Goal: Task Accomplishment & Management: Manage account settings

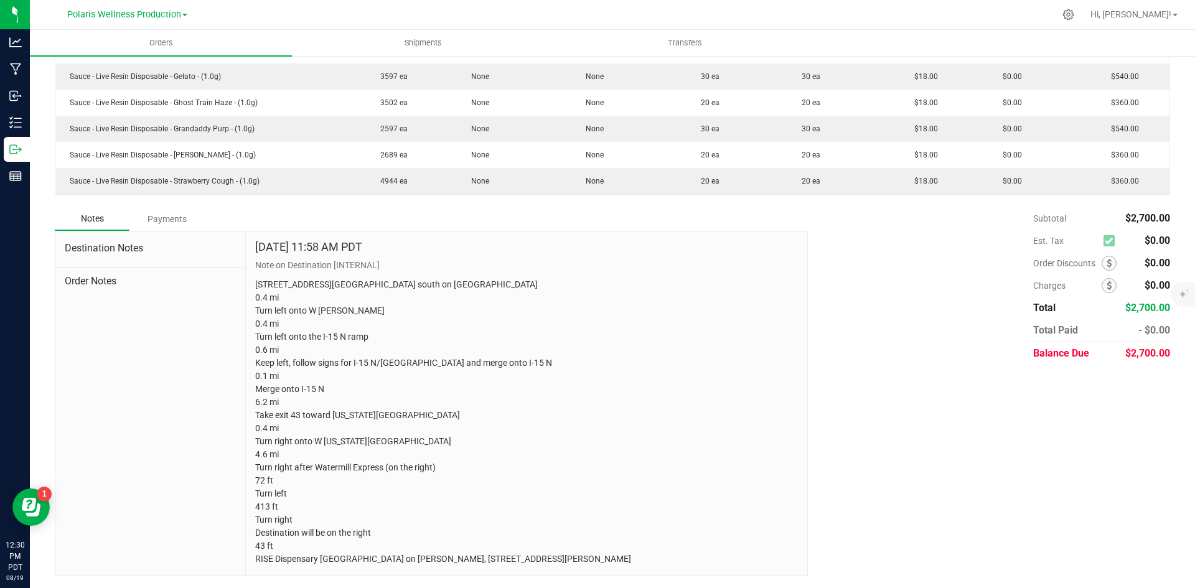
scroll to position [379, 0]
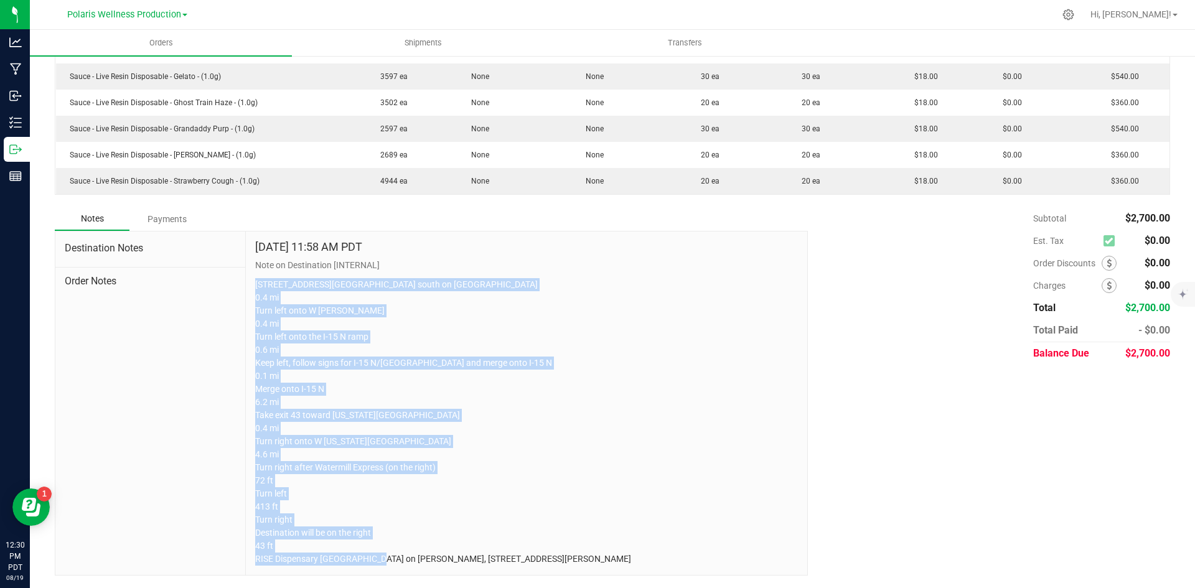
drag, startPoint x: 252, startPoint y: 270, endPoint x: 571, endPoint y: 571, distance: 438.7
click at [571, 571] on div "[DATE] 11:58 AM PDT Note on Destination [INTERNAL] [STREET_ADDRESS][GEOGRAPHIC_…" at bounding box center [527, 404] width 562 height 344
copy p "[STREET_ADDRESS][GEOGRAPHIC_DATA] south on [GEOGRAPHIC_DATA] 0.4 mi Turn left o…"
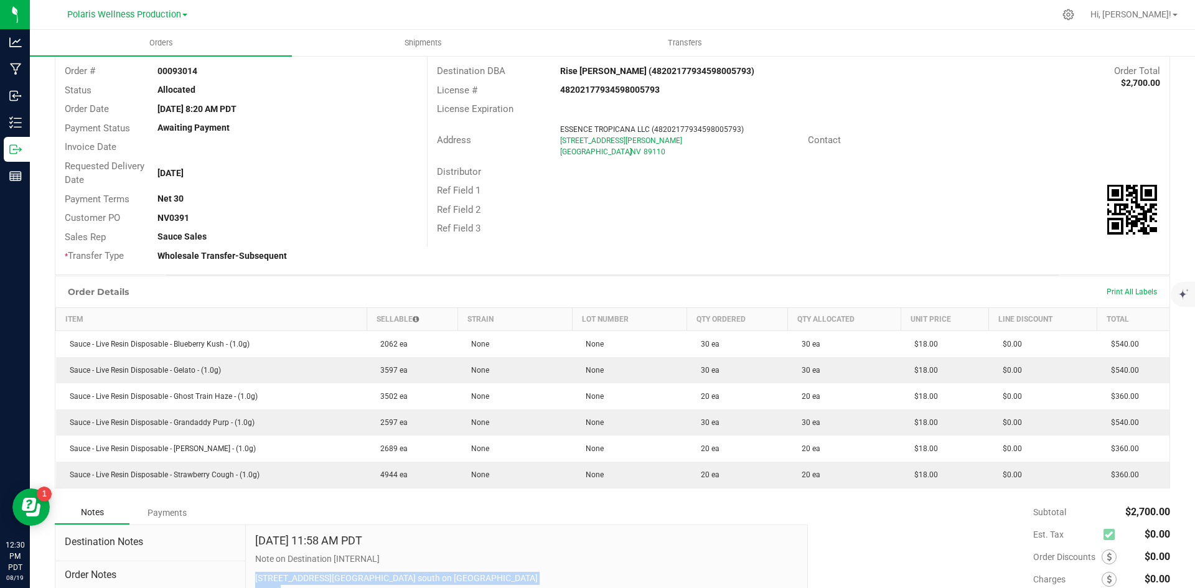
scroll to position [0, 0]
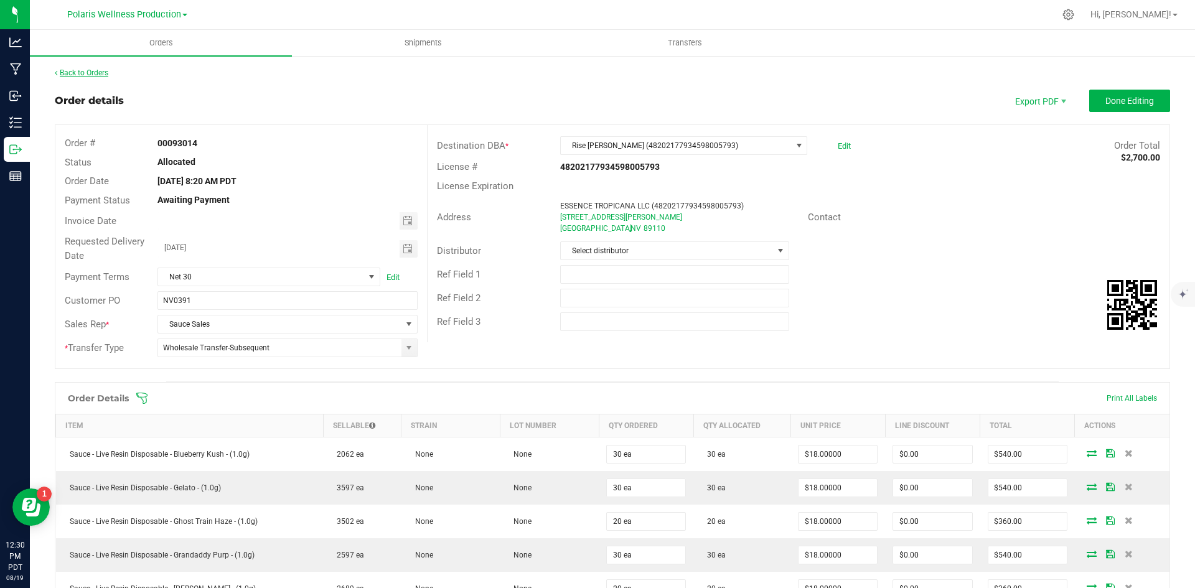
click at [78, 73] on link "Back to Orders" at bounding box center [82, 72] width 54 height 9
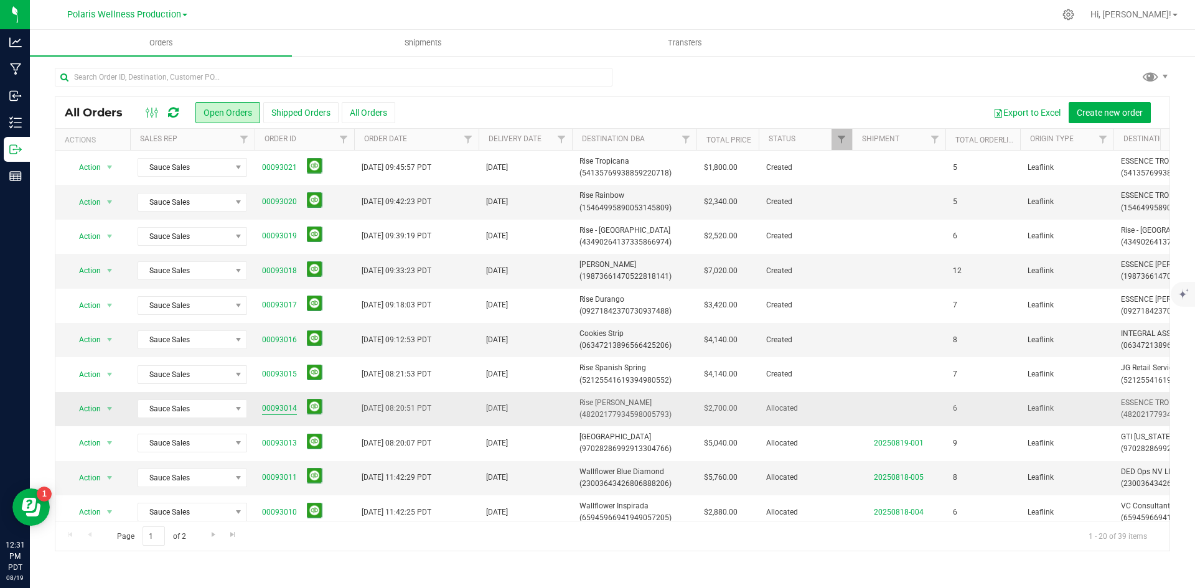
click at [285, 407] on link "00093014" at bounding box center [279, 409] width 35 height 12
click at [598, 404] on span "Rise [PERSON_NAME] (48202177934598005793)" at bounding box center [635, 409] width 110 height 24
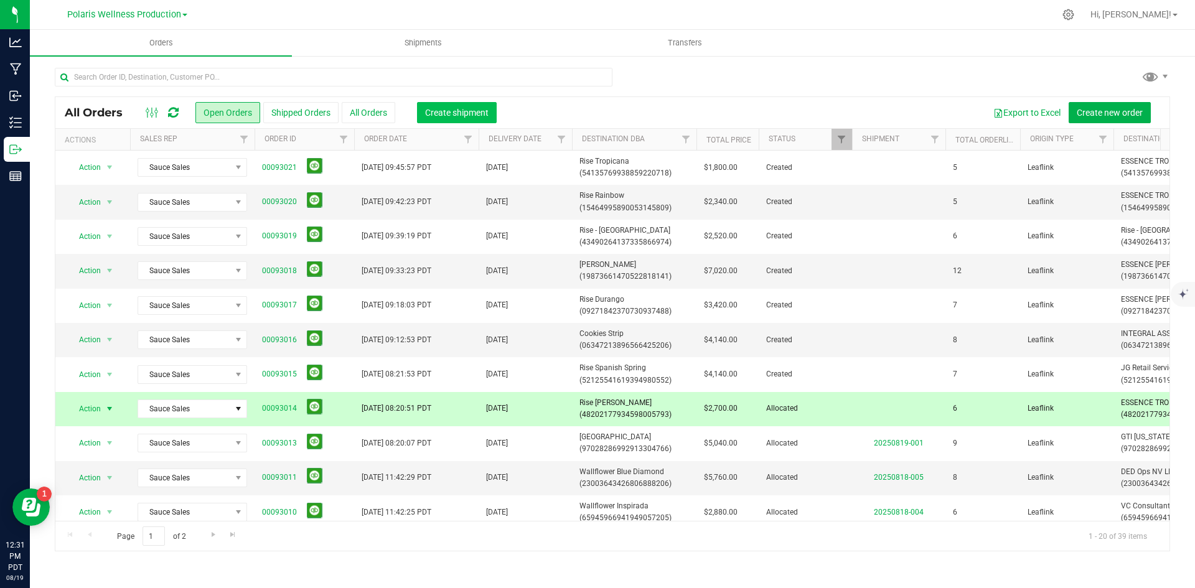
click at [464, 113] on span "Create shipment" at bounding box center [457, 113] width 64 height 10
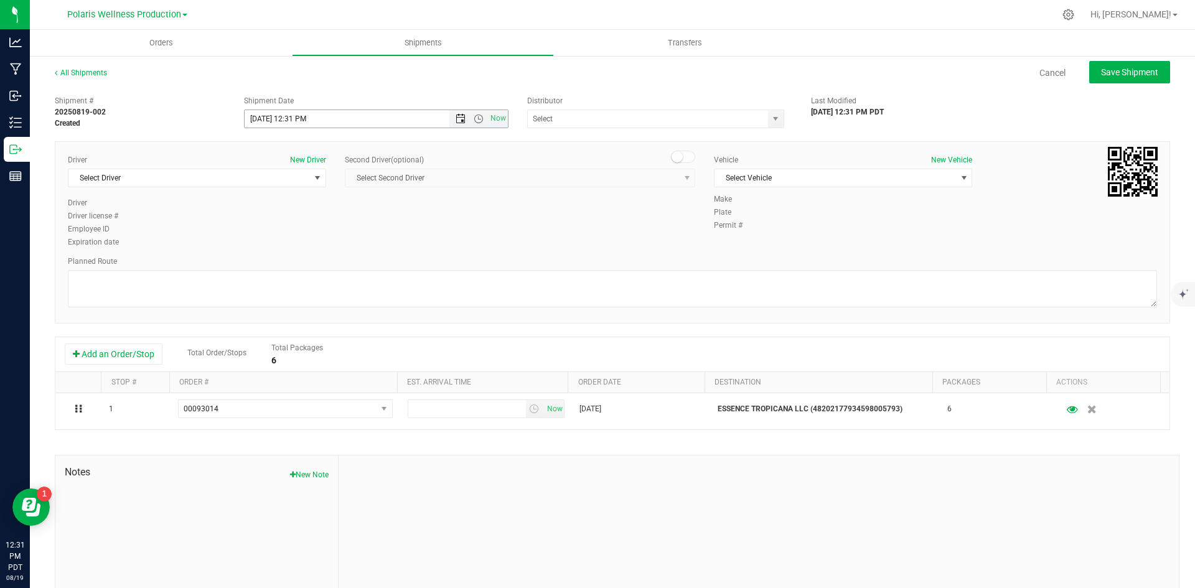
click at [457, 116] on span "Open the date view" at bounding box center [461, 119] width 10 height 10
click at [267, 266] on link "25" at bounding box center [272, 264] width 18 height 19
click at [476, 121] on span "Open the time view" at bounding box center [479, 119] width 10 height 10
click at [307, 239] on li "9:00 AM" at bounding box center [373, 240] width 260 height 16
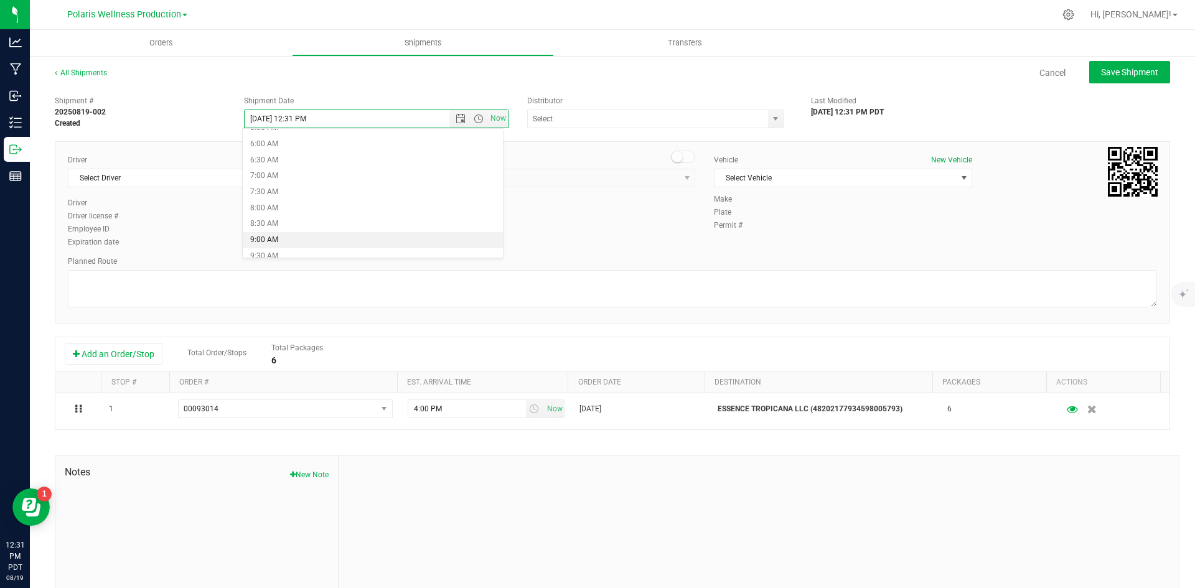
type input "[DATE] 9:00 AM"
click at [768, 121] on span "select" at bounding box center [776, 118] width 16 height 17
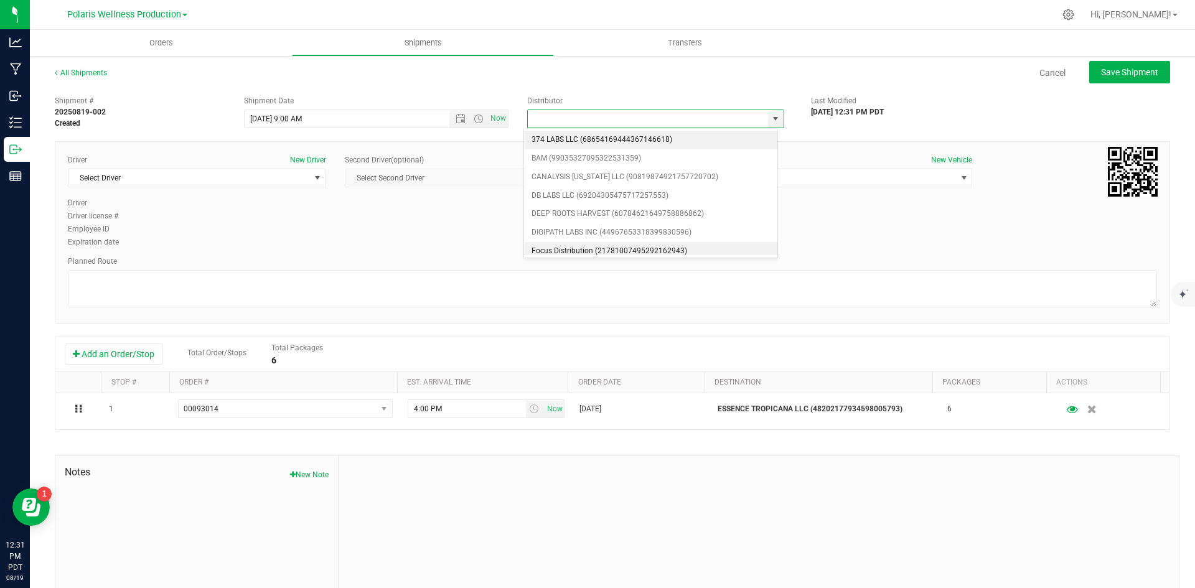
click at [602, 248] on li "Focus Distribution (21781007495292162943)" at bounding box center [650, 251] width 253 height 19
type input "Focus Distribution (21781007495292162943)"
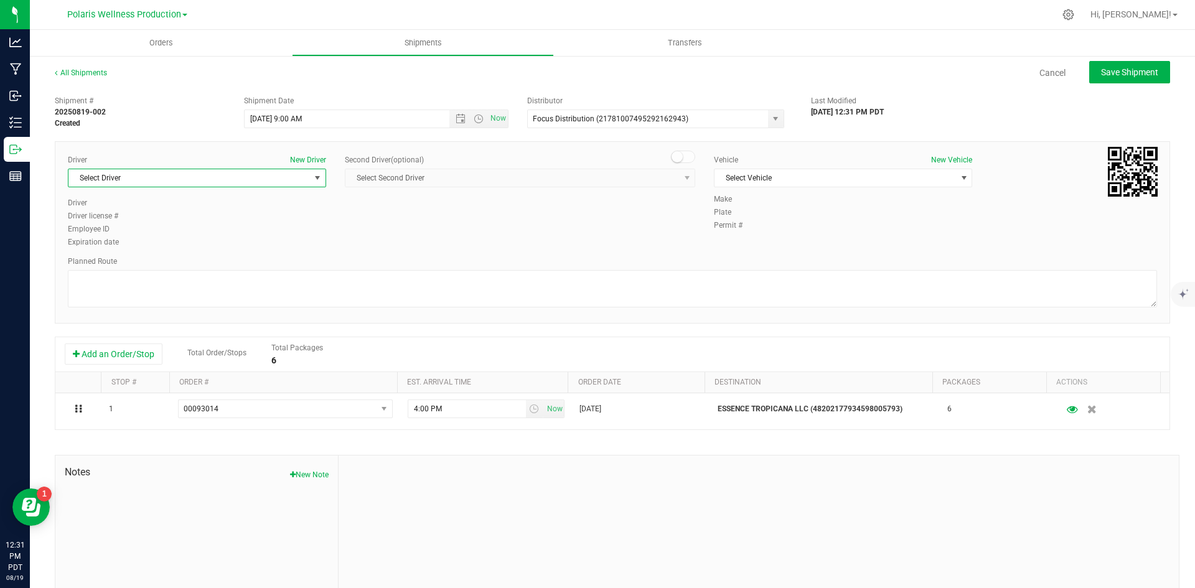
click at [304, 178] on span "Select Driver" at bounding box center [189, 177] width 242 height 17
click at [190, 298] on li "See Focus" at bounding box center [195, 303] width 255 height 19
click at [841, 181] on span "Select Vehicle" at bounding box center [836, 177] width 242 height 17
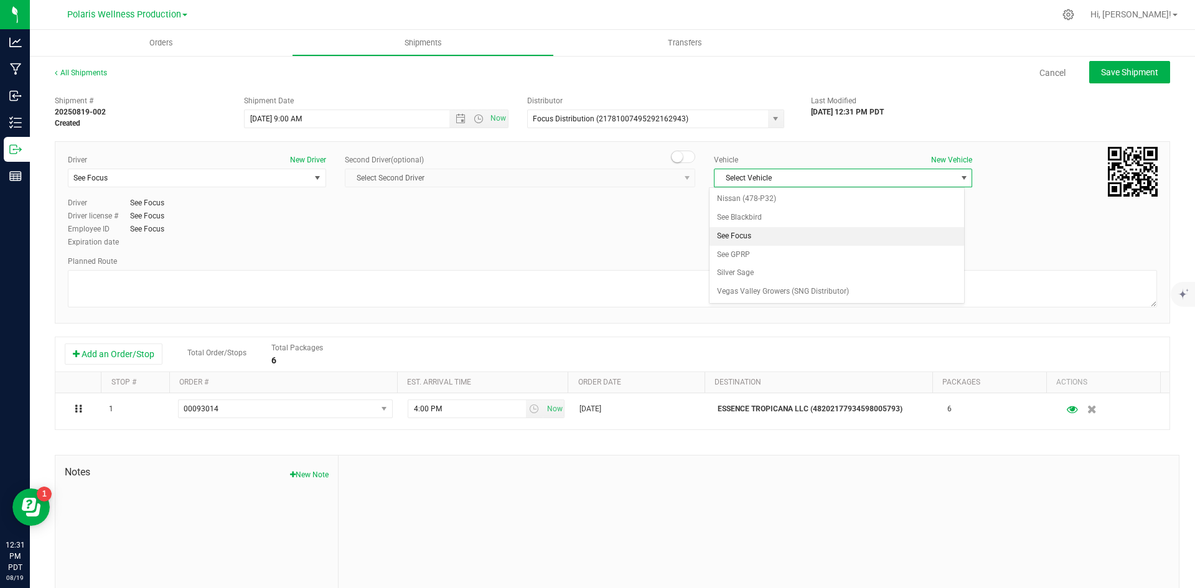
click at [794, 238] on li "See Focus" at bounding box center [837, 236] width 255 height 19
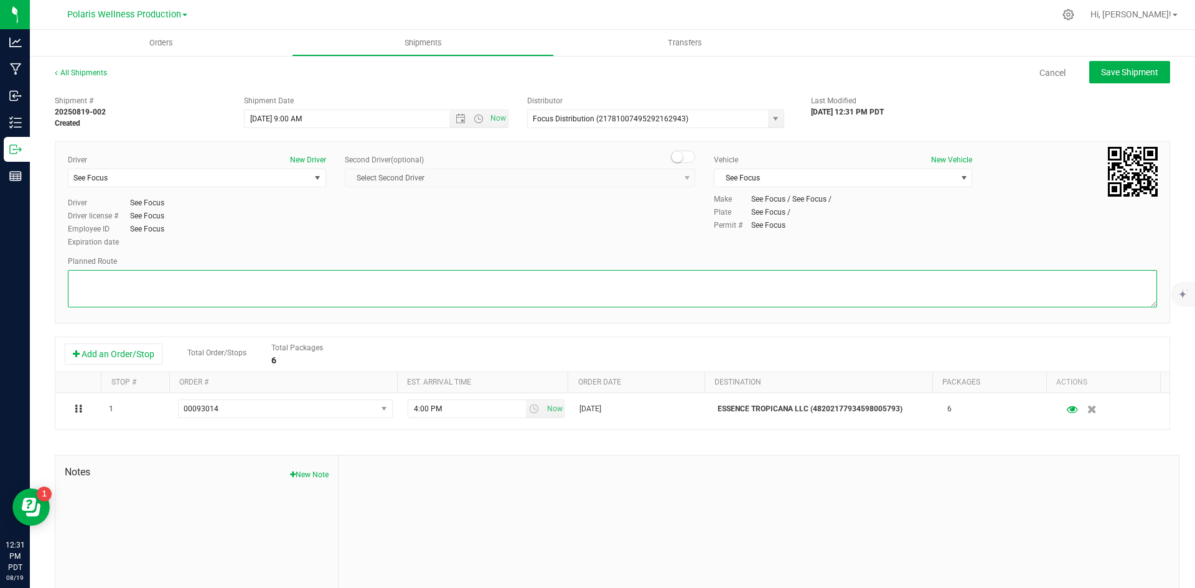
click at [593, 301] on textarea at bounding box center [613, 288] width 1090 height 37
paste textarea "[STREET_ADDRESS][GEOGRAPHIC_DATA] south on [GEOGRAPHIC_DATA] 0.4 mi Turn left o…"
type textarea "[STREET_ADDRESS][GEOGRAPHIC_DATA] south on [GEOGRAPHIC_DATA] 0.4 mi Turn left o…"
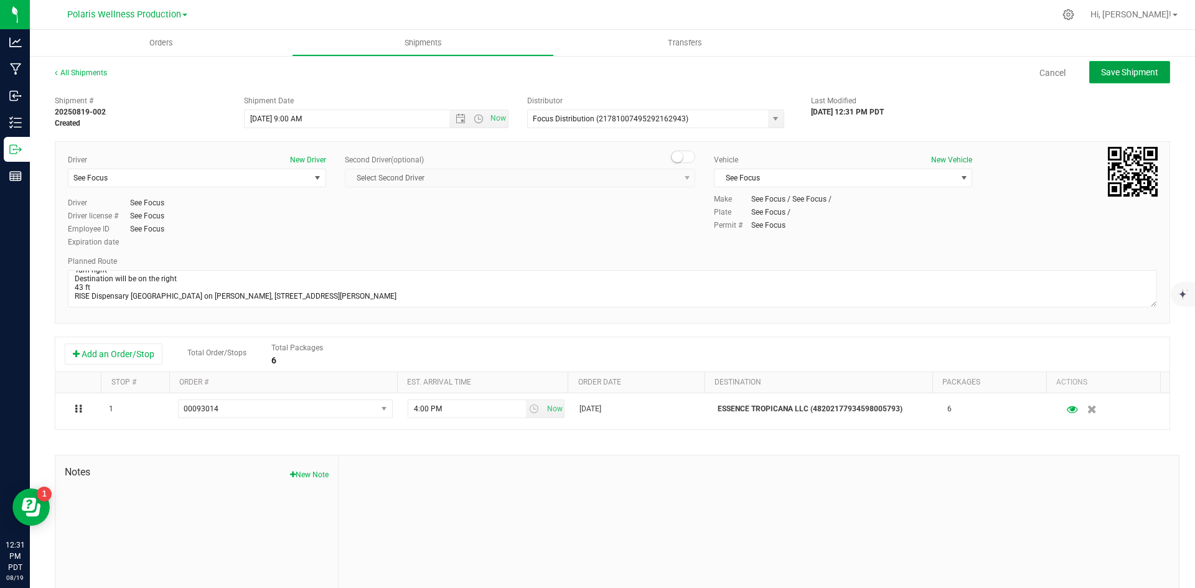
click at [1106, 73] on span "Save Shipment" at bounding box center [1129, 72] width 57 height 10
type input "[DATE] 4:00 PM"
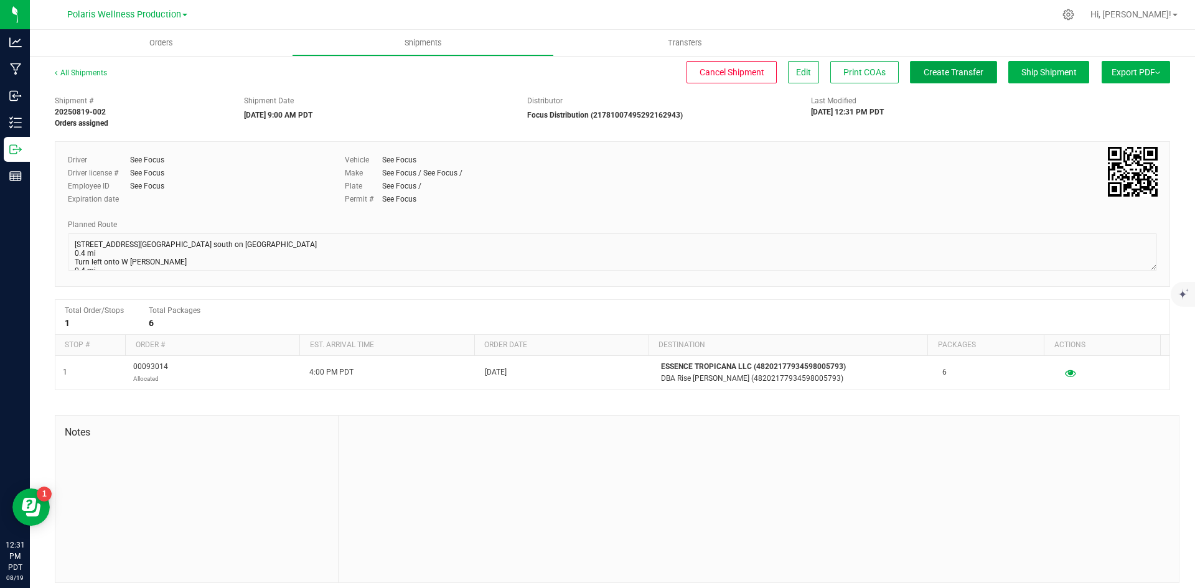
click at [924, 70] on span "Create Transfer" at bounding box center [954, 72] width 60 height 10
click at [161, 42] on span "Orders" at bounding box center [161, 42] width 57 height 11
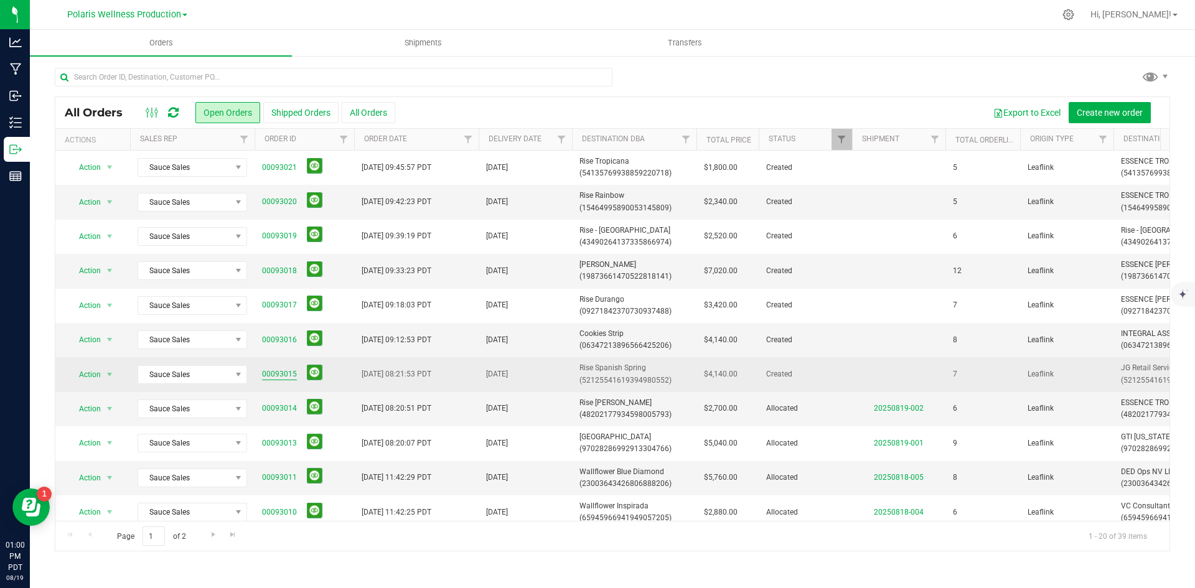
click at [285, 374] on link "00093015" at bounding box center [279, 375] width 35 height 12
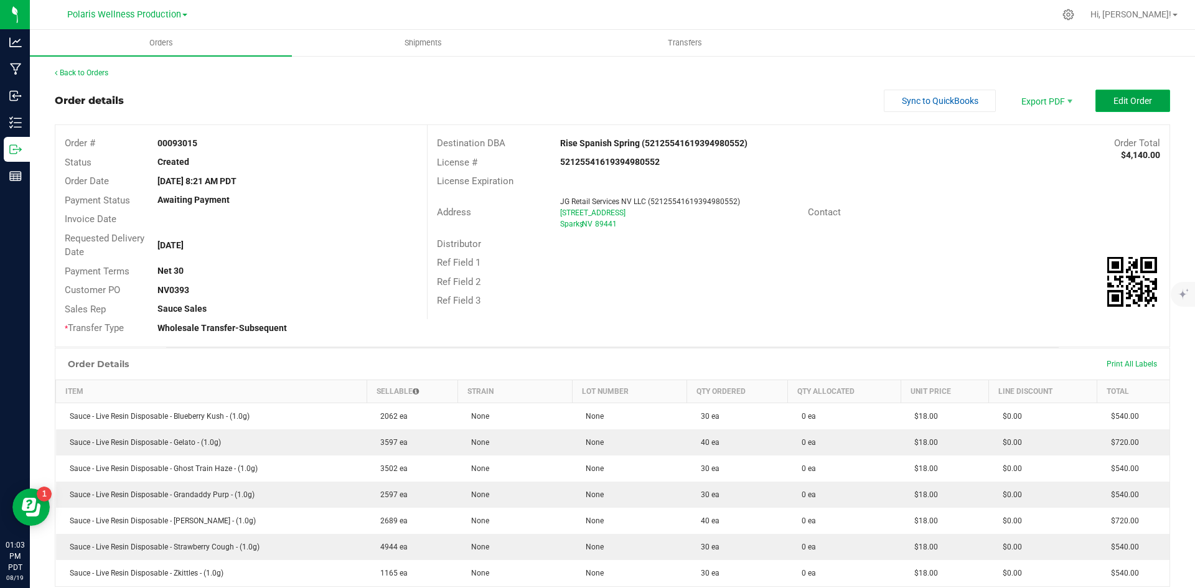
click at [1129, 106] on button "Edit Order" at bounding box center [1133, 101] width 75 height 22
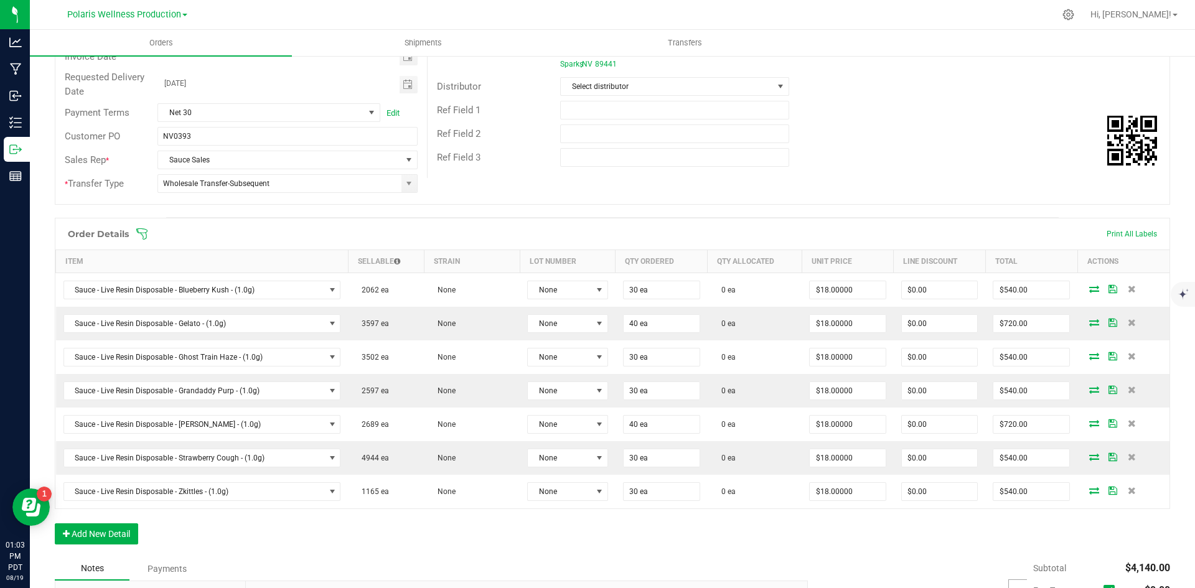
scroll to position [187, 0]
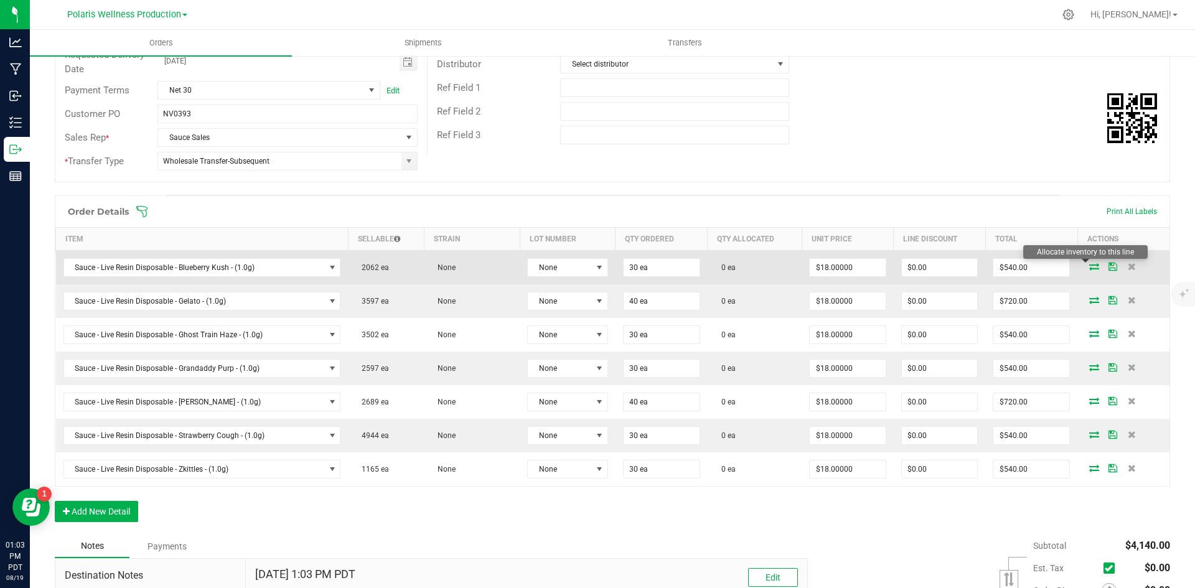
click at [1090, 266] on icon at bounding box center [1095, 266] width 10 height 7
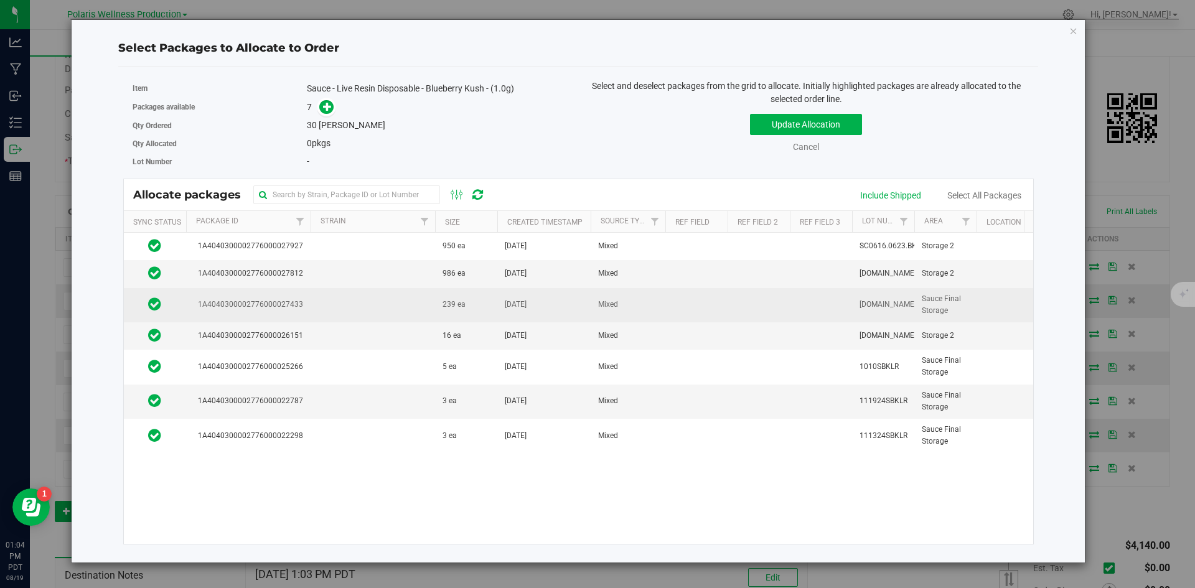
click at [393, 306] on td at bounding box center [373, 305] width 125 height 34
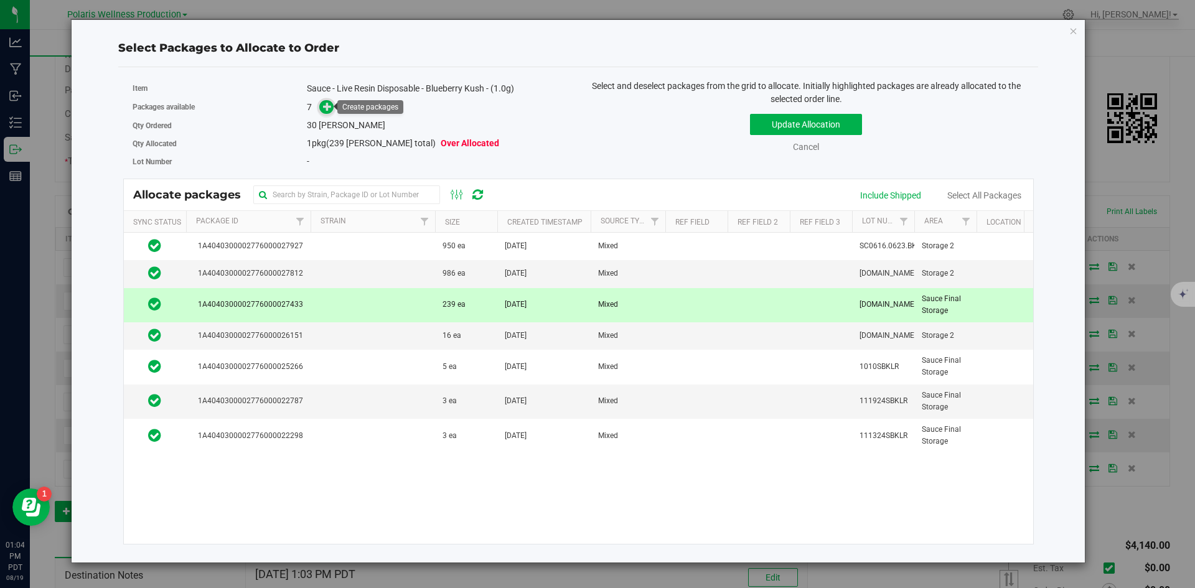
click at [326, 108] on icon at bounding box center [327, 106] width 9 height 9
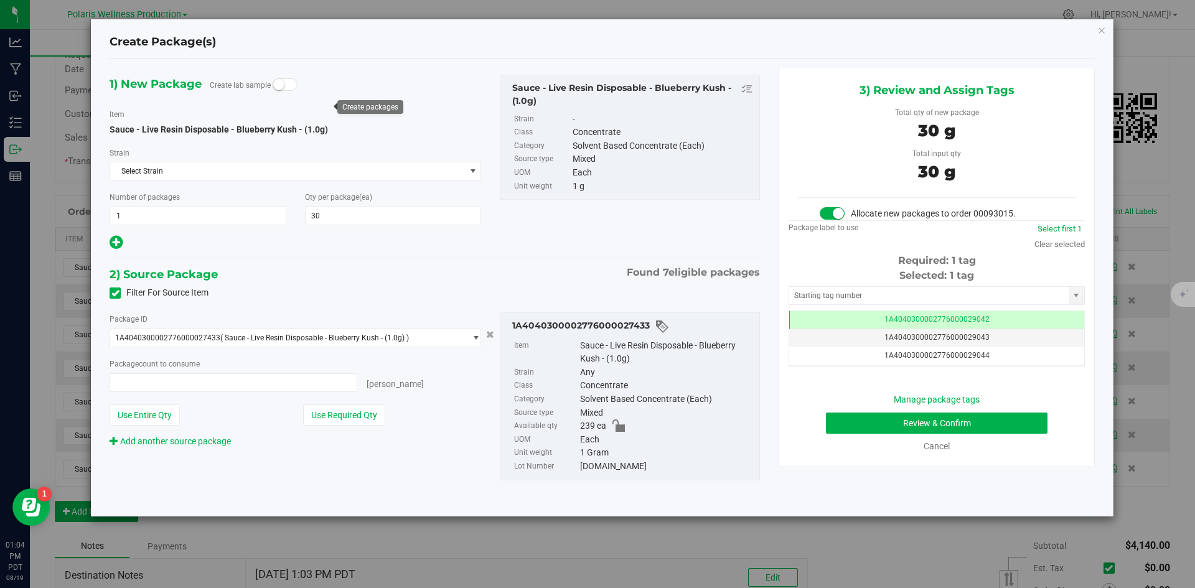
type input "30 ea"
click at [865, 298] on input "text" at bounding box center [929, 295] width 280 height 17
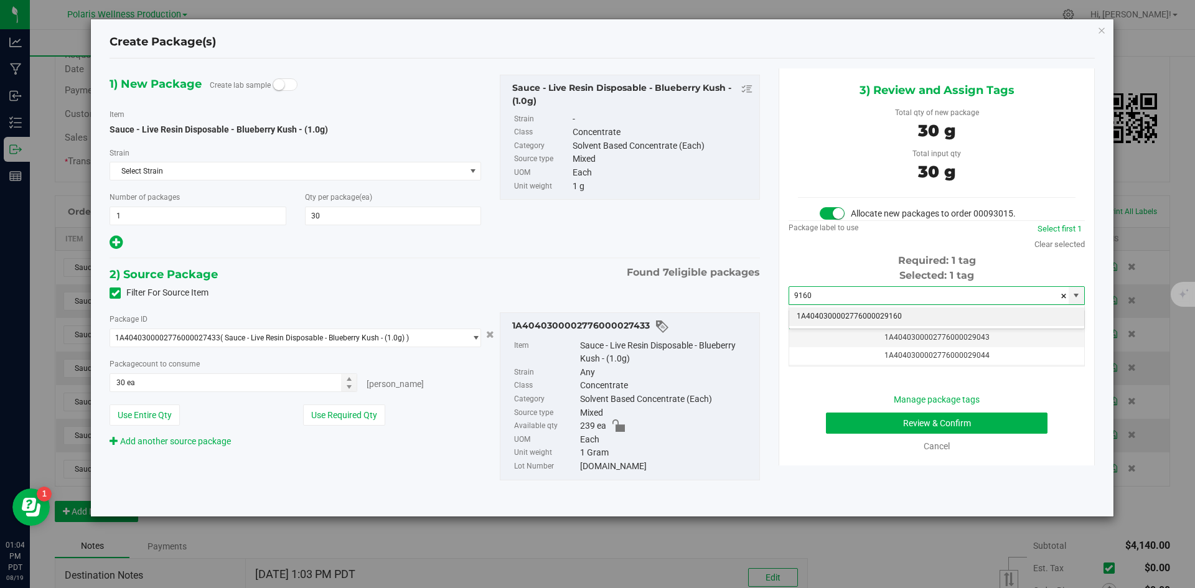
click at [863, 315] on li "1A4040300002776000029160" at bounding box center [936, 317] width 295 height 19
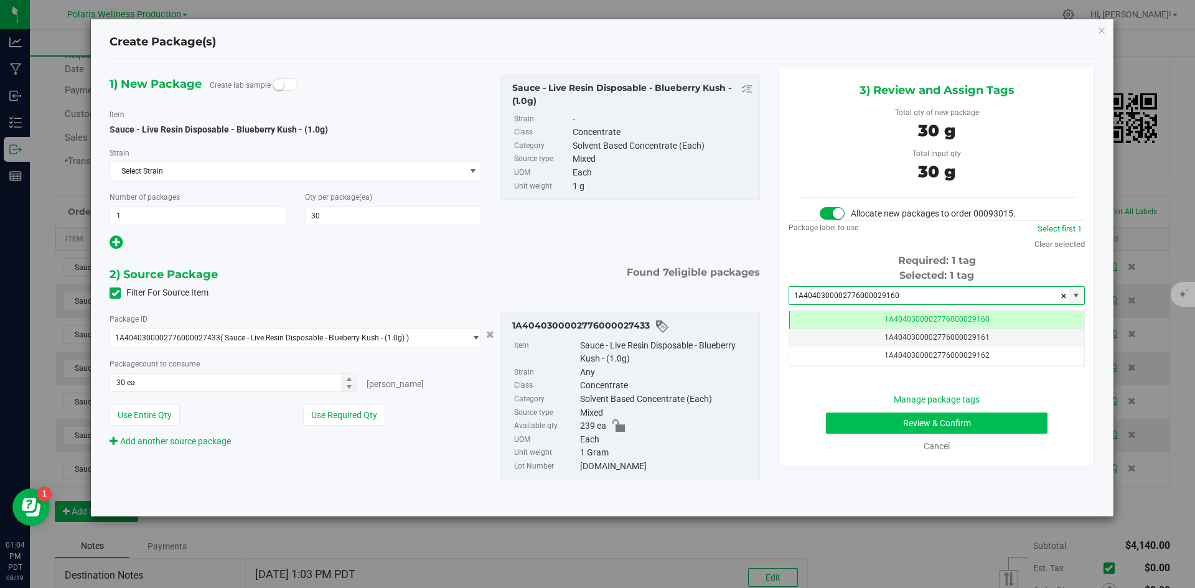
type input "1A4040300002776000029160"
click at [874, 415] on button "Review & Confirm" at bounding box center [937, 423] width 222 height 21
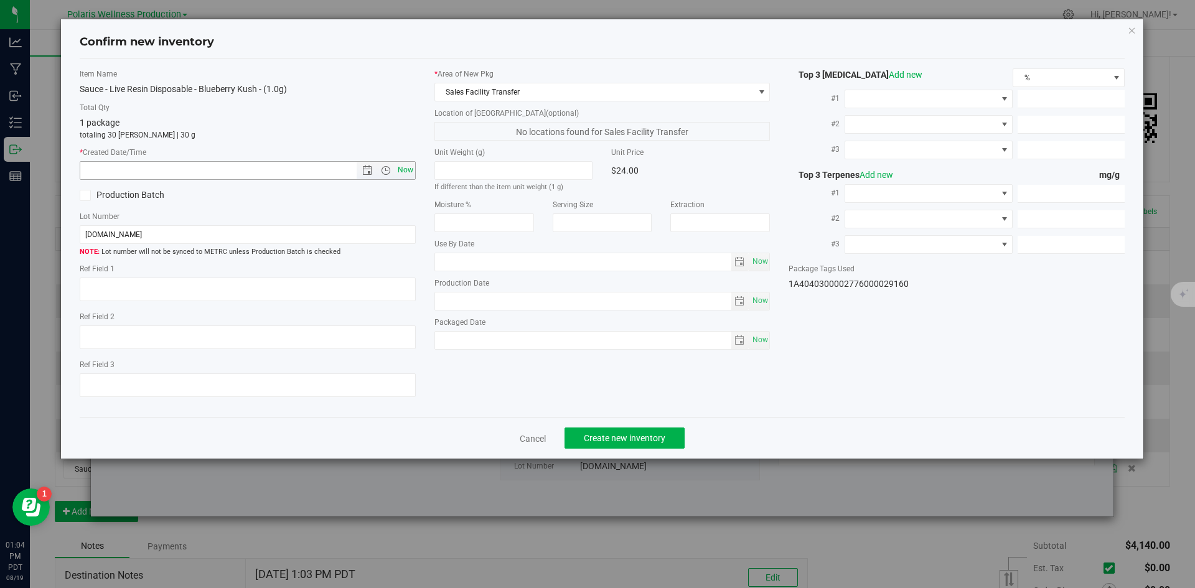
click at [412, 173] on span "Now" at bounding box center [405, 170] width 21 height 18
type input "[DATE] 1:04 PM"
click at [633, 432] on button "Create new inventory" at bounding box center [625, 438] width 120 height 21
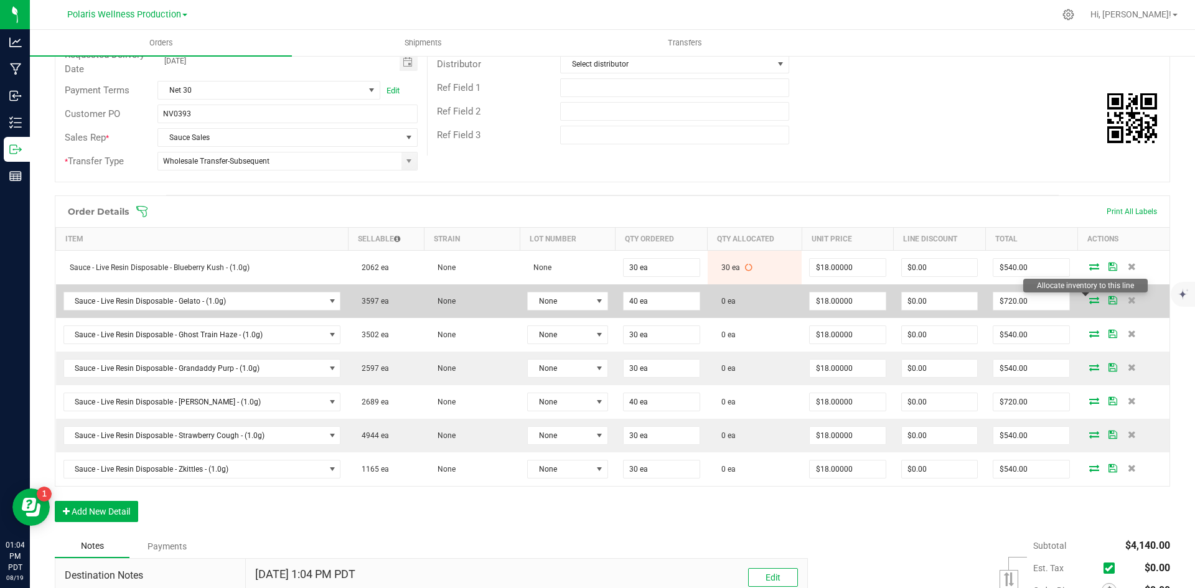
click at [1090, 303] on icon at bounding box center [1095, 299] width 10 height 7
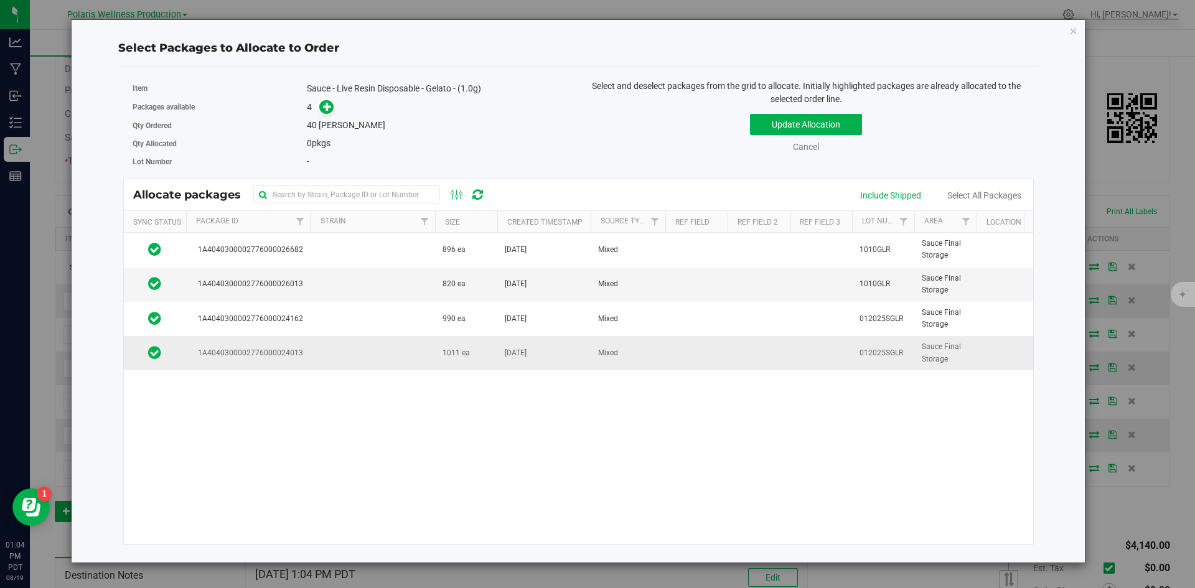
click at [316, 356] on td at bounding box center [373, 353] width 125 height 34
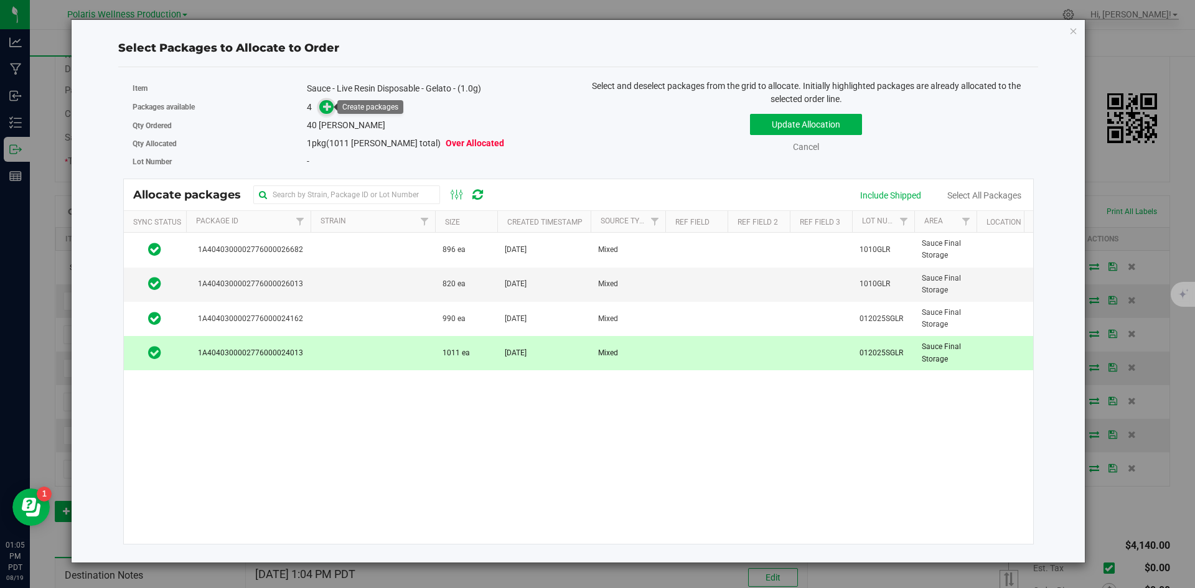
click at [323, 111] on span at bounding box center [326, 107] width 14 height 14
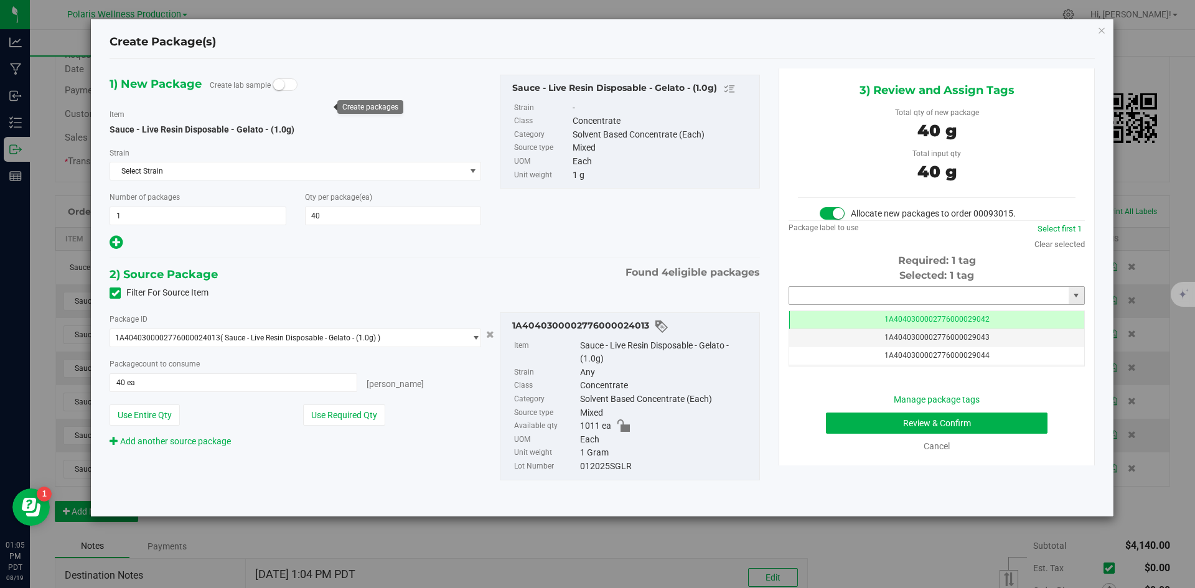
click at [845, 290] on input "text" at bounding box center [929, 295] width 280 height 17
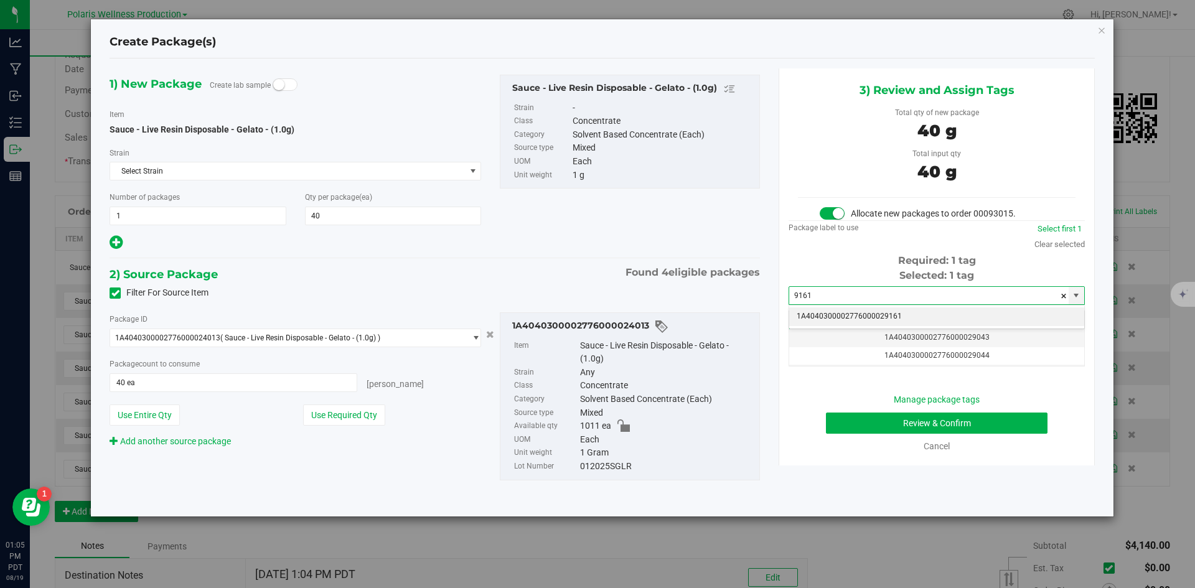
click at [845, 312] on li "1A4040300002776000029161" at bounding box center [936, 317] width 295 height 19
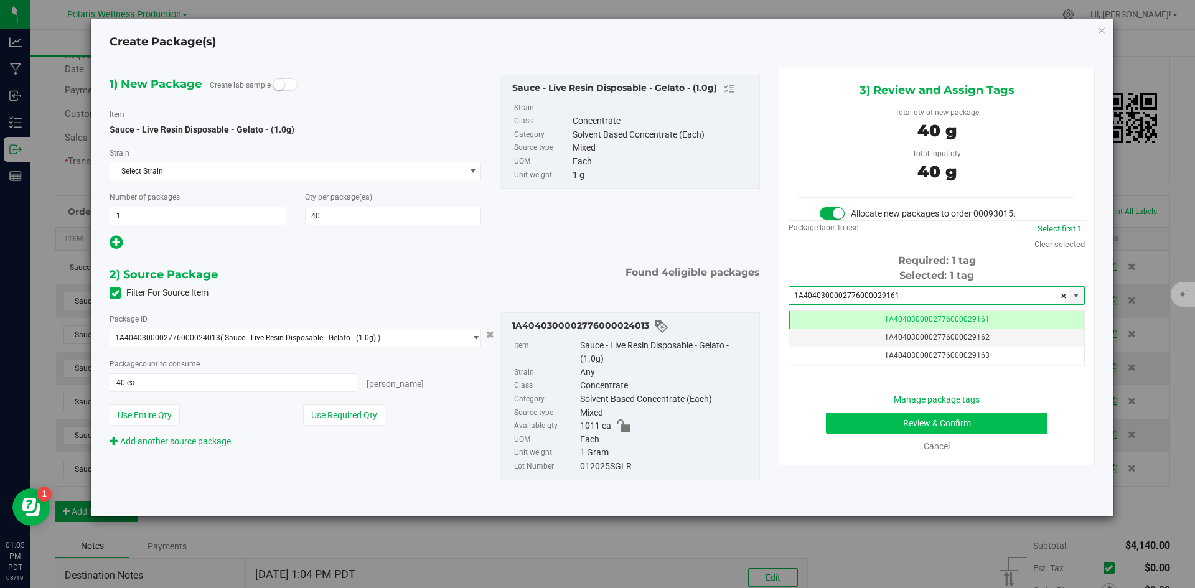
type input "1A4040300002776000029161"
click at [880, 426] on button "Review & Confirm" at bounding box center [937, 423] width 222 height 21
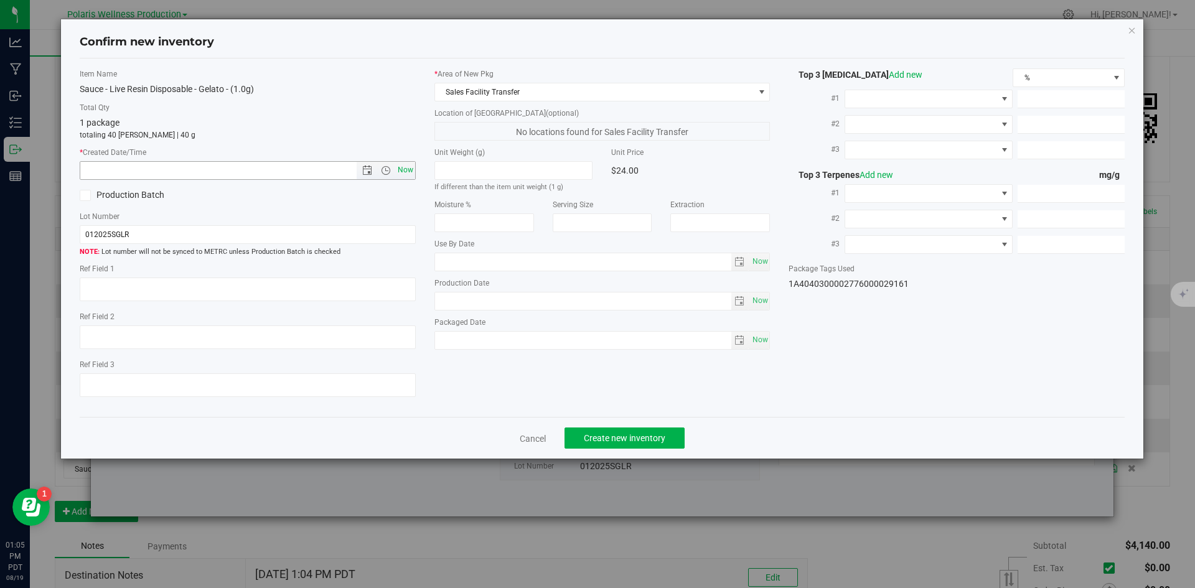
click at [405, 171] on span "Now" at bounding box center [405, 170] width 21 height 18
type input "[DATE] 1:05 PM"
click at [641, 434] on span "Create new inventory" at bounding box center [625, 438] width 82 height 10
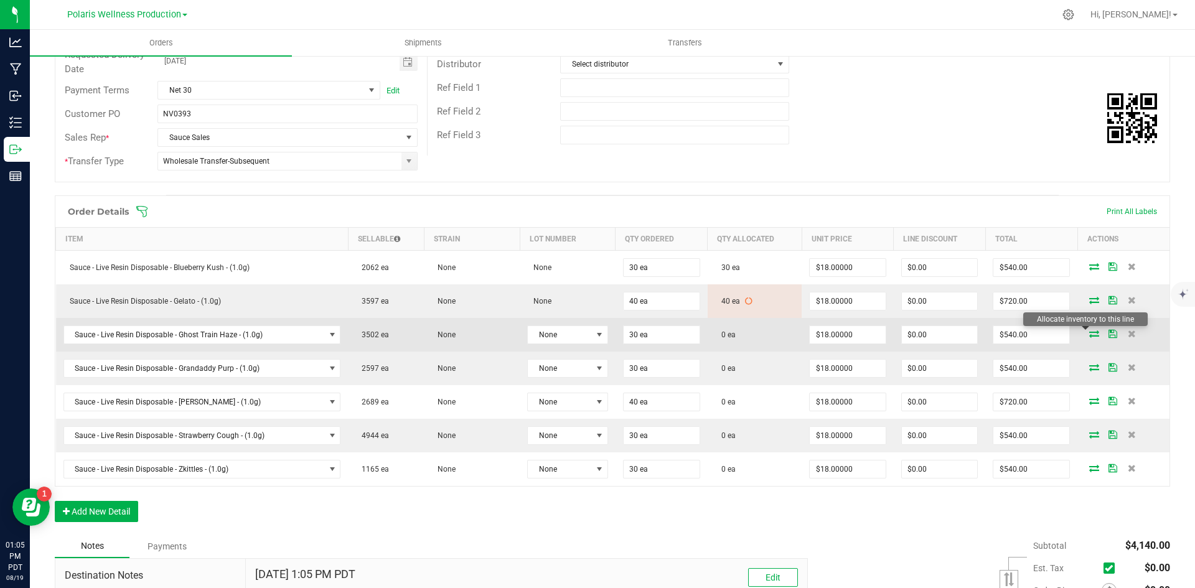
click at [1090, 333] on icon at bounding box center [1095, 333] width 10 height 7
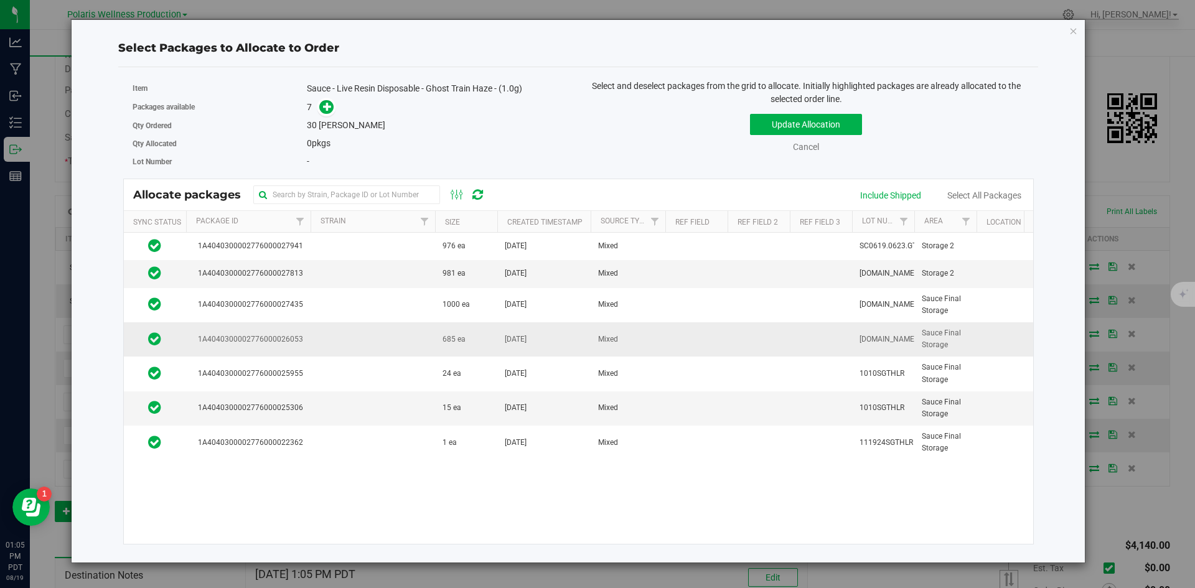
click at [417, 328] on td at bounding box center [373, 340] width 125 height 34
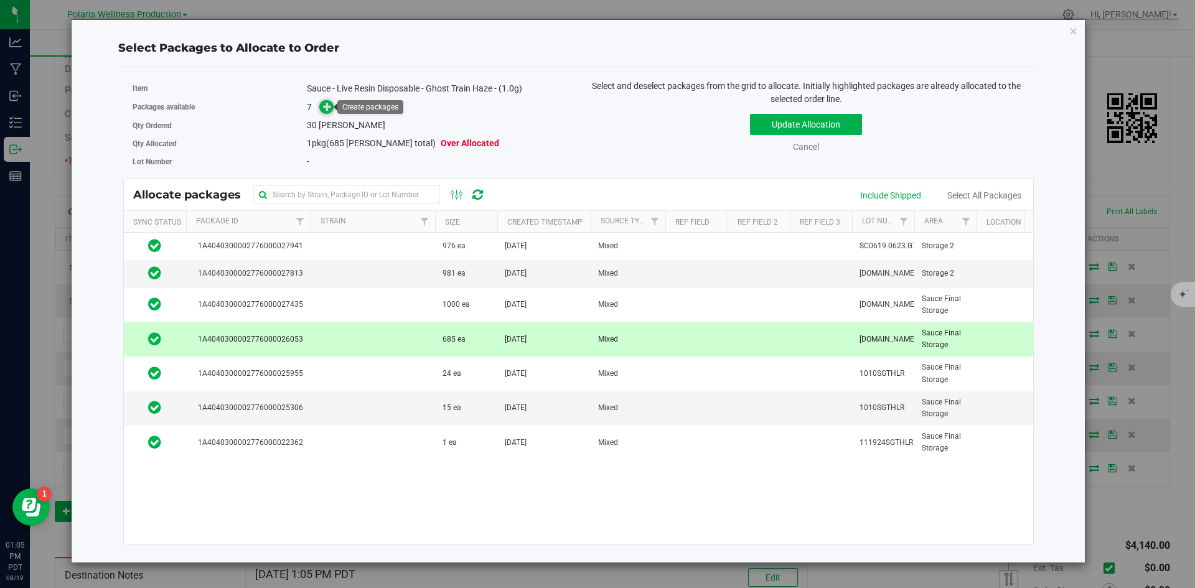
click at [329, 108] on icon at bounding box center [327, 106] width 9 height 9
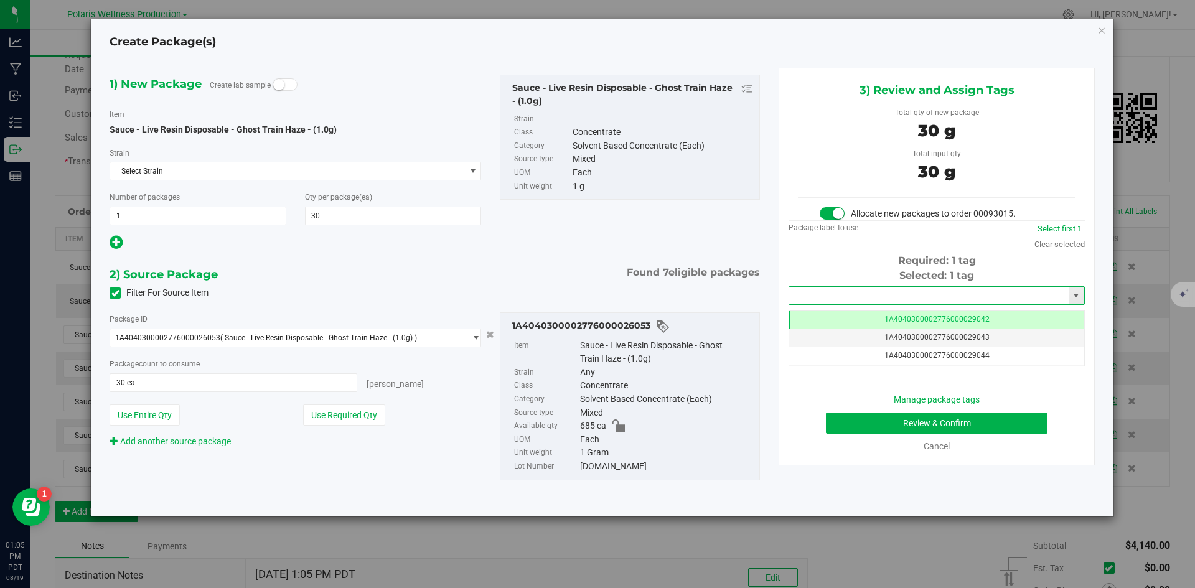
click at [923, 299] on input "text" at bounding box center [929, 295] width 280 height 17
click at [877, 317] on li "1A4040300002776000029162" at bounding box center [936, 317] width 295 height 19
type input "1A4040300002776000029162"
click at [874, 429] on button "Review & Confirm" at bounding box center [937, 423] width 222 height 21
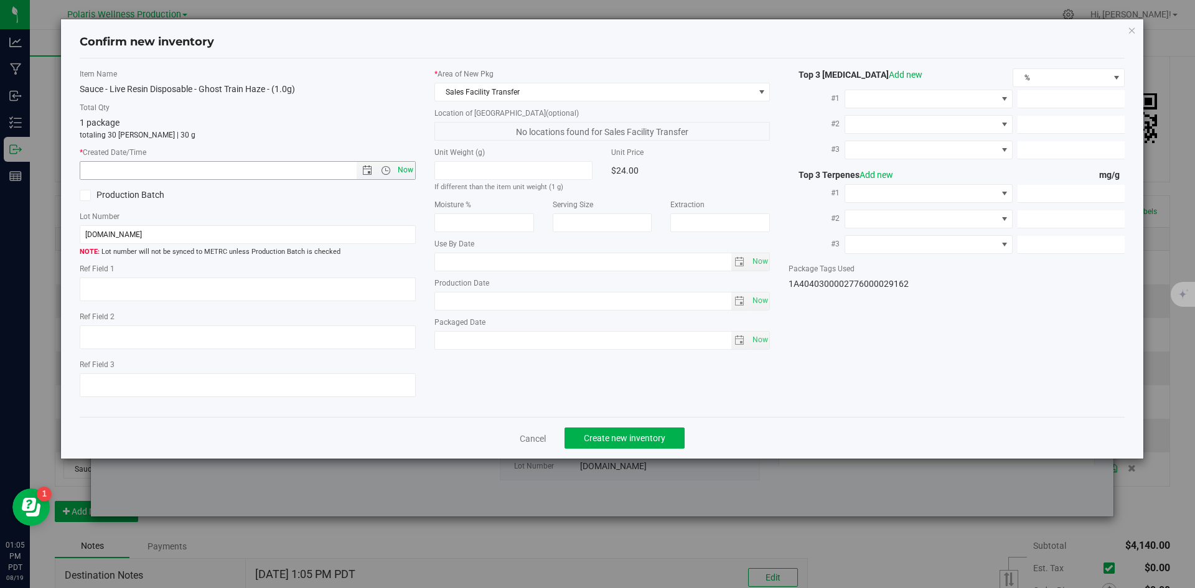
click at [401, 173] on span "Now" at bounding box center [405, 170] width 21 height 18
type input "[DATE] 1:05 PM"
click at [626, 431] on button "Create new inventory" at bounding box center [625, 438] width 120 height 21
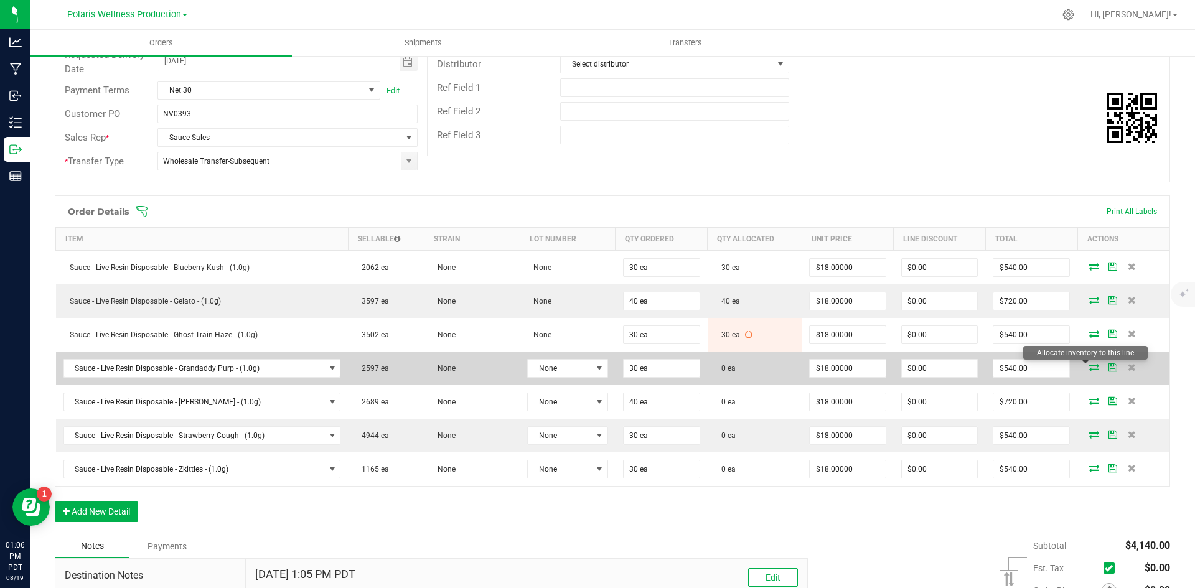
click at [1090, 367] on icon at bounding box center [1095, 367] width 10 height 7
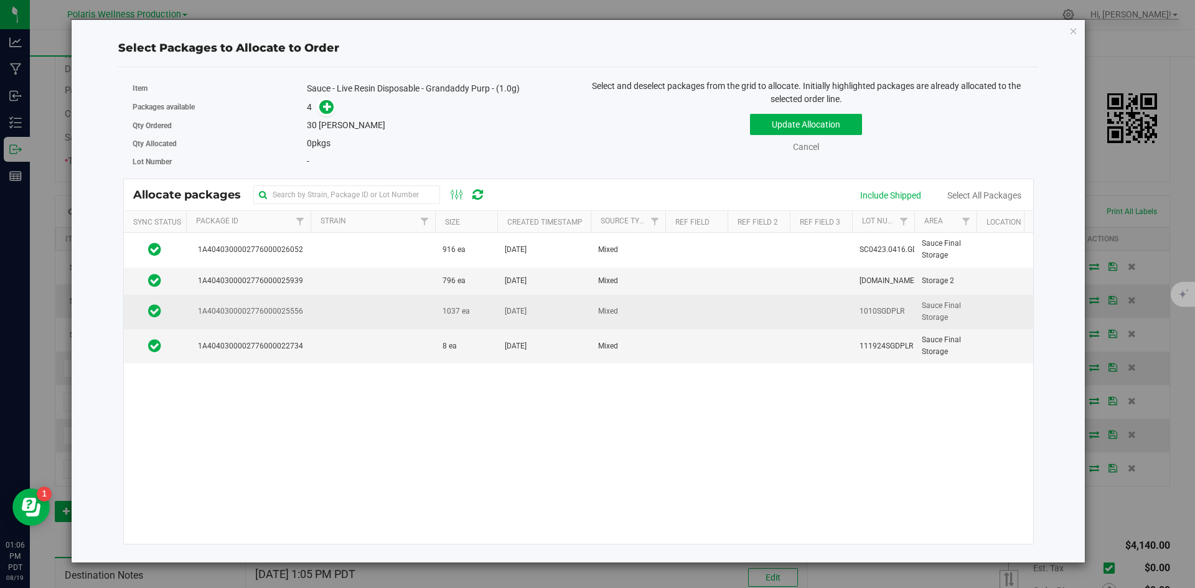
click at [372, 306] on td at bounding box center [373, 312] width 125 height 34
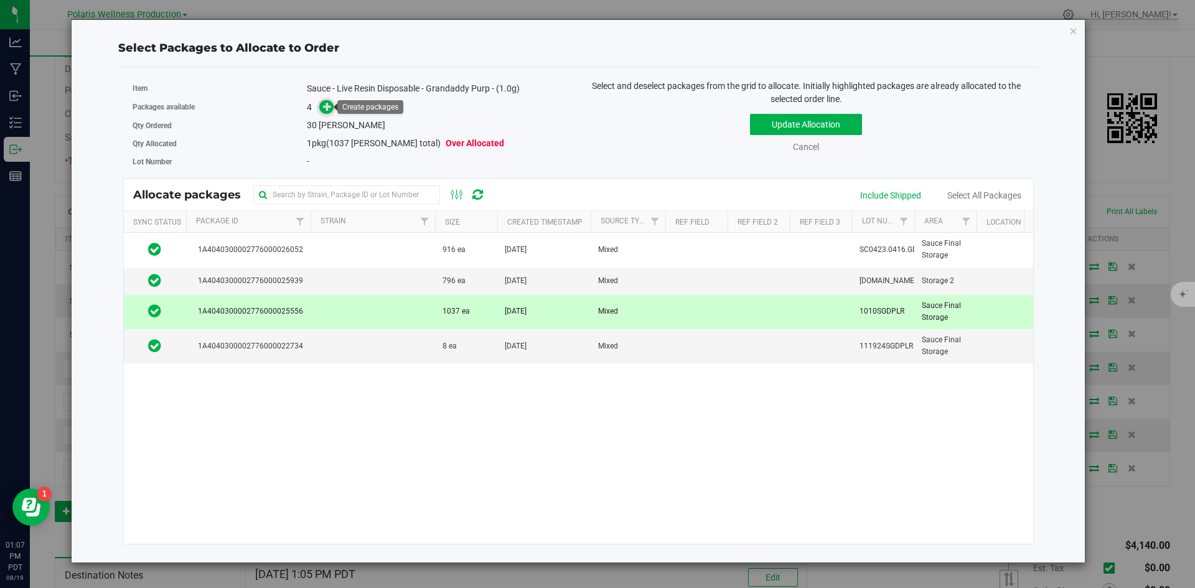
click at [329, 108] on icon at bounding box center [327, 106] width 9 height 9
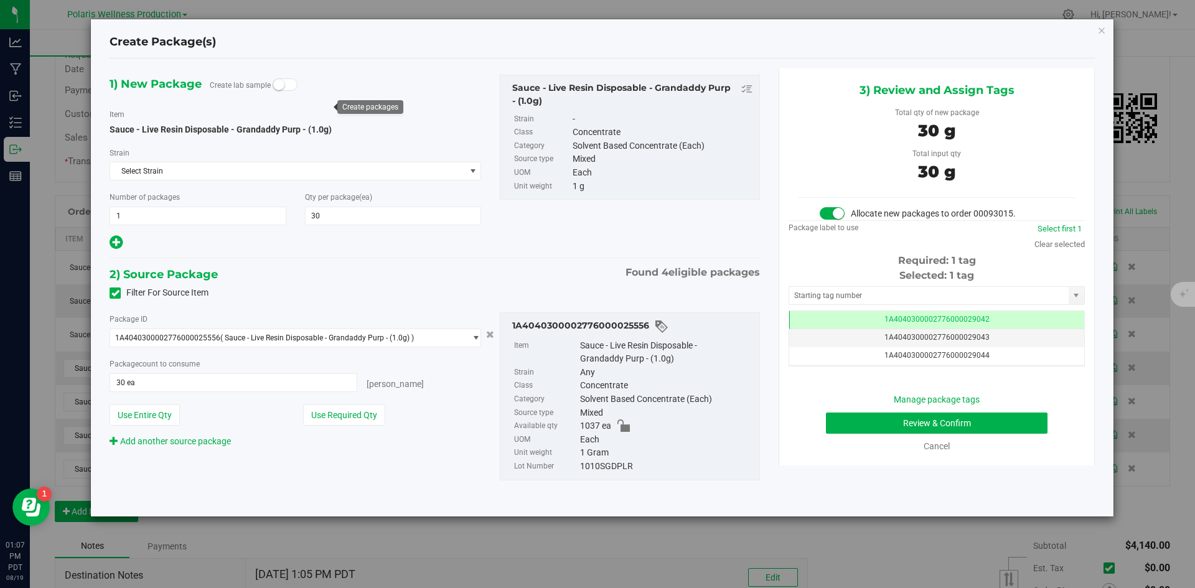
scroll to position [0, -1]
click at [868, 295] on input "text" at bounding box center [929, 295] width 280 height 17
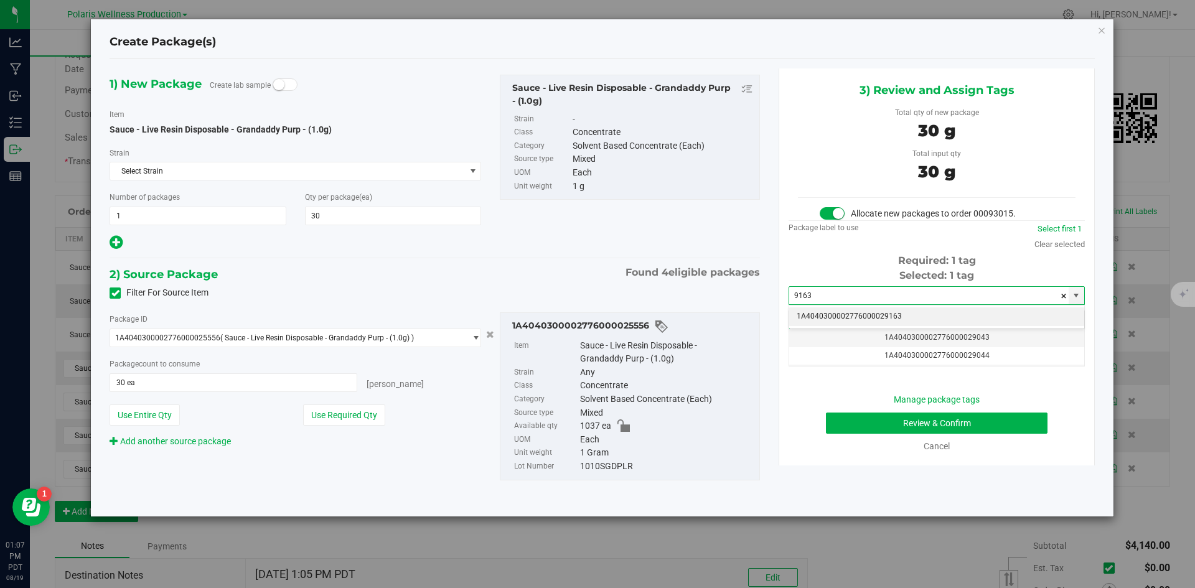
click at [852, 315] on li "1A4040300002776000029163" at bounding box center [936, 317] width 295 height 19
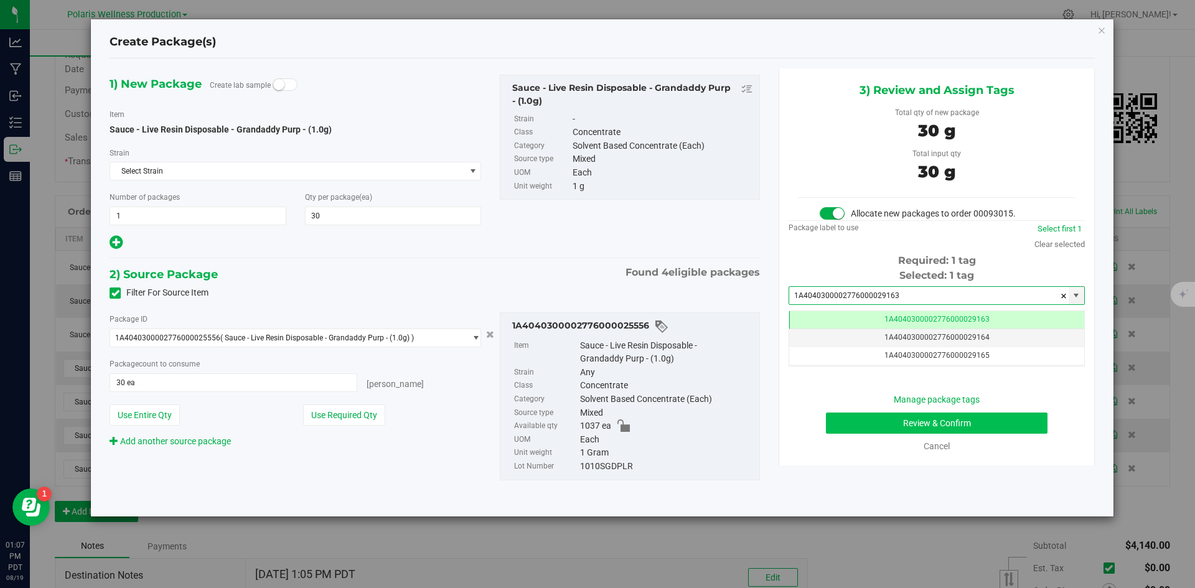
type input "1A4040300002776000029163"
click at [852, 421] on button "Review & Confirm" at bounding box center [937, 423] width 222 height 21
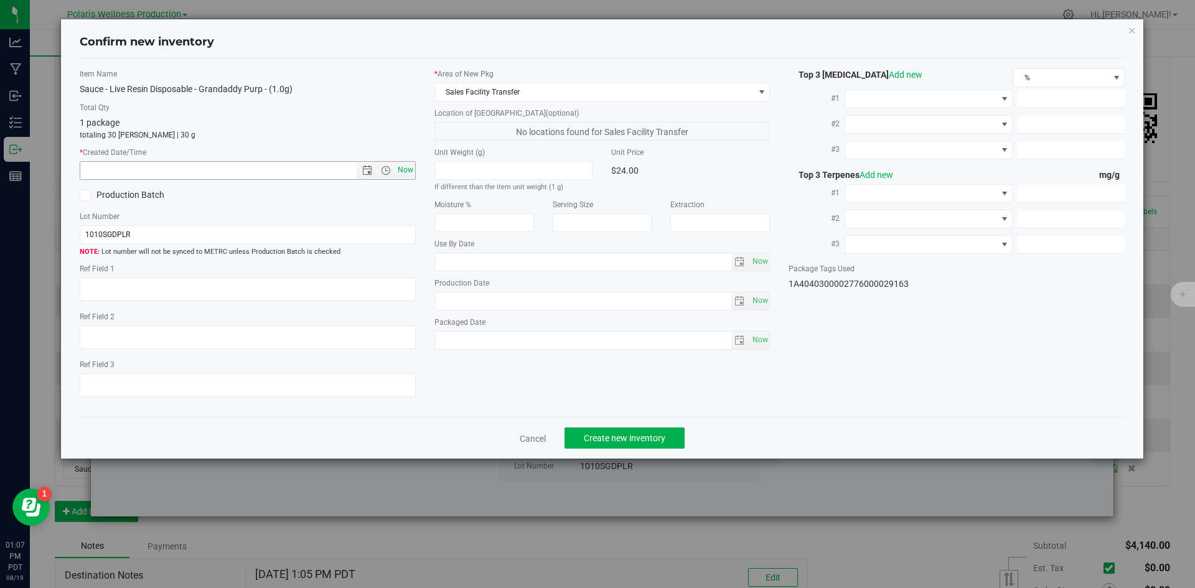
click at [408, 176] on span "Now" at bounding box center [405, 170] width 21 height 18
type input "[DATE] 1:07 PM"
click at [674, 431] on button "Create new inventory" at bounding box center [625, 438] width 120 height 21
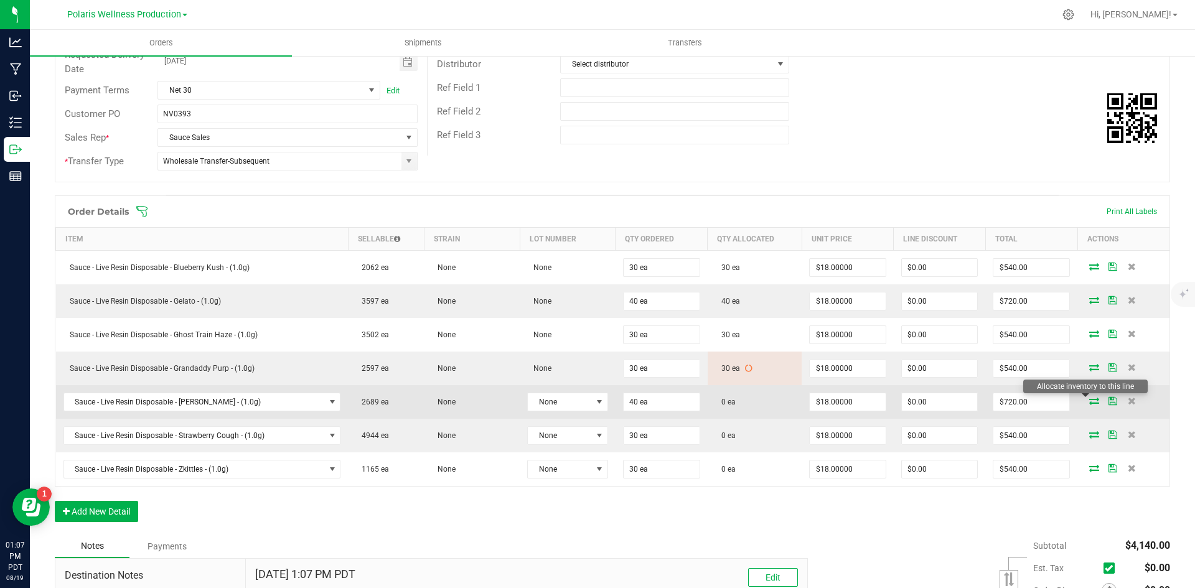
click at [1090, 399] on icon at bounding box center [1095, 400] width 10 height 7
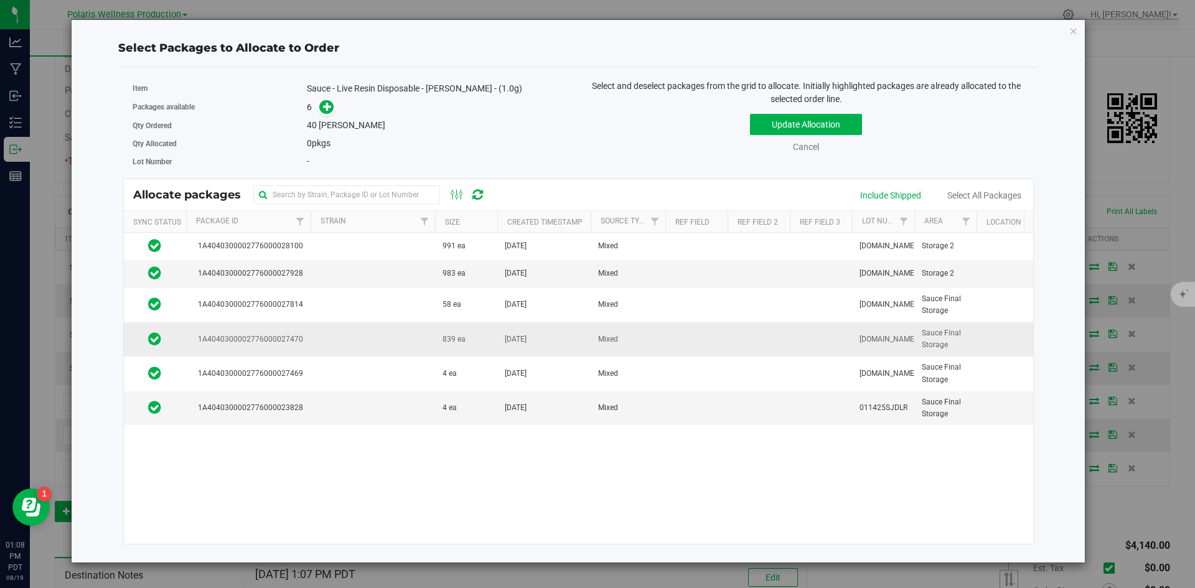
click at [412, 333] on td at bounding box center [373, 340] width 125 height 34
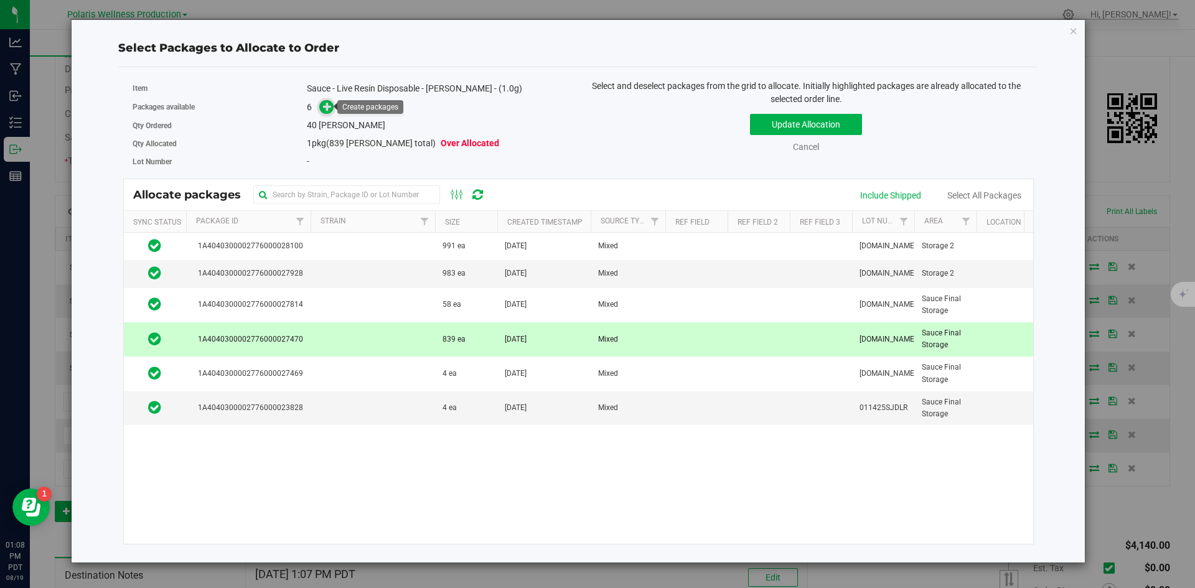
click at [332, 108] on span at bounding box center [326, 107] width 14 height 14
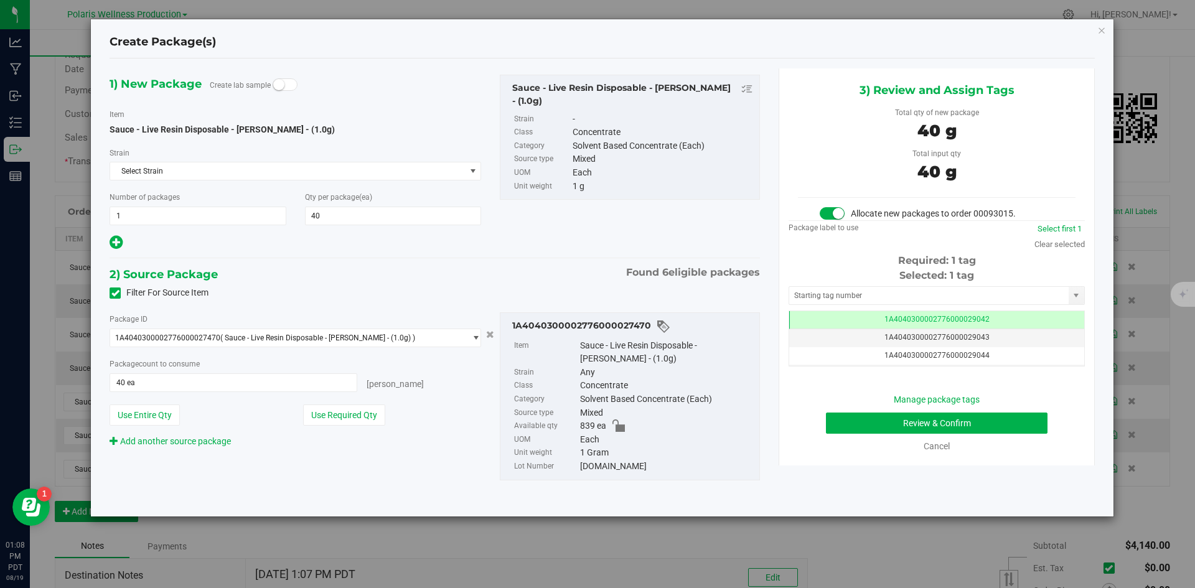
scroll to position [0, -1]
click at [876, 289] on input "text" at bounding box center [929, 295] width 280 height 17
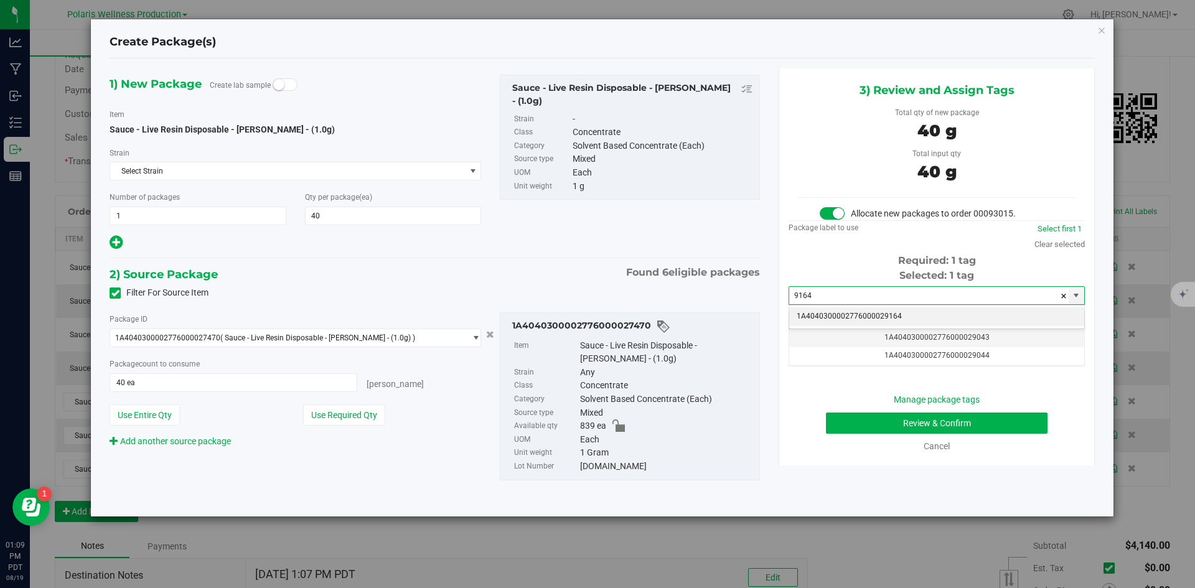
click at [877, 314] on li "1A4040300002776000029164" at bounding box center [936, 317] width 295 height 19
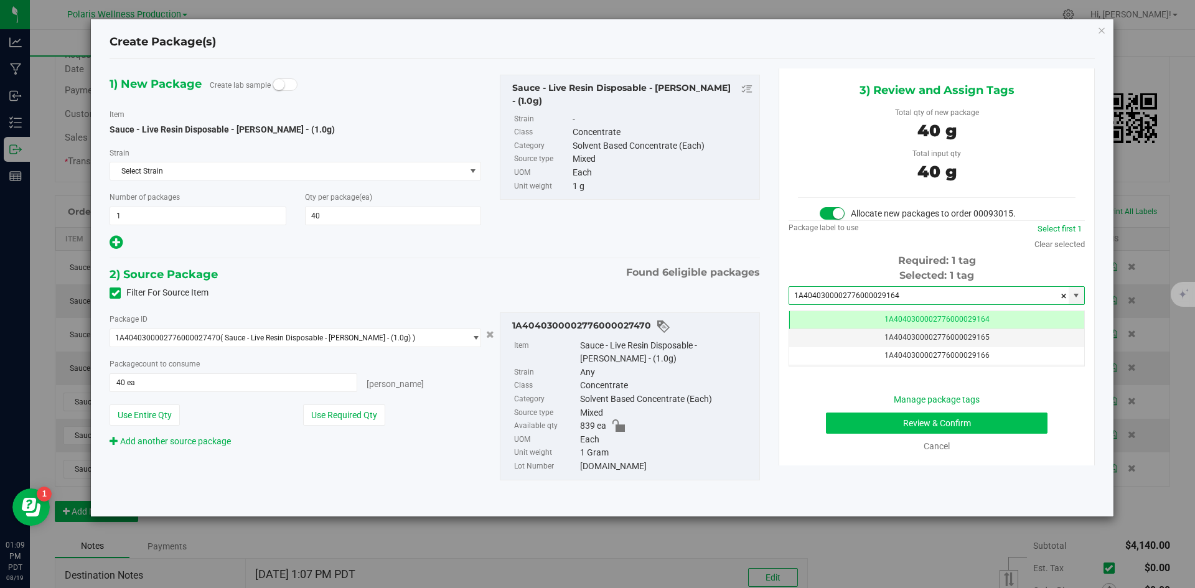
type input "1A4040300002776000029164"
click at [865, 427] on button "Review & Confirm" at bounding box center [937, 423] width 222 height 21
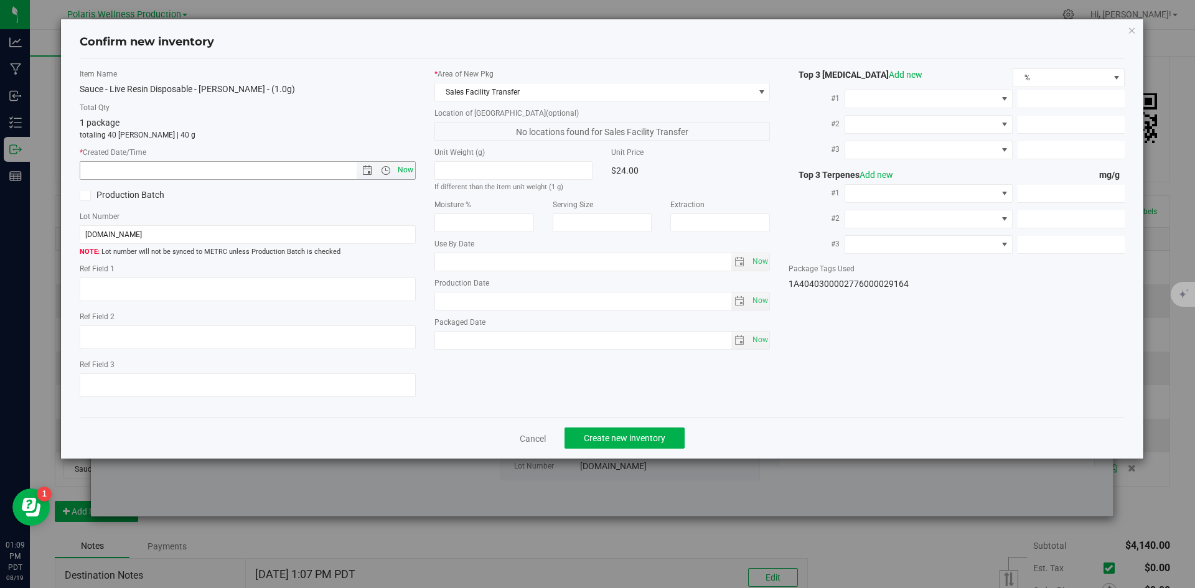
click at [408, 174] on span "Now" at bounding box center [405, 170] width 21 height 18
type input "[DATE] 1:09 PM"
click at [629, 429] on button "Create new inventory" at bounding box center [625, 438] width 120 height 21
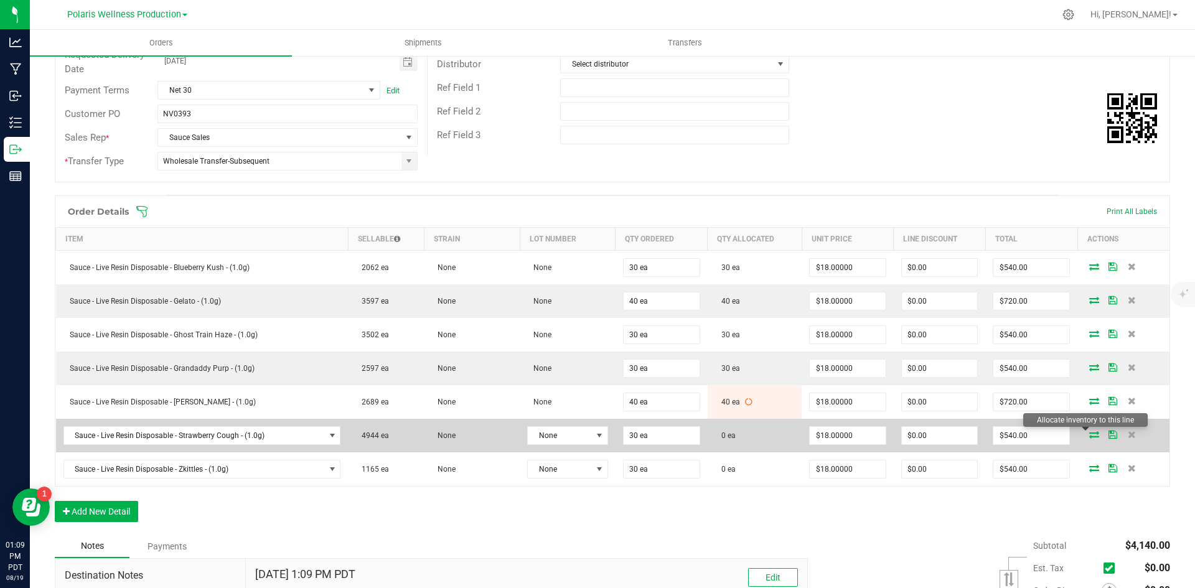
click at [1090, 434] on icon at bounding box center [1095, 434] width 10 height 7
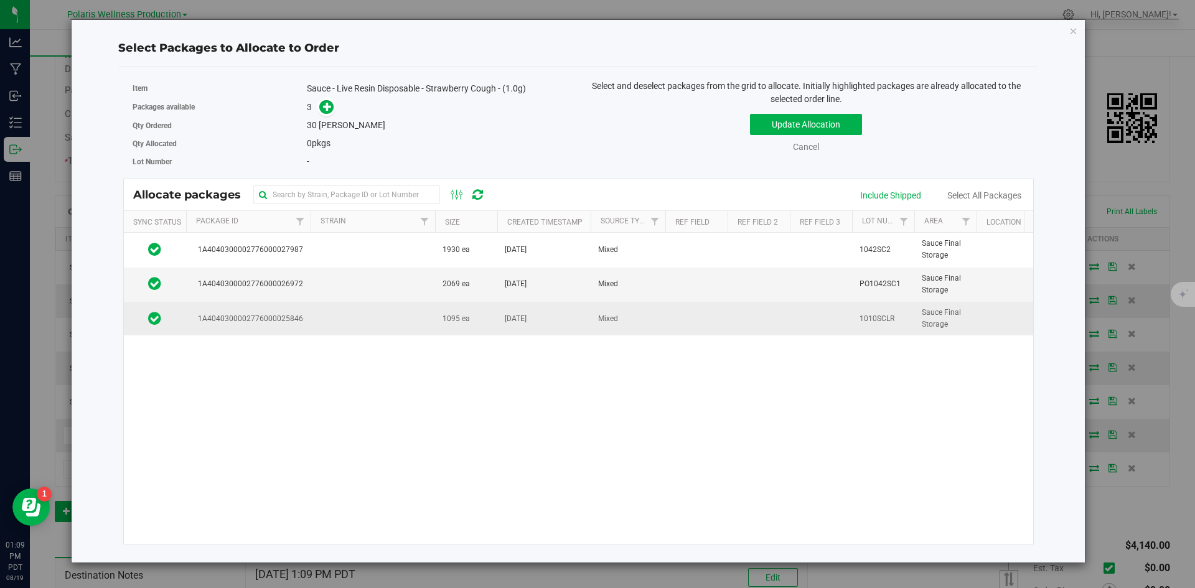
click at [384, 316] on td at bounding box center [373, 319] width 125 height 34
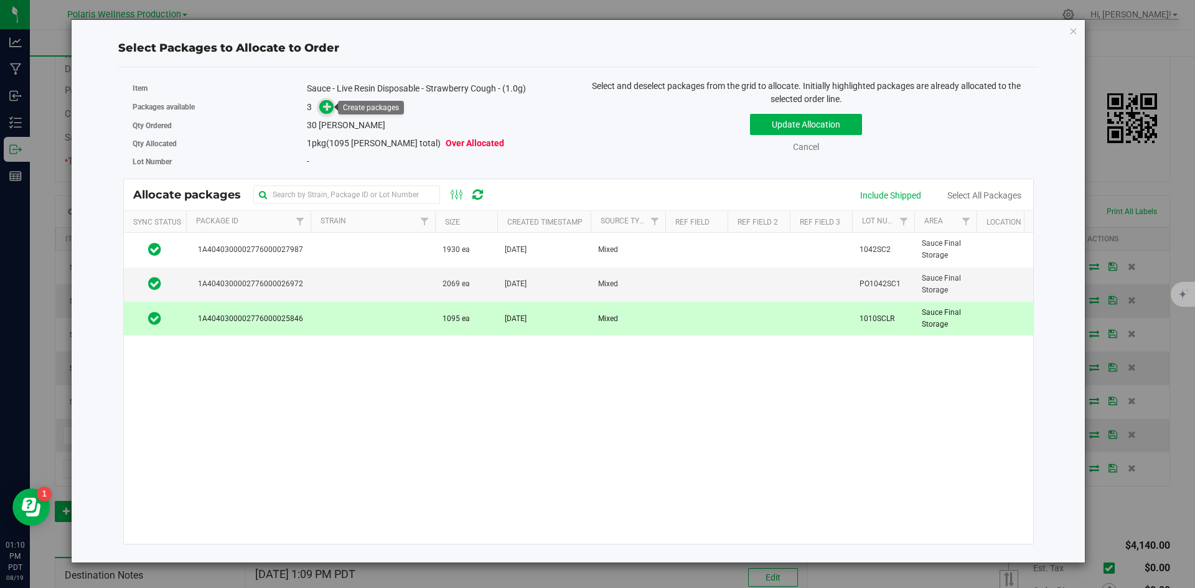
click at [328, 110] on icon at bounding box center [327, 106] width 9 height 9
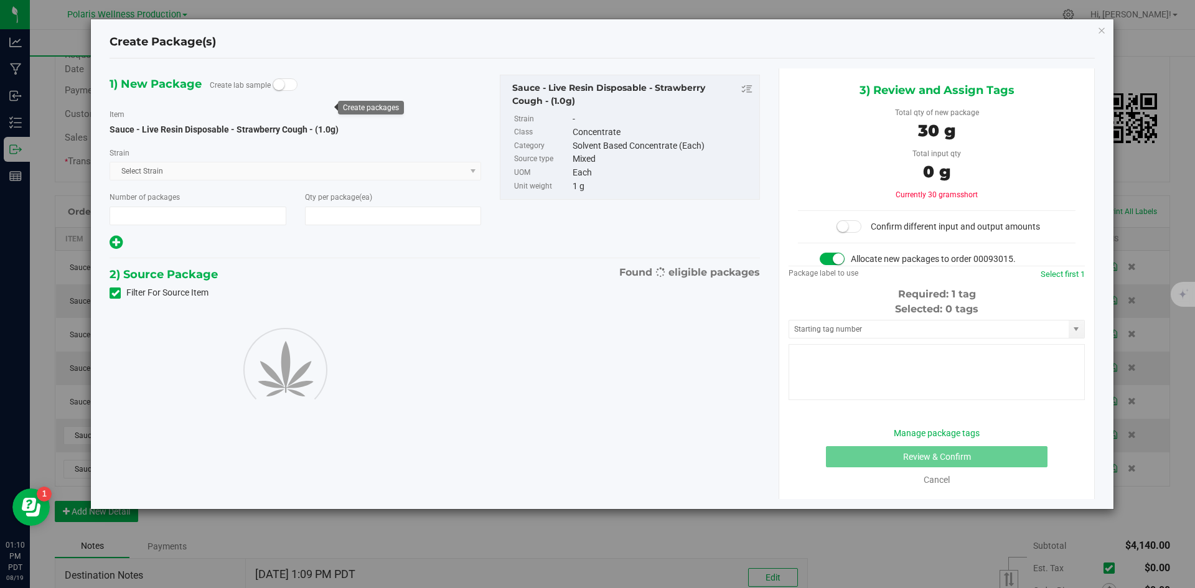
type input "1"
type input "30"
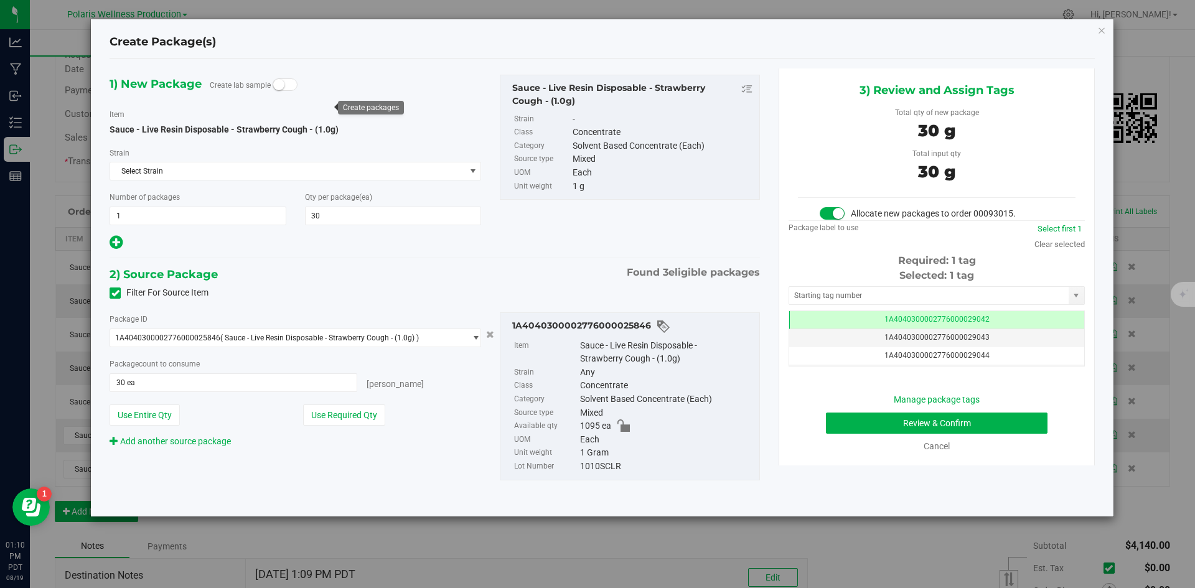
scroll to position [0, -1]
click at [982, 288] on input "text" at bounding box center [929, 295] width 280 height 17
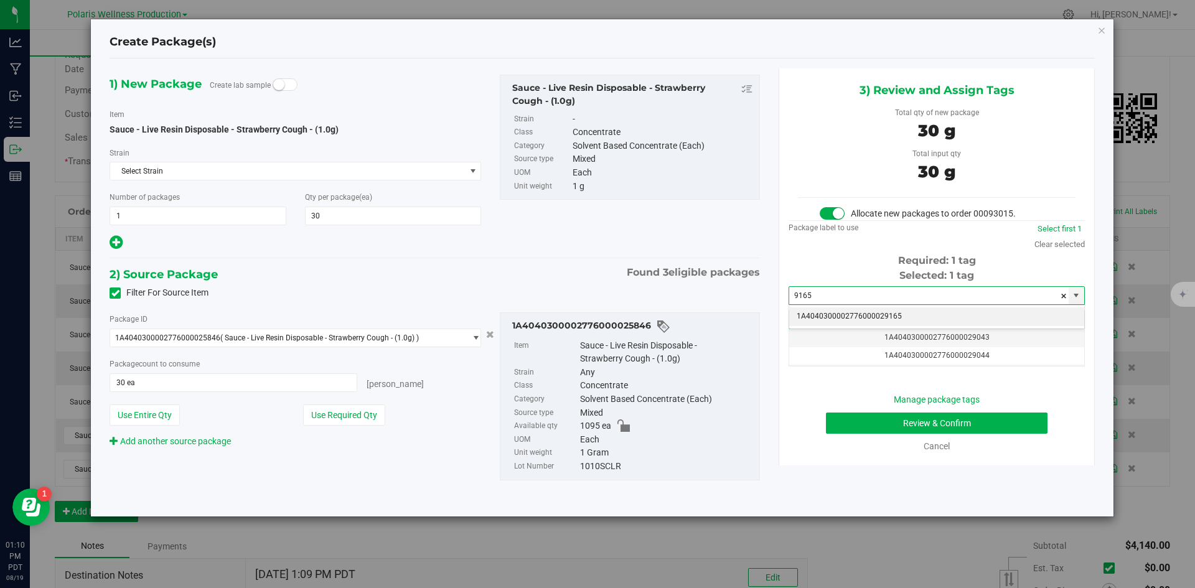
click at [874, 316] on li "1A4040300002776000029165" at bounding box center [936, 317] width 295 height 19
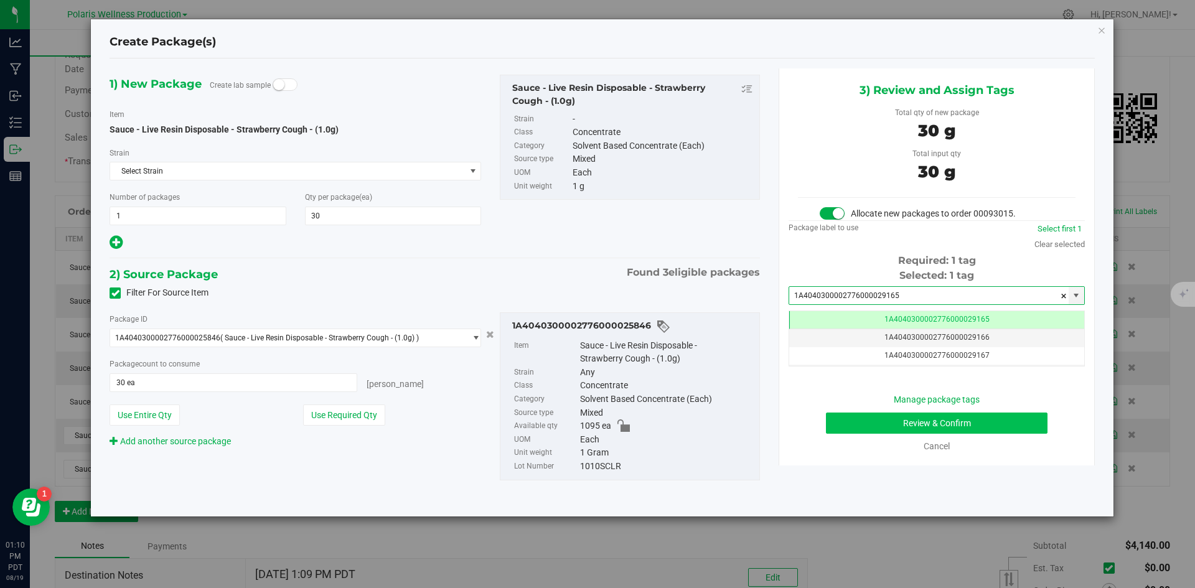
type input "1A4040300002776000029165"
click at [834, 422] on button "Review & Confirm" at bounding box center [937, 423] width 222 height 21
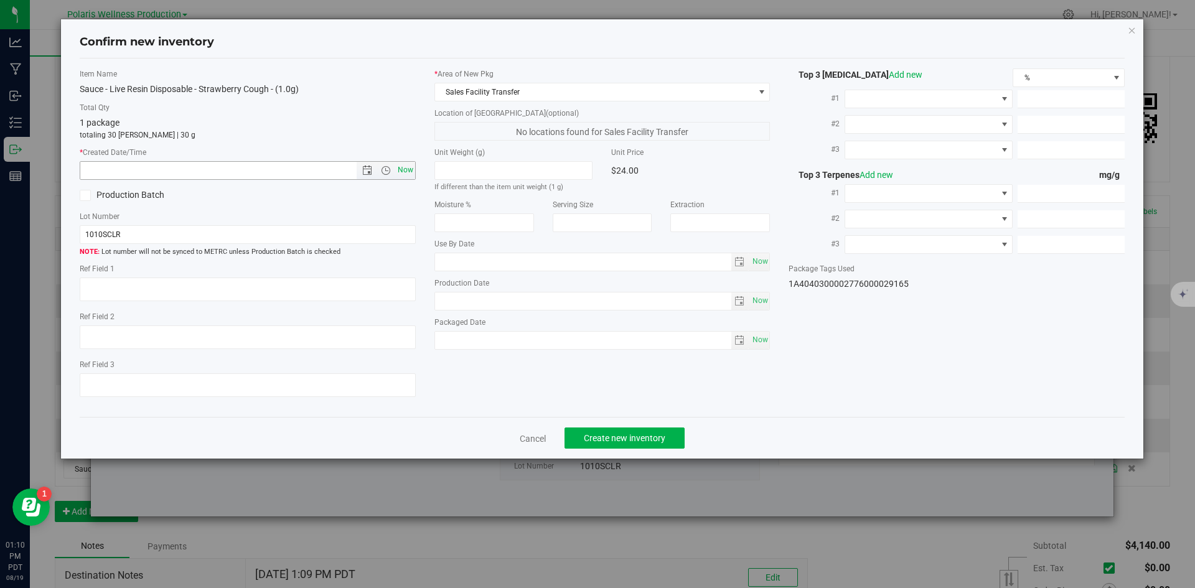
click at [407, 168] on span "Now" at bounding box center [405, 170] width 21 height 18
type input "[DATE] 1:10 PM"
click at [627, 433] on span "Create new inventory" at bounding box center [625, 438] width 82 height 10
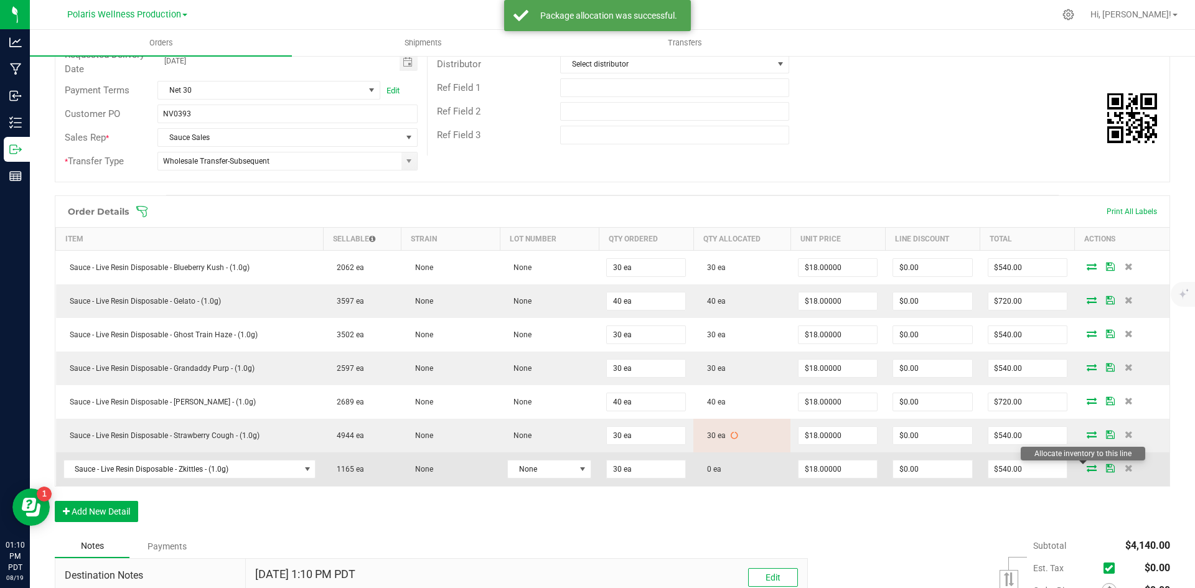
click at [1087, 468] on icon at bounding box center [1092, 467] width 10 height 7
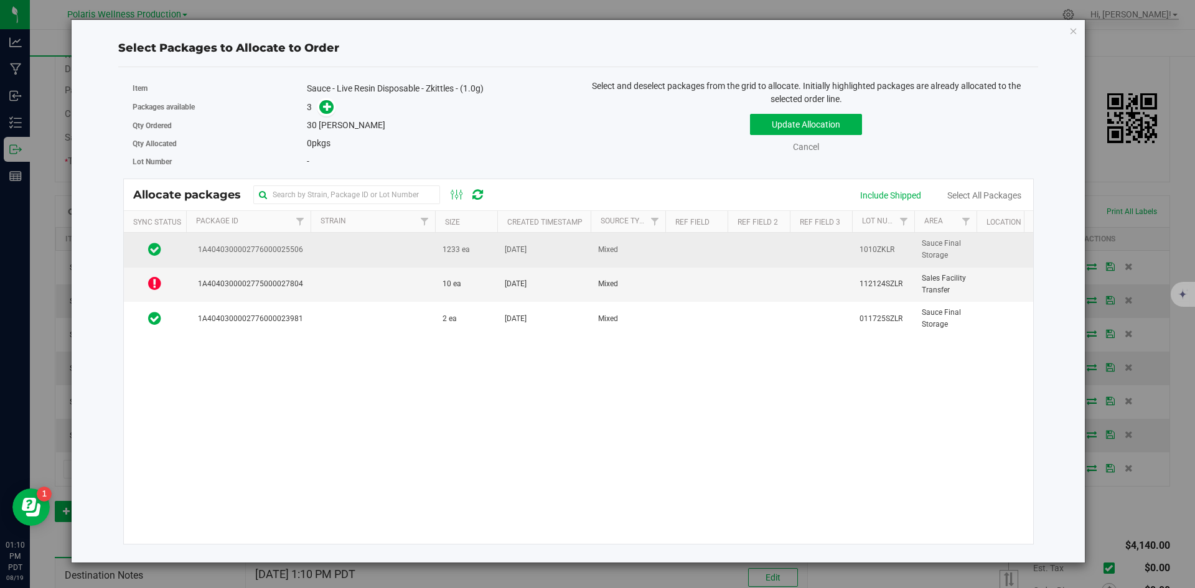
click at [392, 257] on td at bounding box center [373, 250] width 125 height 34
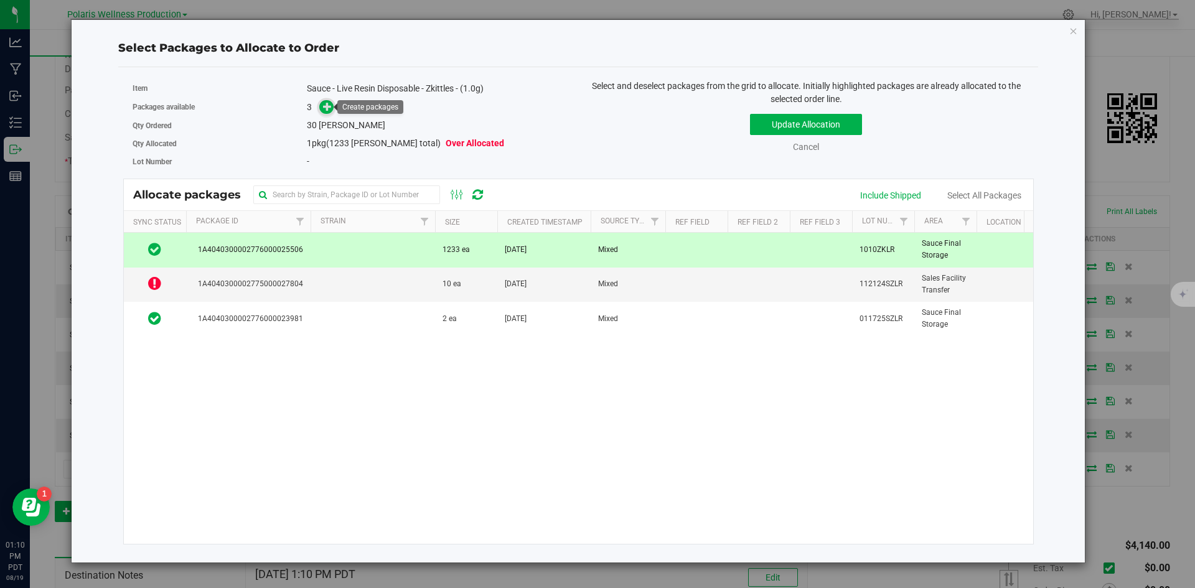
click at [324, 111] on icon at bounding box center [327, 106] width 9 height 9
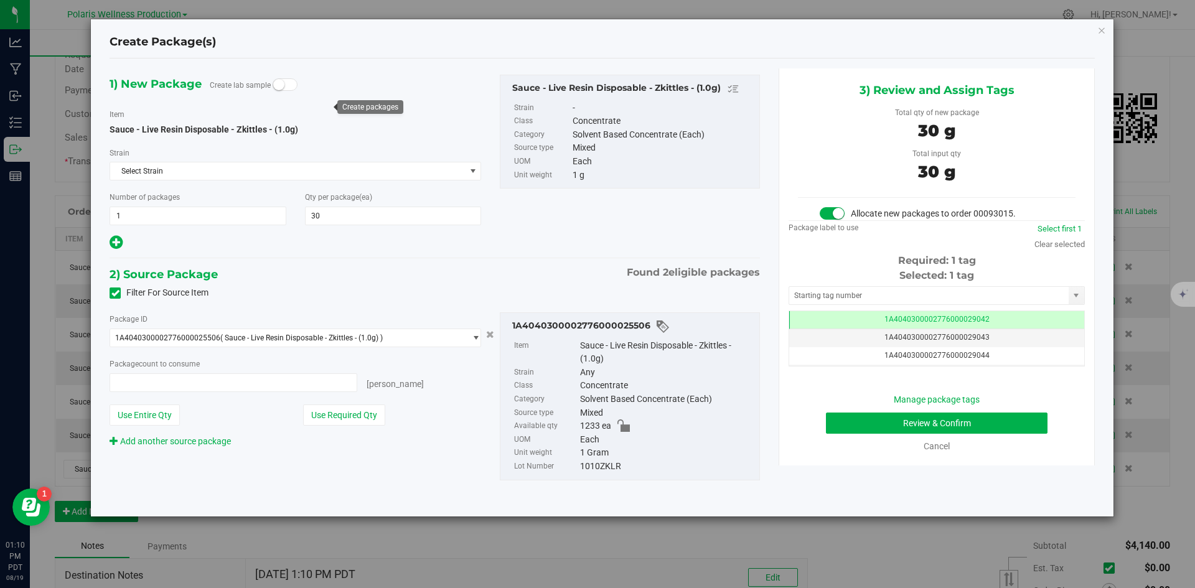
type input "30 ea"
click at [872, 295] on input "text" at bounding box center [929, 295] width 280 height 17
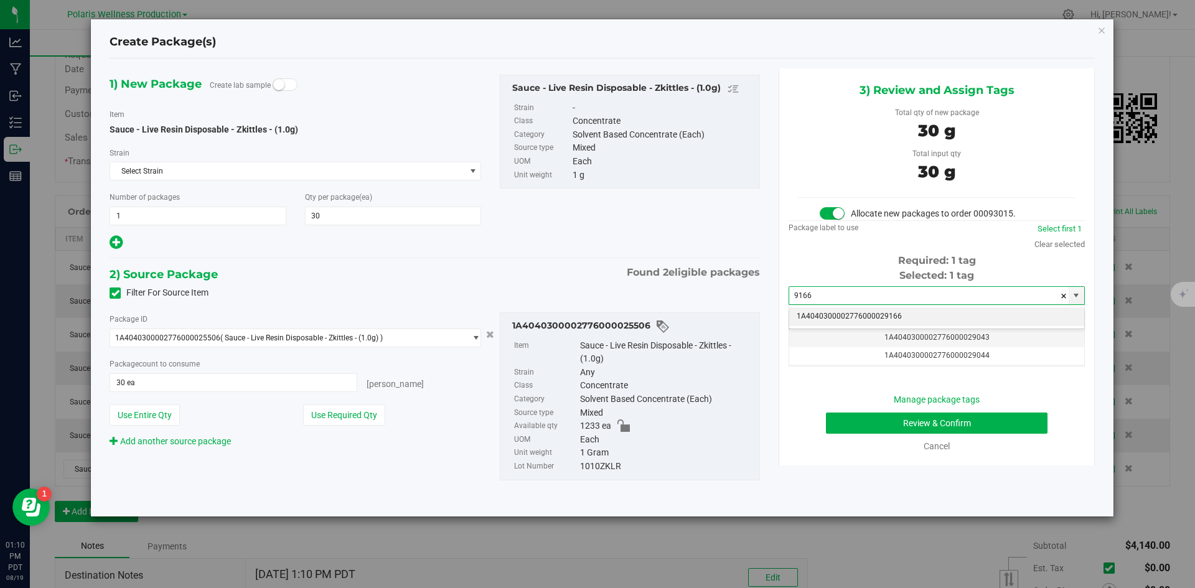
click at [864, 315] on li "1A4040300002776000029166" at bounding box center [936, 317] width 295 height 19
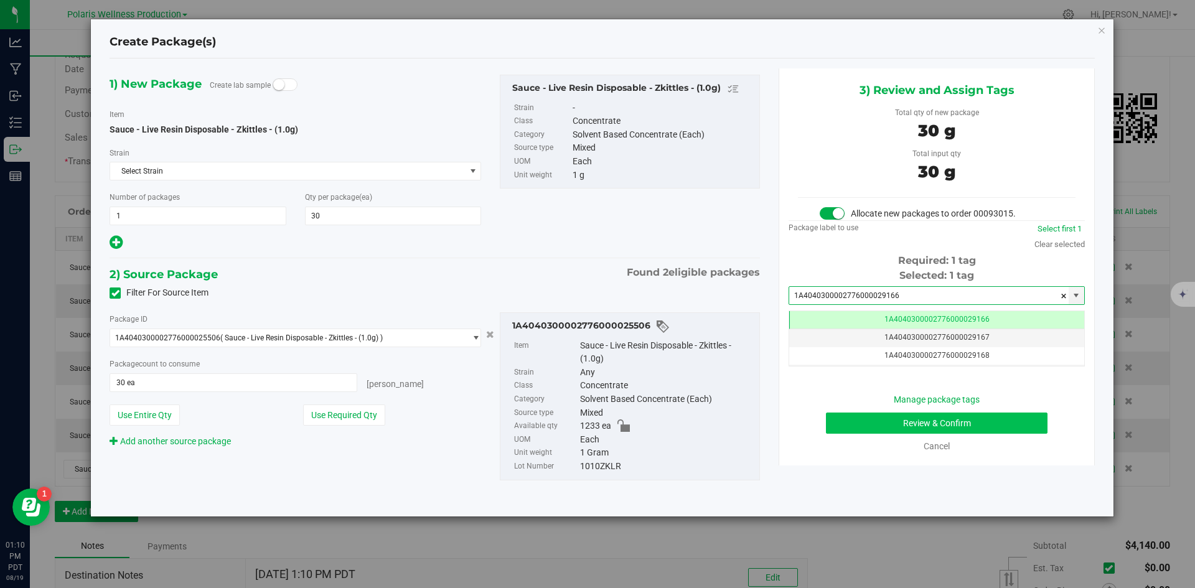
type input "1A4040300002776000029166"
click at [883, 418] on button "Review & Confirm" at bounding box center [937, 423] width 222 height 21
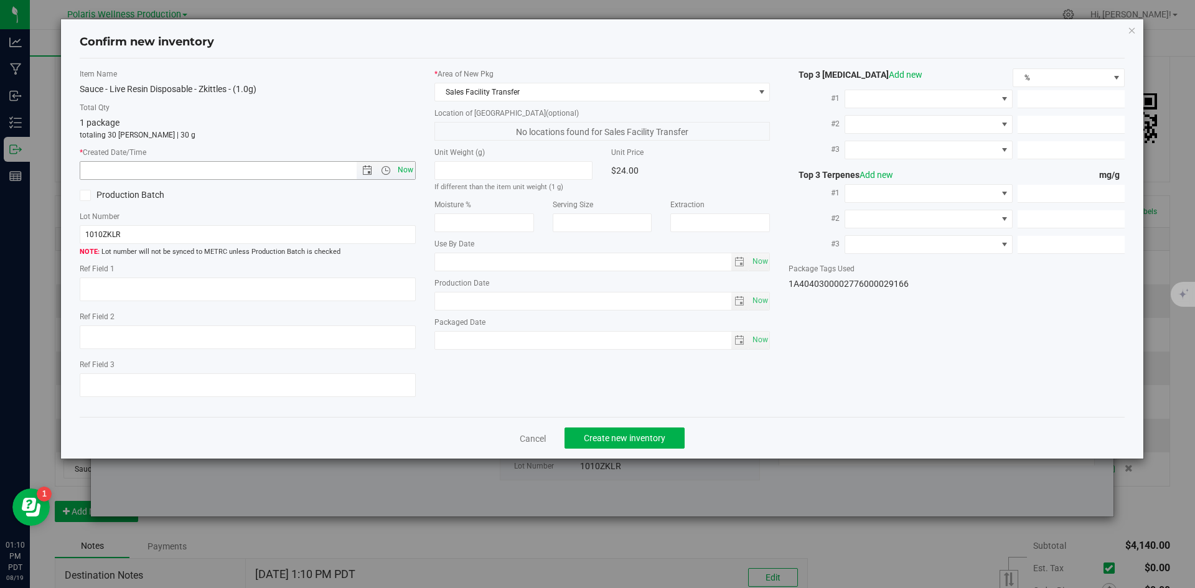
click at [408, 172] on span "Now" at bounding box center [405, 170] width 21 height 18
type input "[DATE] 1:10 PM"
click at [644, 437] on span "Create new inventory" at bounding box center [625, 438] width 82 height 10
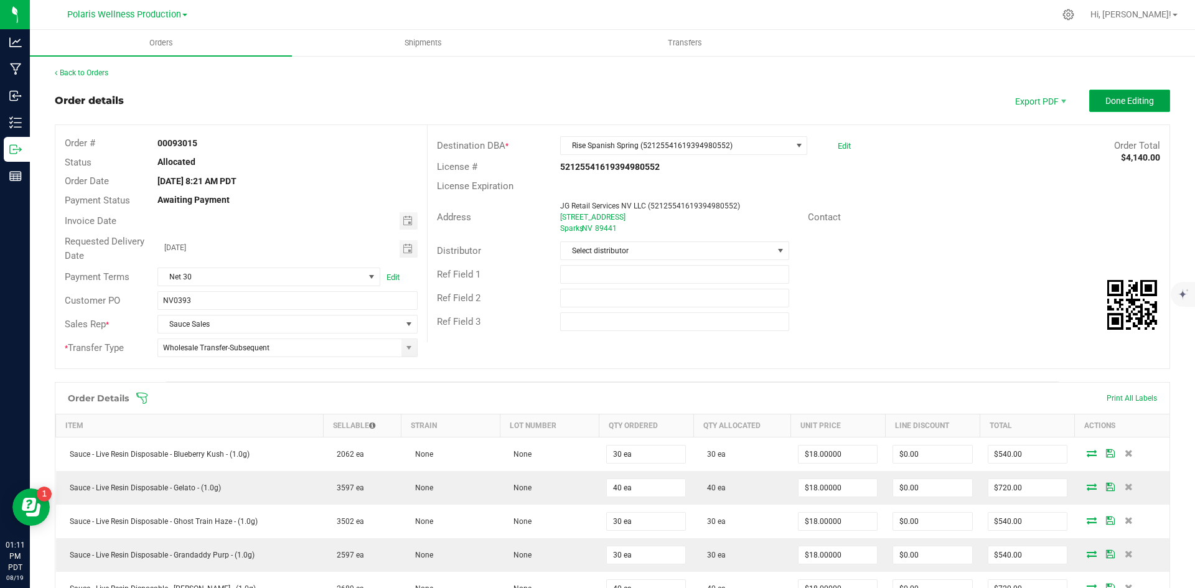
click at [1124, 100] on span "Done Editing" at bounding box center [1130, 101] width 49 height 10
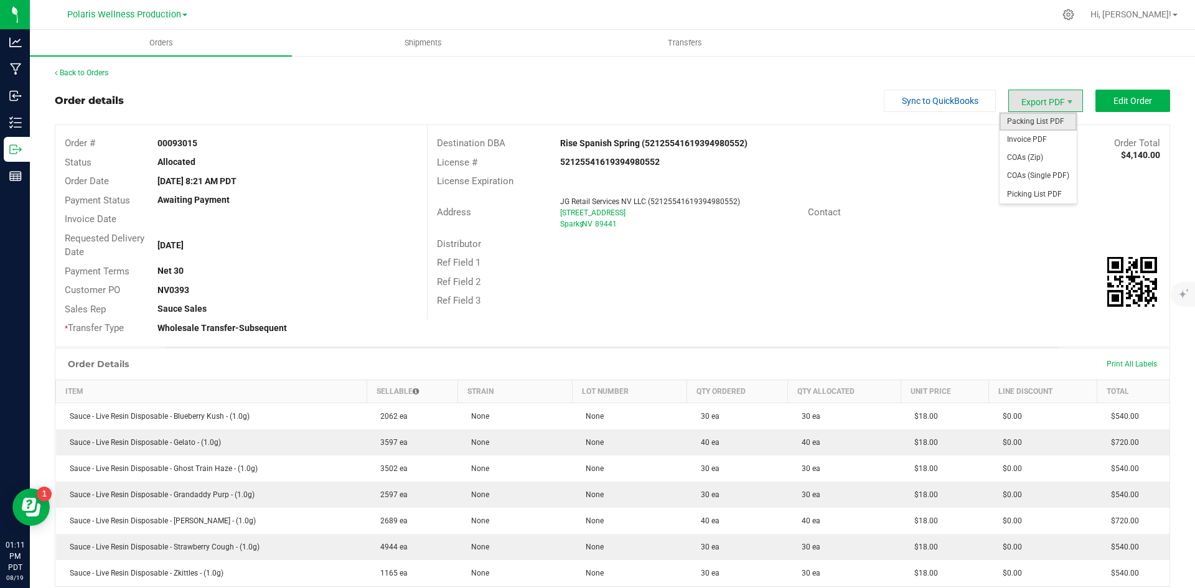
click at [1039, 120] on span "Packing List PDF" at bounding box center [1038, 122] width 77 height 18
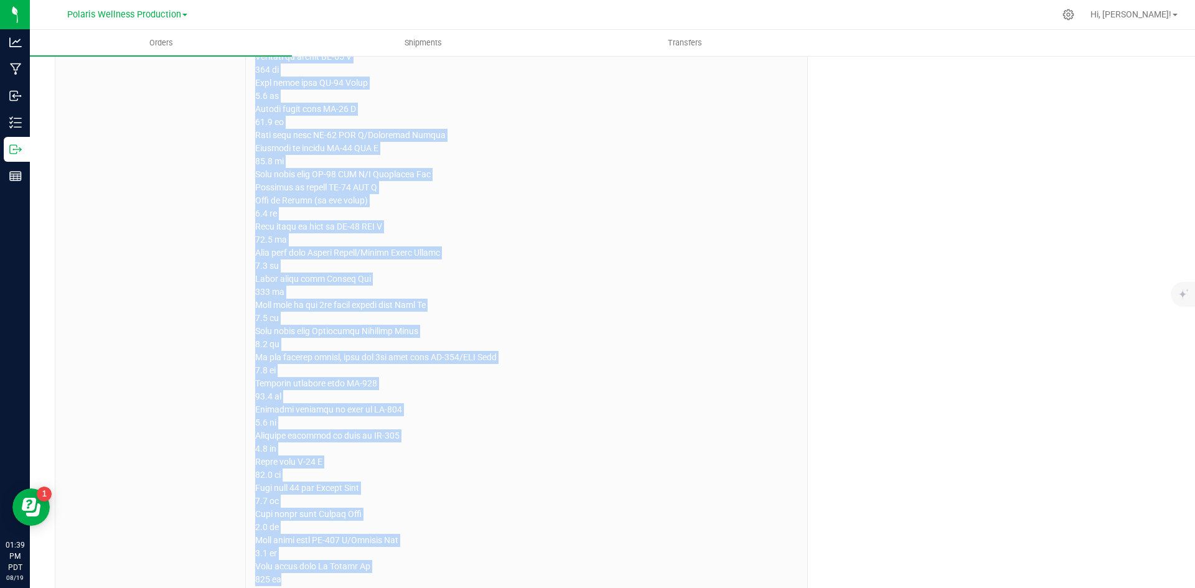
scroll to position [876, 0]
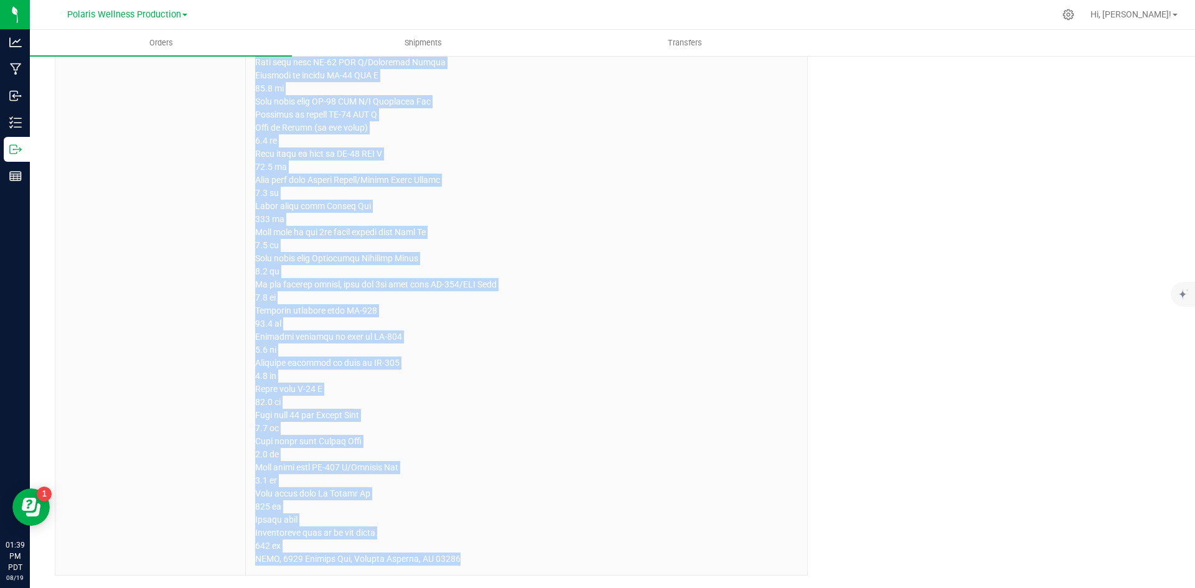
drag, startPoint x: 253, startPoint y: 240, endPoint x: 493, endPoint y: 593, distance: 427.6
click at [493, 588] on html "Analytics Manufacturing Inbound Inventory Outbound Reports 01:39 PM PDT [DATE] …" at bounding box center [597, 294] width 1195 height 588
copy p "[STREET_ADDRESS][GEOGRAPHIC_DATA] south on [GEOGRAPHIC_DATA] 0.4 mi Turn left o…"
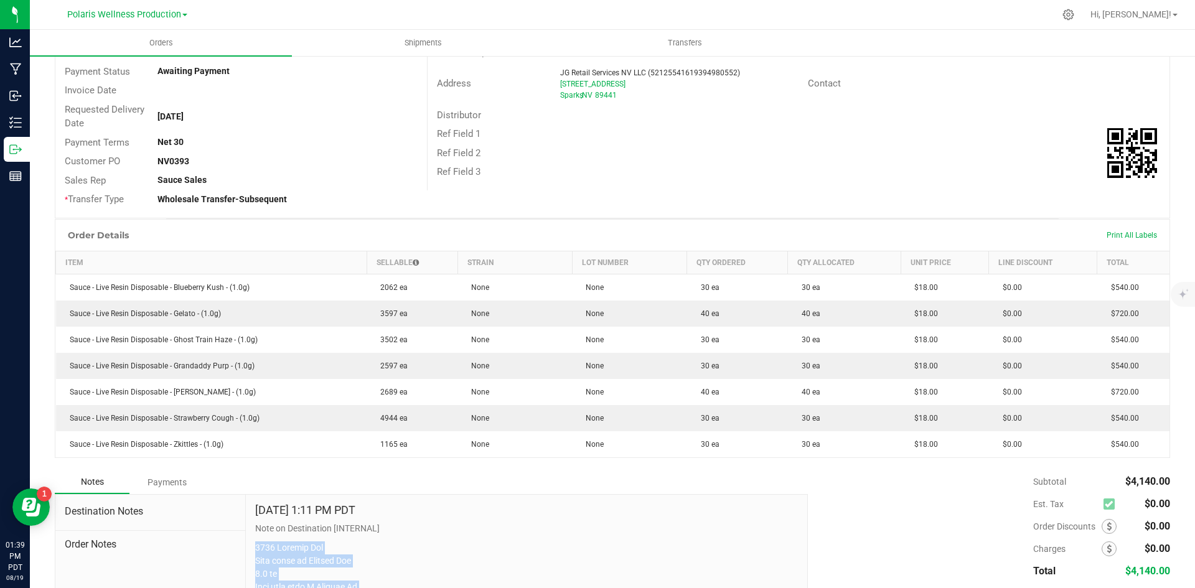
scroll to position [0, 0]
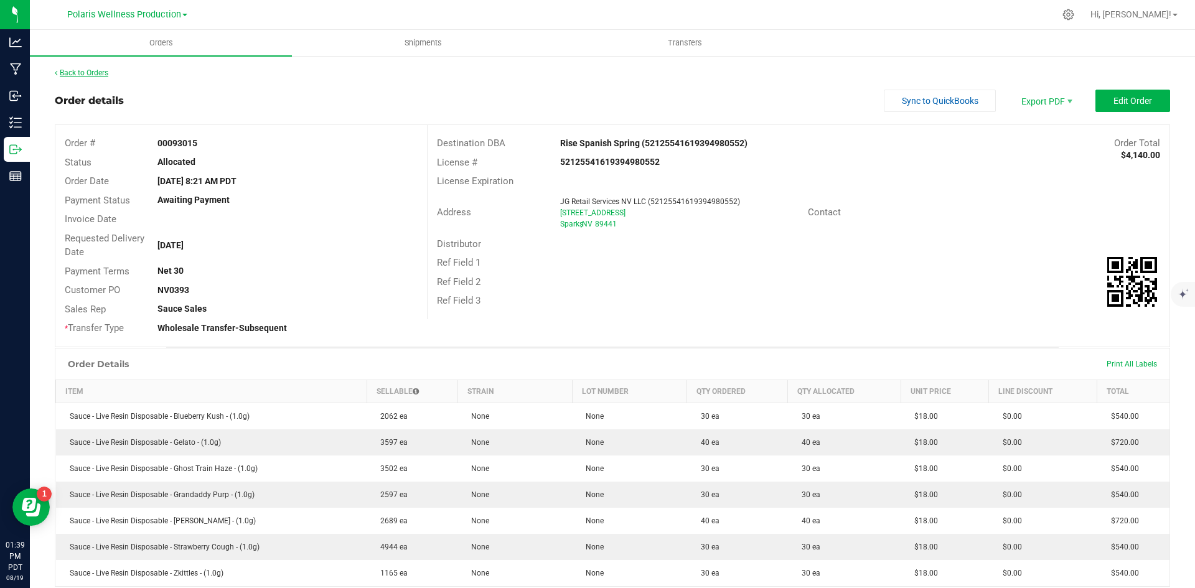
click at [77, 73] on link "Back to Orders" at bounding box center [82, 72] width 54 height 9
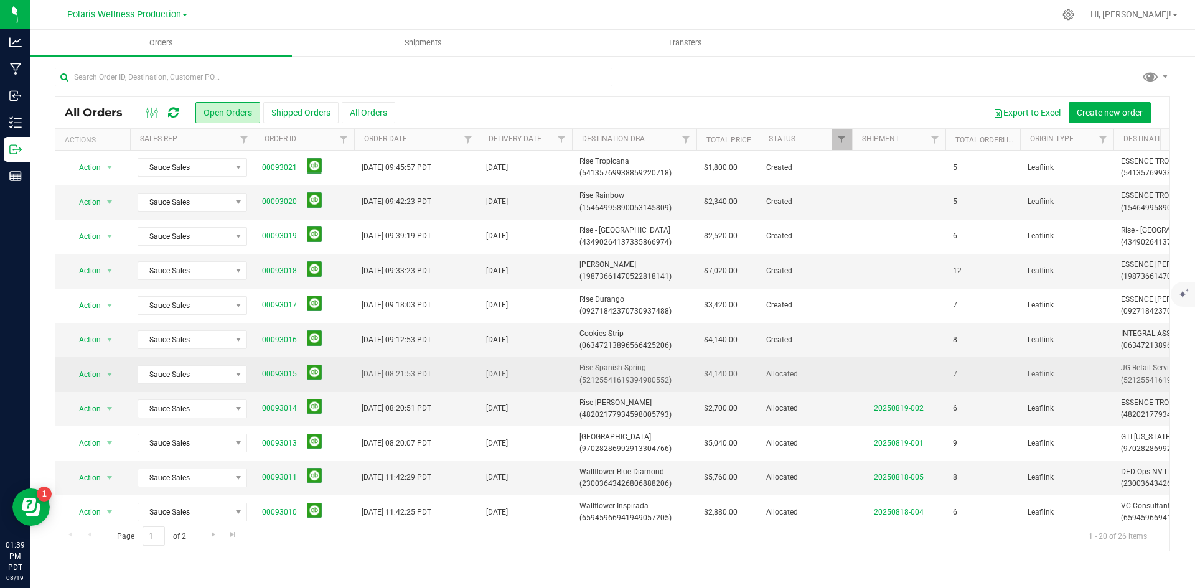
click at [626, 365] on span "Rise Spanish Spring (52125541619394980552)" at bounding box center [635, 374] width 110 height 24
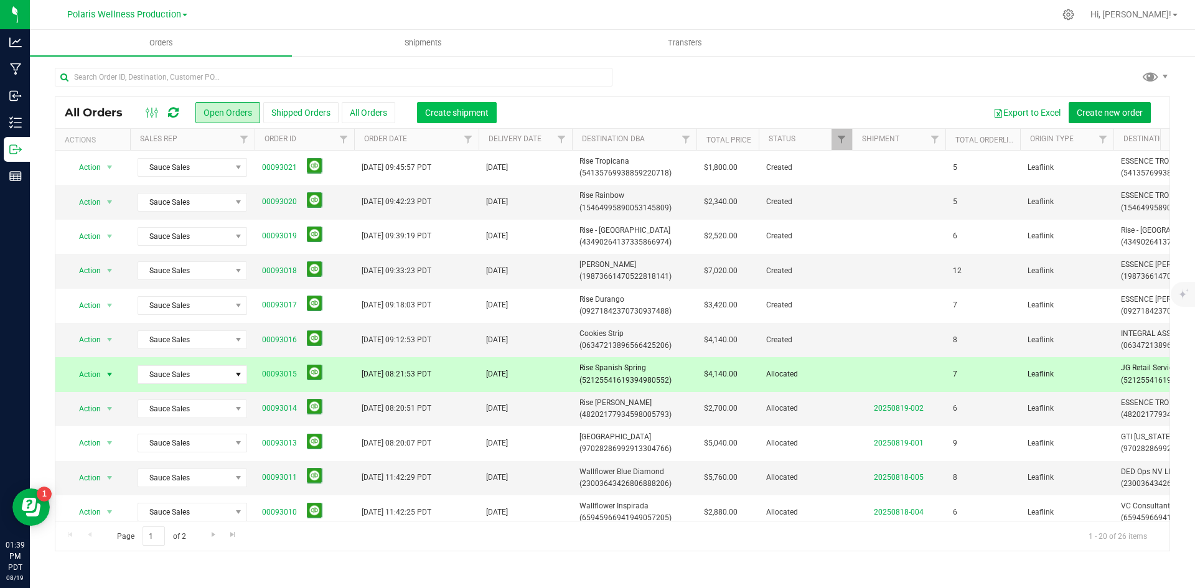
click at [448, 108] on span "Create shipment" at bounding box center [457, 113] width 64 height 10
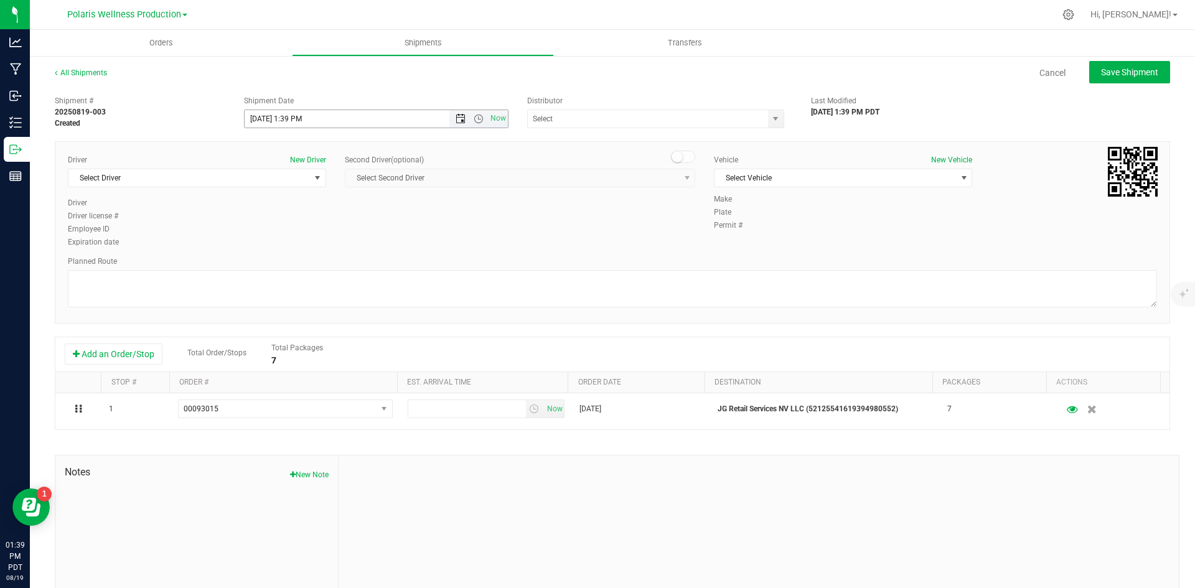
click at [456, 120] on span "Open the date view" at bounding box center [461, 119] width 10 height 10
click at [275, 267] on link "25" at bounding box center [272, 264] width 18 height 19
click at [474, 121] on span "Open the time view" at bounding box center [479, 119] width 10 height 10
click at [319, 242] on li "9:00 AM" at bounding box center [373, 240] width 260 height 16
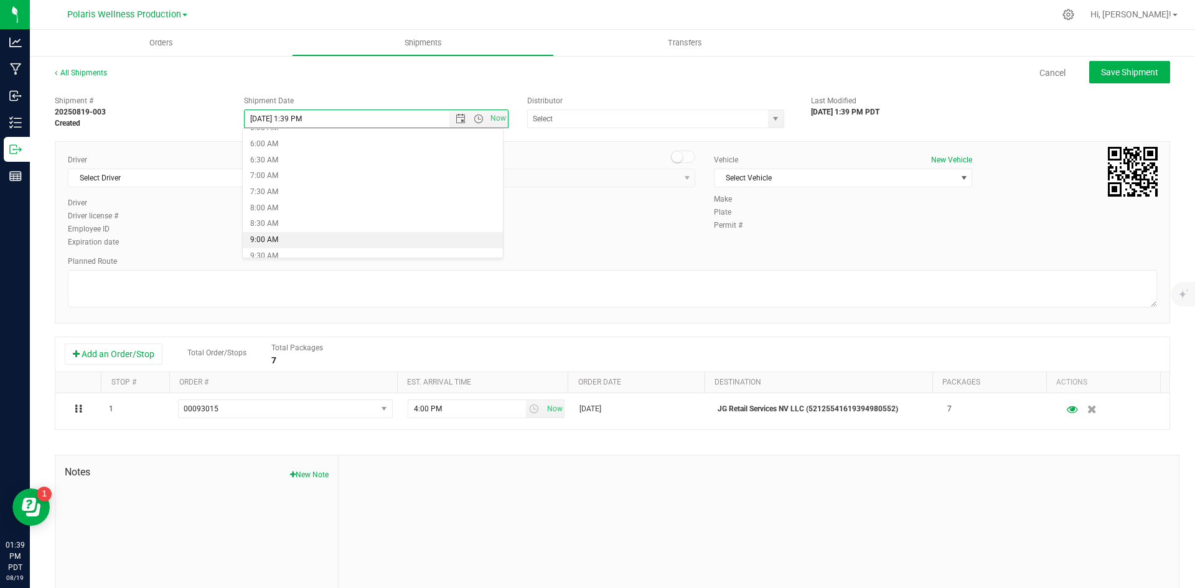
type input "[DATE] 9:00 AM"
click at [768, 126] on span "select" at bounding box center [776, 118] width 16 height 17
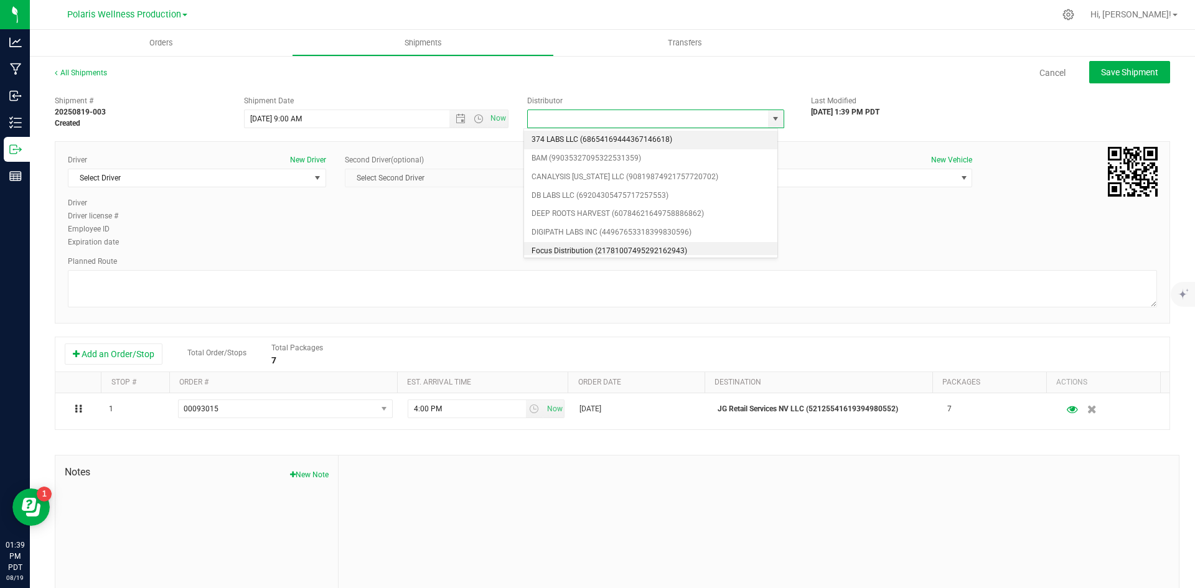
click at [638, 247] on li "Focus Distribution (21781007495292162943)" at bounding box center [650, 251] width 253 height 19
type input "Focus Distribution (21781007495292162943)"
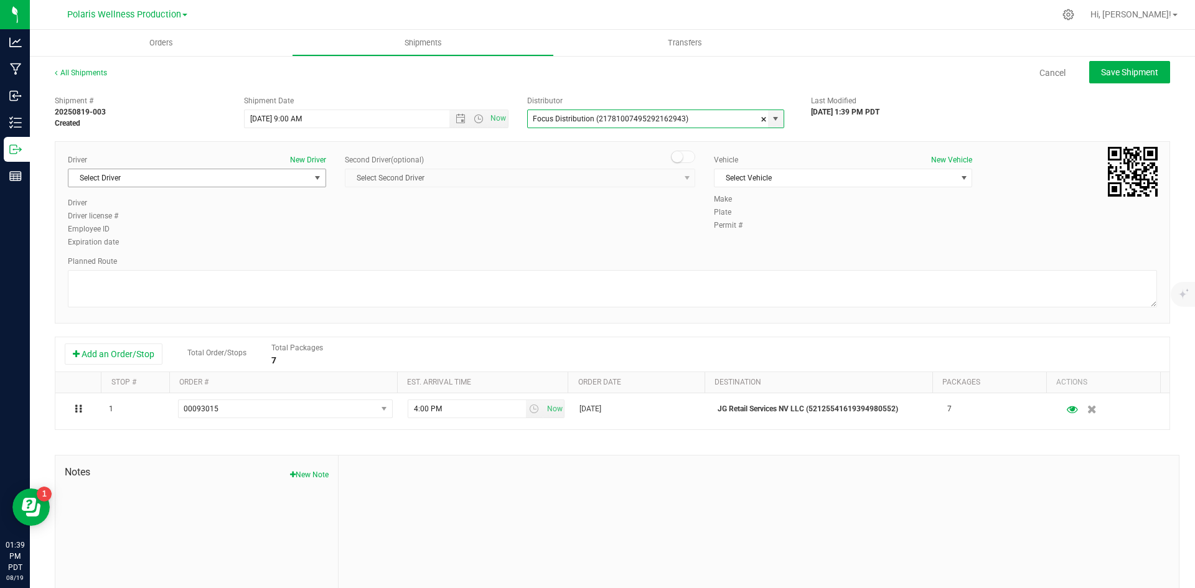
click at [314, 179] on span "select" at bounding box center [318, 178] width 10 height 10
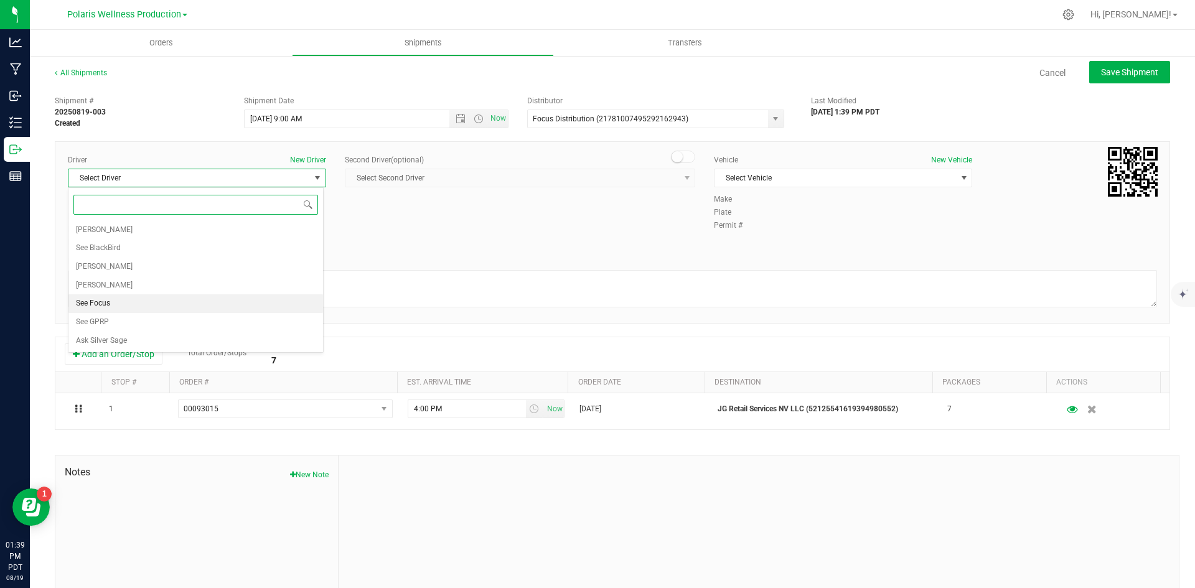
click at [189, 301] on li "See Focus" at bounding box center [195, 303] width 255 height 19
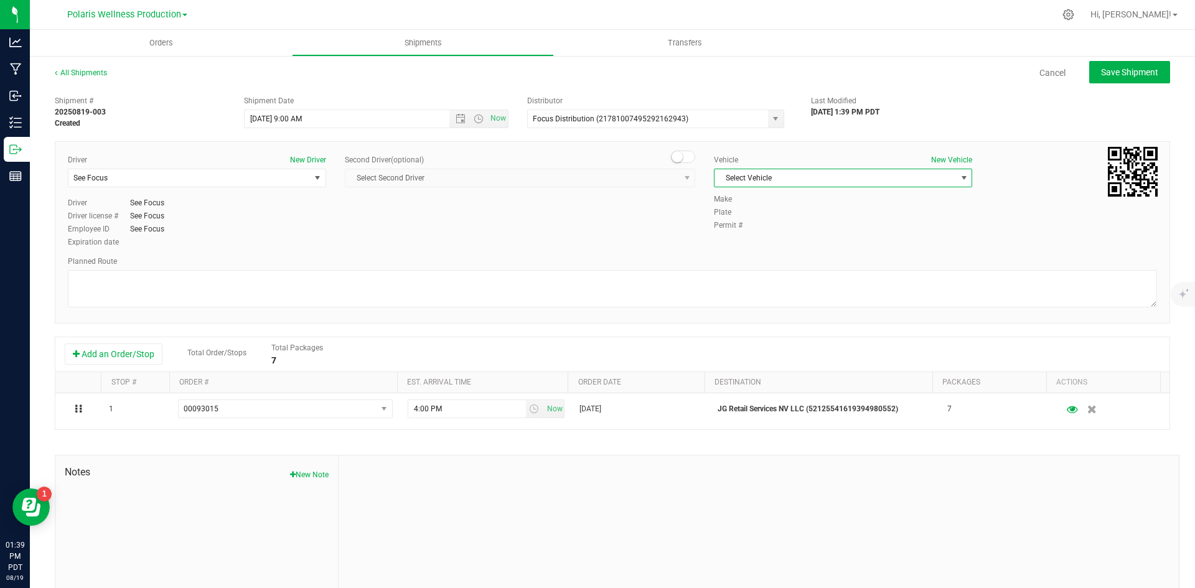
click at [959, 177] on span "select" at bounding box center [964, 178] width 10 height 10
click at [770, 241] on li "See Focus" at bounding box center [837, 236] width 255 height 19
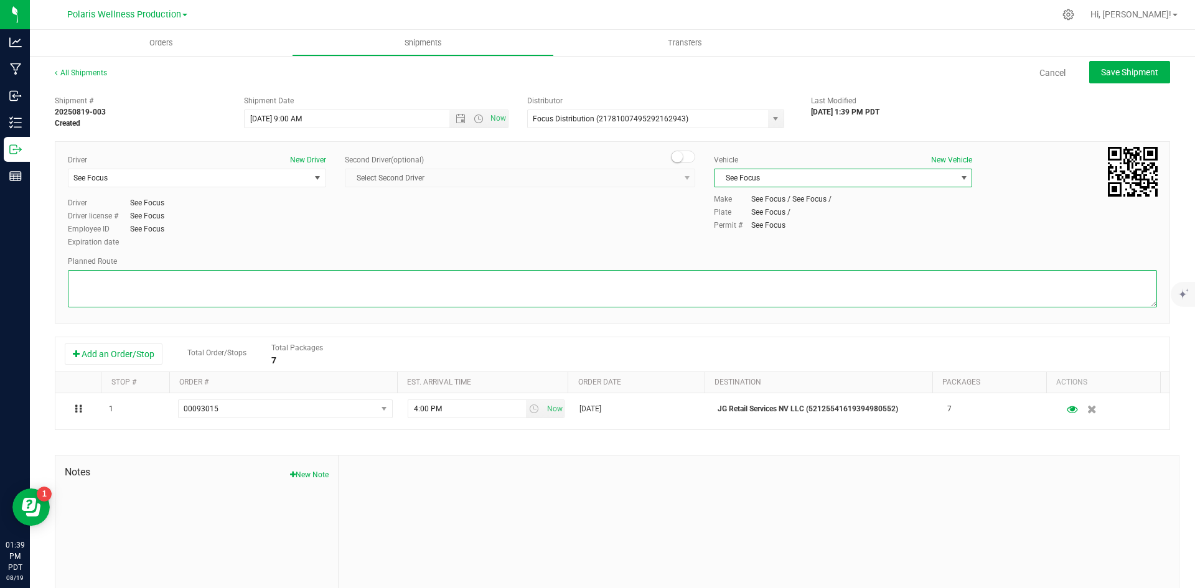
click at [662, 277] on textarea at bounding box center [613, 288] width 1090 height 37
paste textarea "[STREET_ADDRESS][GEOGRAPHIC_DATA] south on [GEOGRAPHIC_DATA] 0.4 mi Turn left o…"
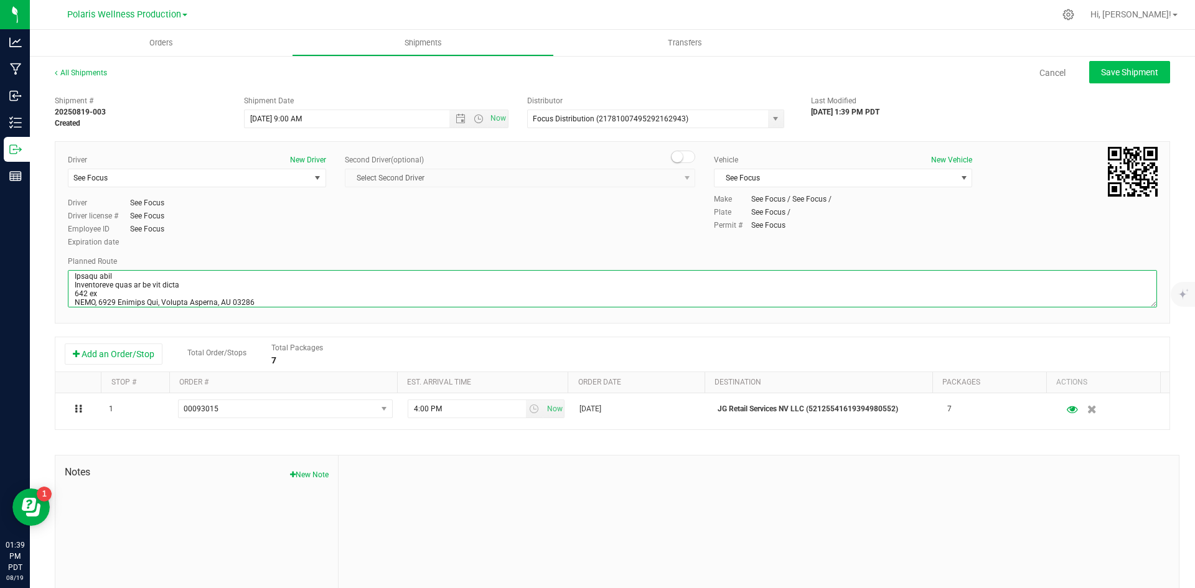
type textarea "[STREET_ADDRESS][GEOGRAPHIC_DATA] south on [GEOGRAPHIC_DATA] 0.4 mi Turn left o…"
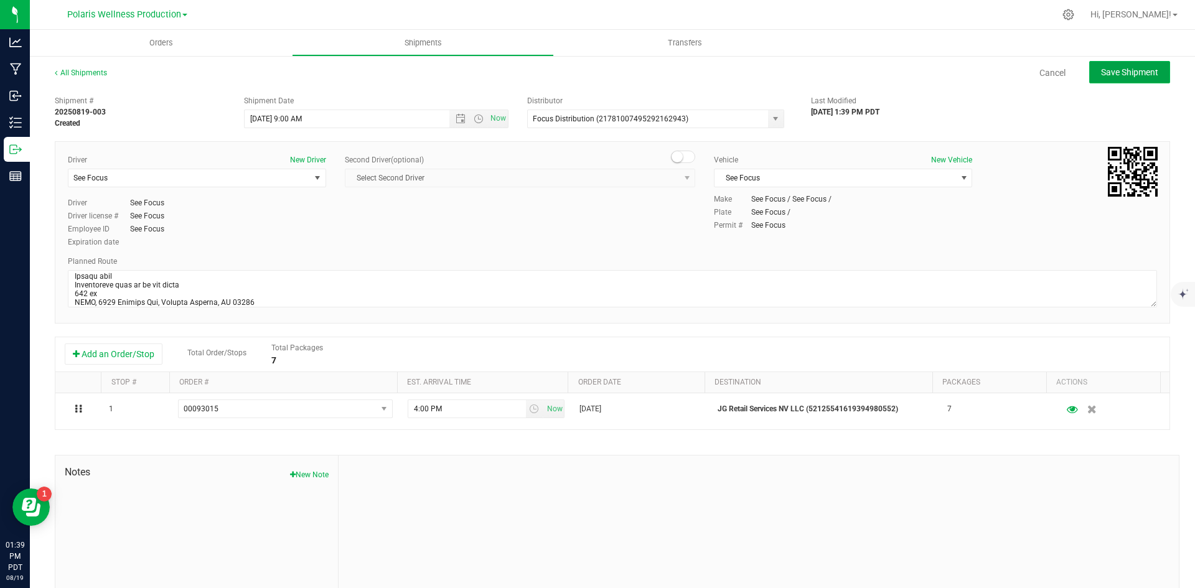
click at [1136, 82] on button "Save Shipment" at bounding box center [1130, 72] width 81 height 22
type input "[DATE] 4:00 PM"
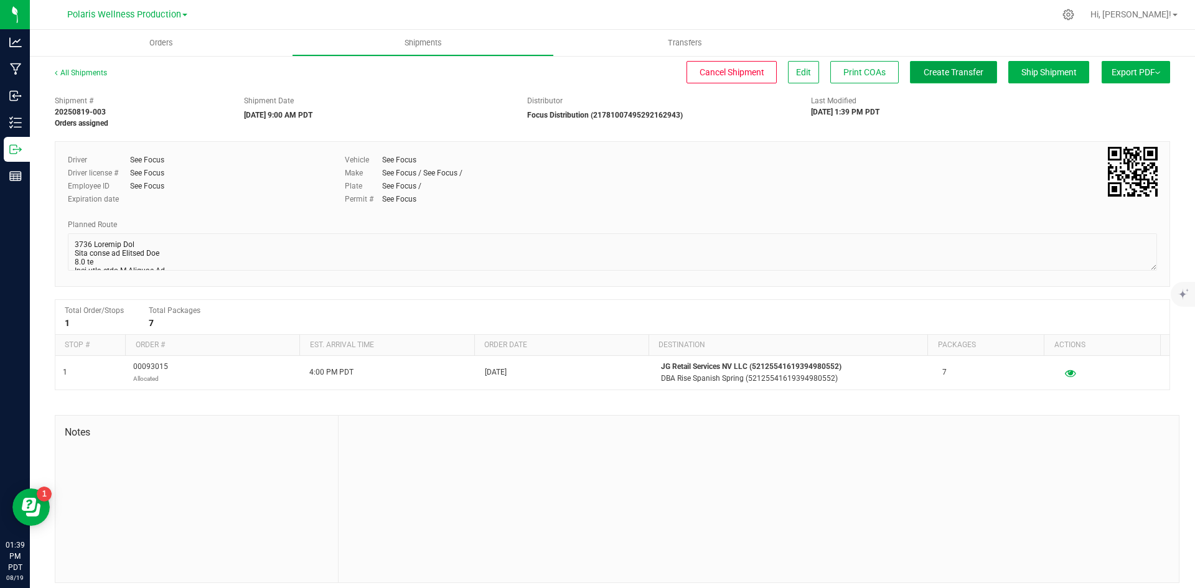
click at [959, 80] on button "Create Transfer" at bounding box center [953, 72] width 87 height 22
click at [90, 72] on link "All Shipments" at bounding box center [81, 72] width 52 height 9
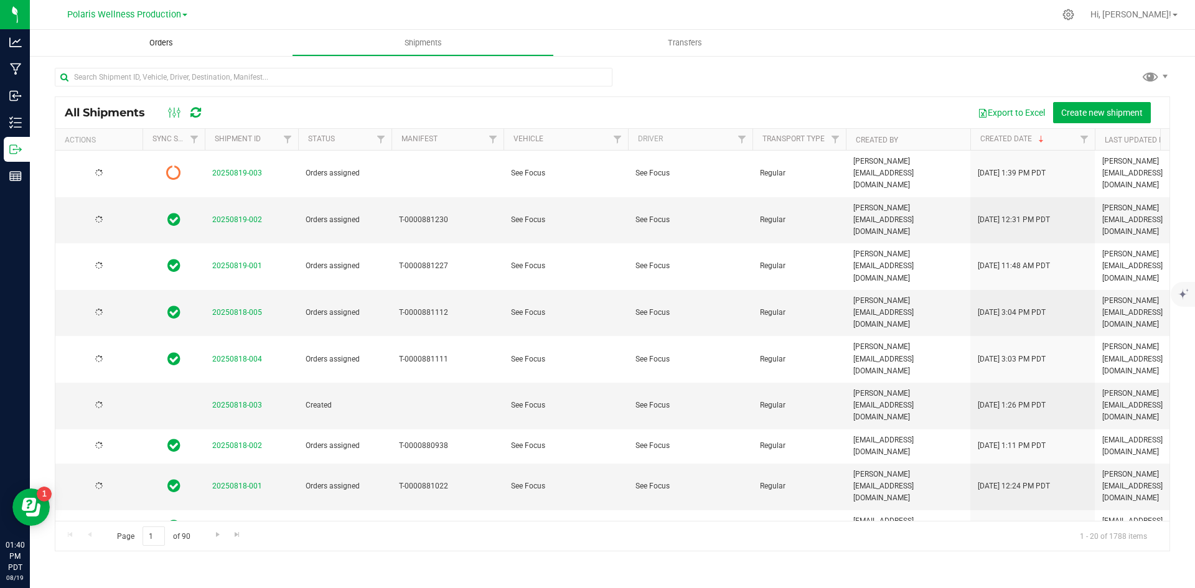
click at [146, 42] on span "Orders" at bounding box center [161, 42] width 57 height 11
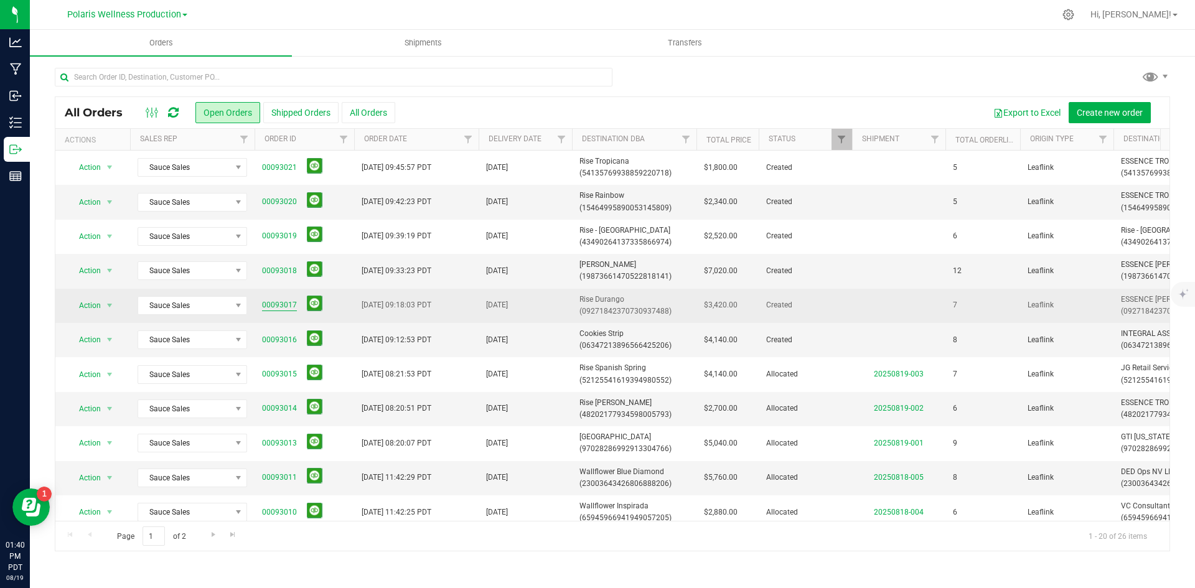
click at [271, 310] on link "00093017" at bounding box center [279, 305] width 35 height 12
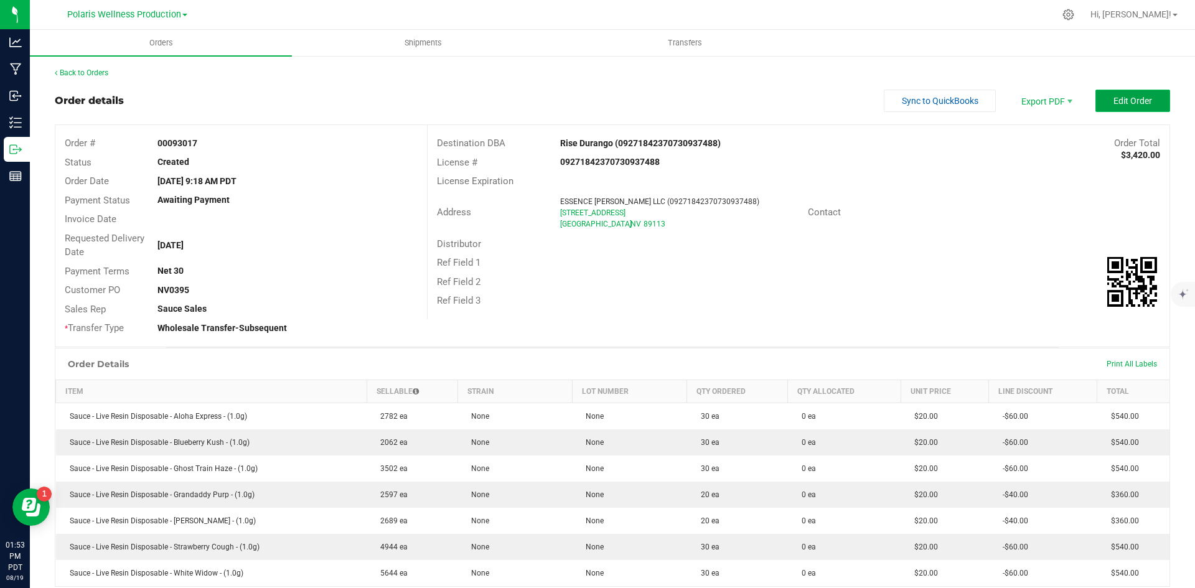
click at [1139, 96] on span "Edit Order" at bounding box center [1133, 101] width 39 height 10
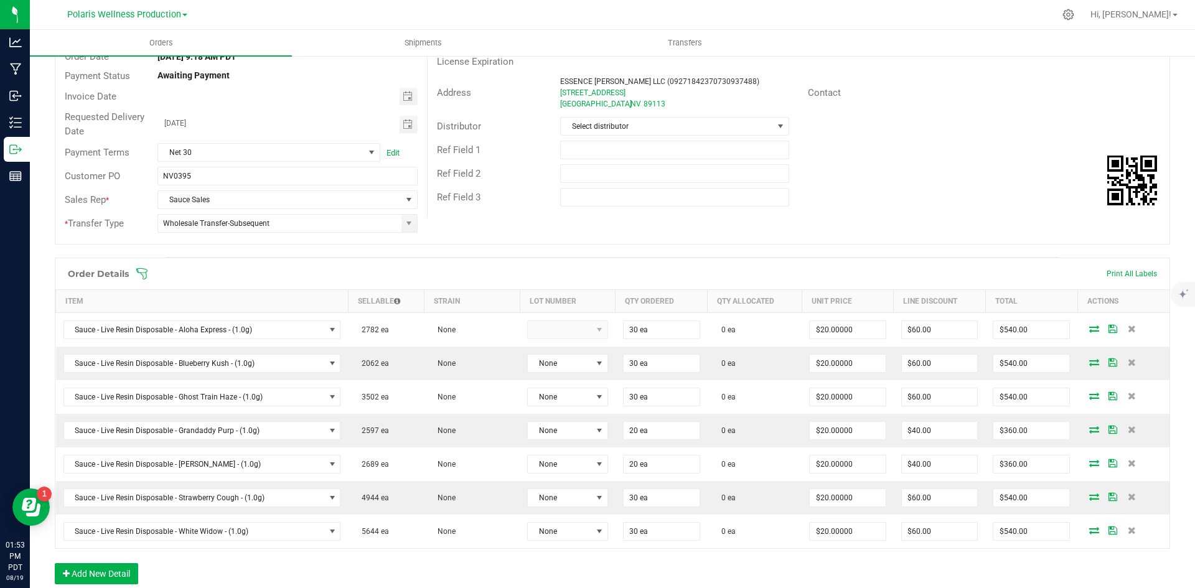
scroll to position [187, 0]
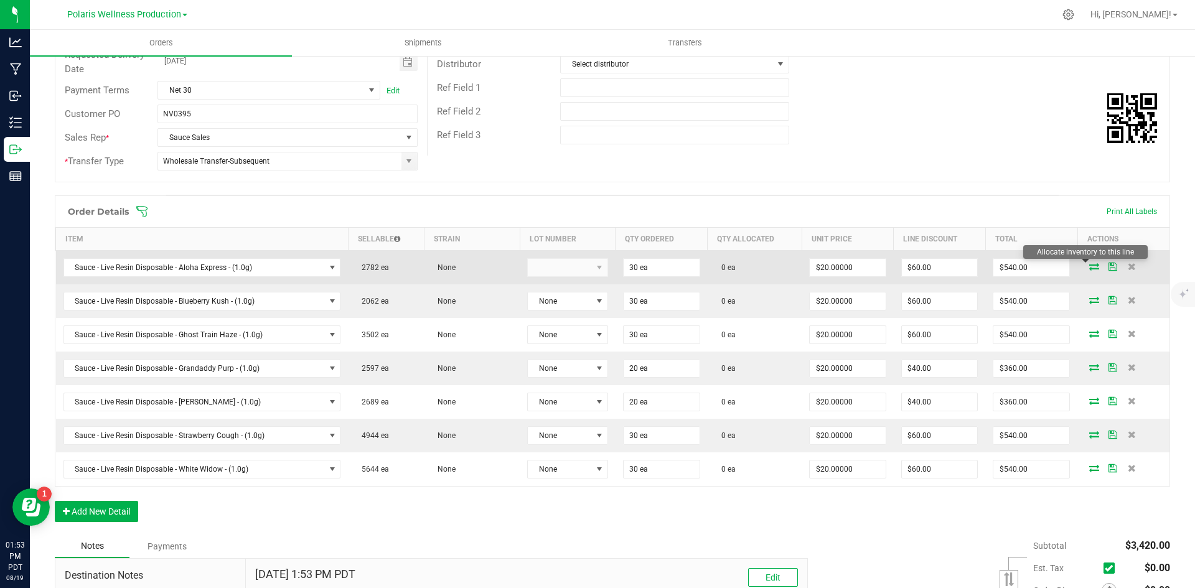
click at [1090, 270] on icon at bounding box center [1095, 266] width 10 height 7
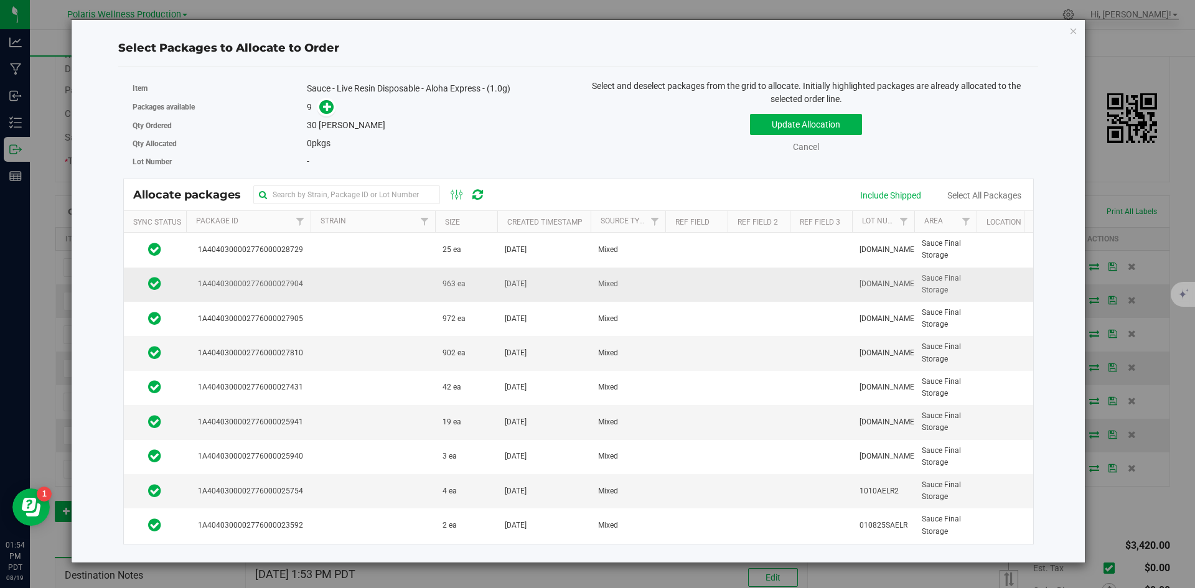
scroll to position [8, 0]
click at [403, 338] on td at bounding box center [373, 353] width 125 height 34
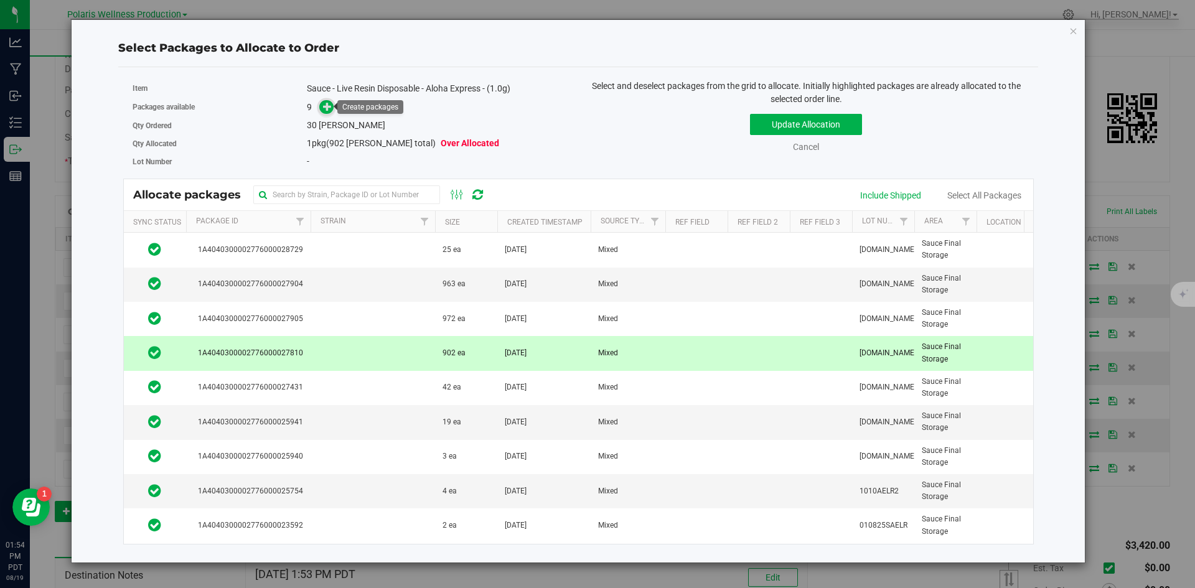
click at [326, 110] on icon at bounding box center [327, 106] width 9 height 9
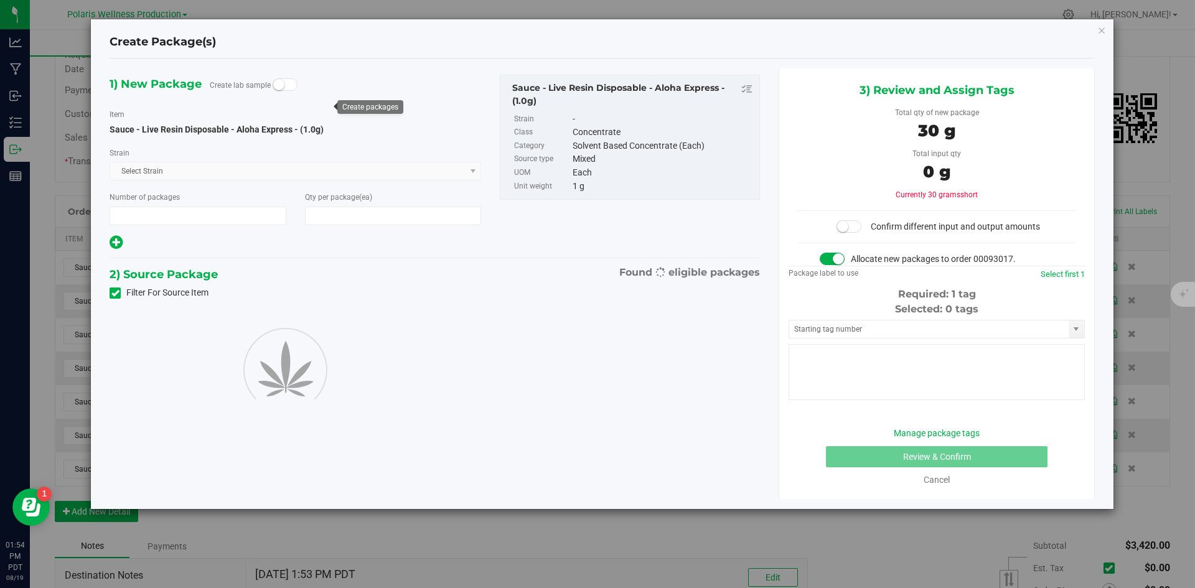
type input "1"
type input "30"
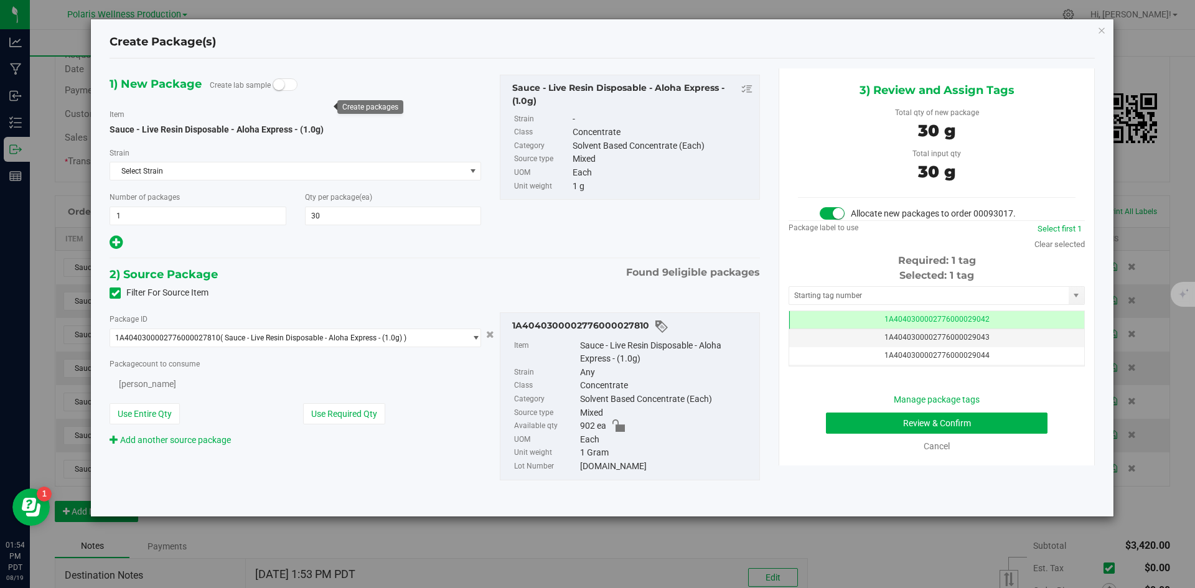
scroll to position [0, -1]
click at [850, 298] on input "text" at bounding box center [929, 295] width 280 height 17
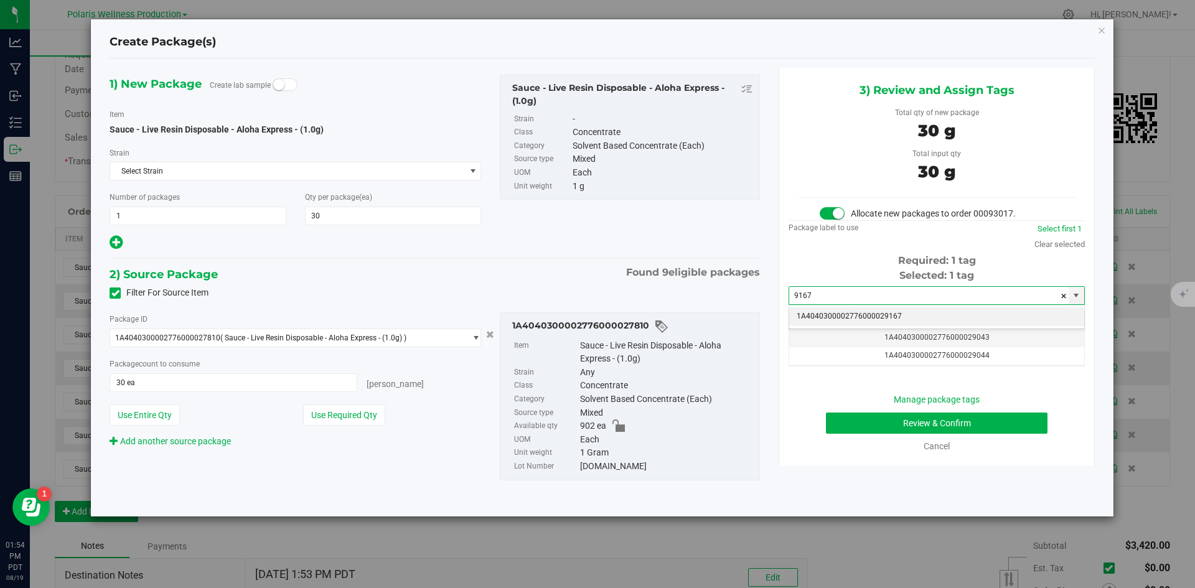
click at [833, 314] on li "1A4040300002776000029167" at bounding box center [936, 317] width 295 height 19
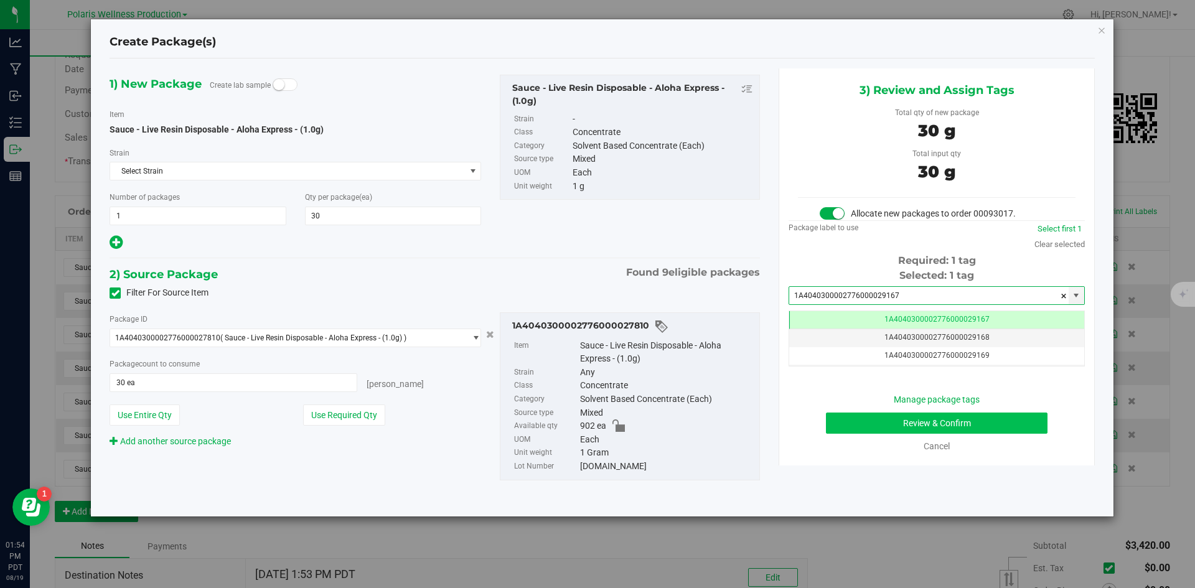
type input "1A4040300002776000029167"
click at [864, 423] on button "Review & Confirm" at bounding box center [937, 423] width 222 height 21
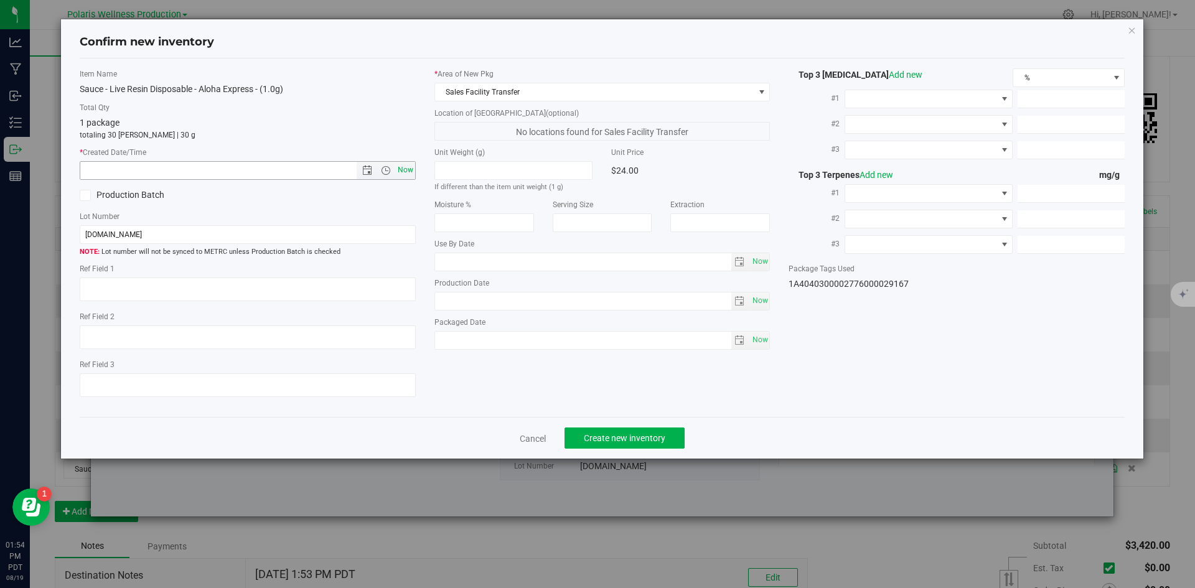
click at [409, 171] on span "Now" at bounding box center [405, 170] width 21 height 18
type input "[DATE] 1:54 PM"
click at [667, 438] on button "Create new inventory" at bounding box center [625, 438] width 120 height 21
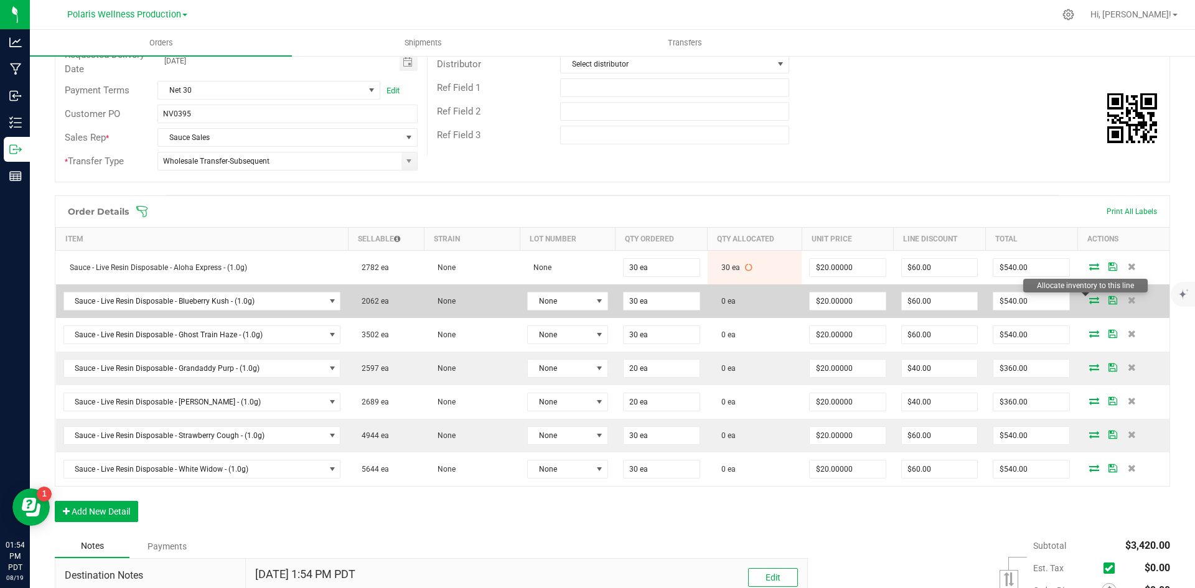
click at [1090, 301] on icon at bounding box center [1095, 299] width 10 height 7
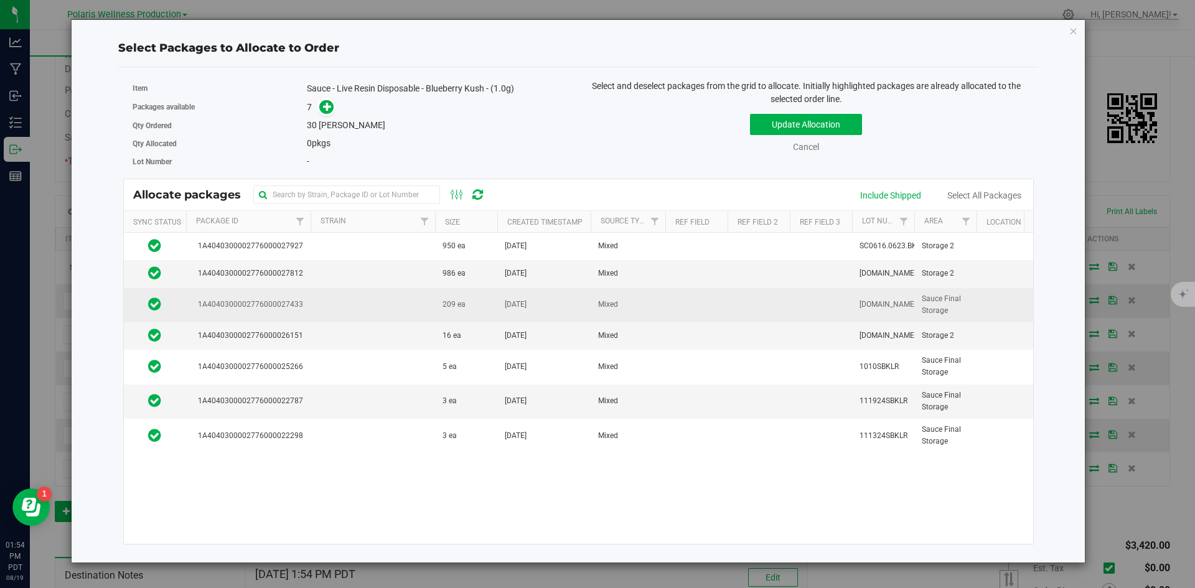
click at [382, 306] on td at bounding box center [373, 305] width 125 height 34
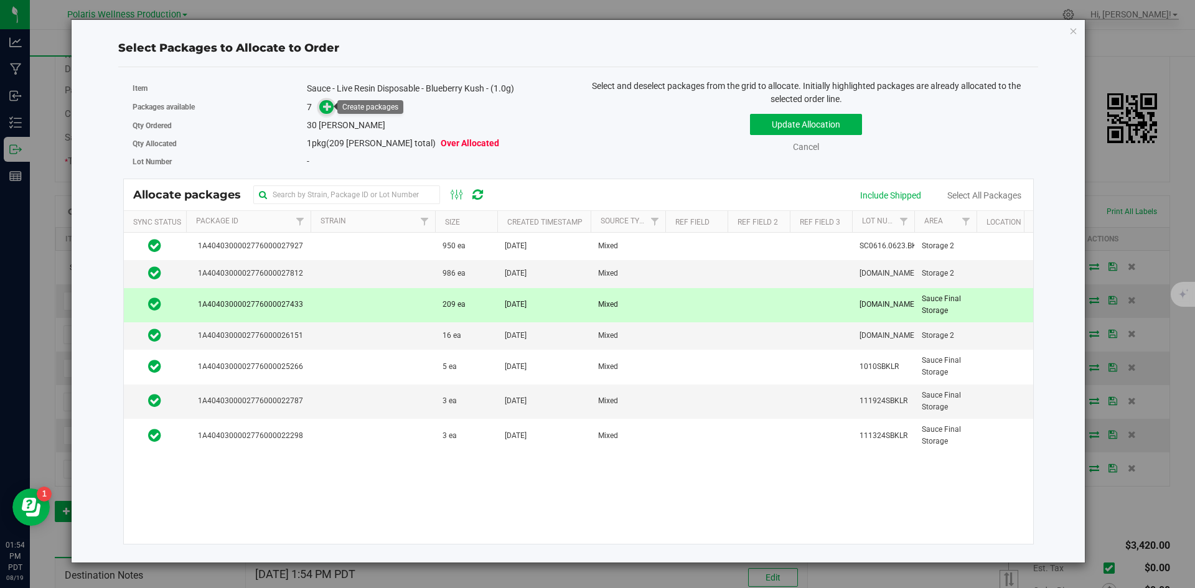
click at [329, 107] on icon at bounding box center [327, 106] width 9 height 9
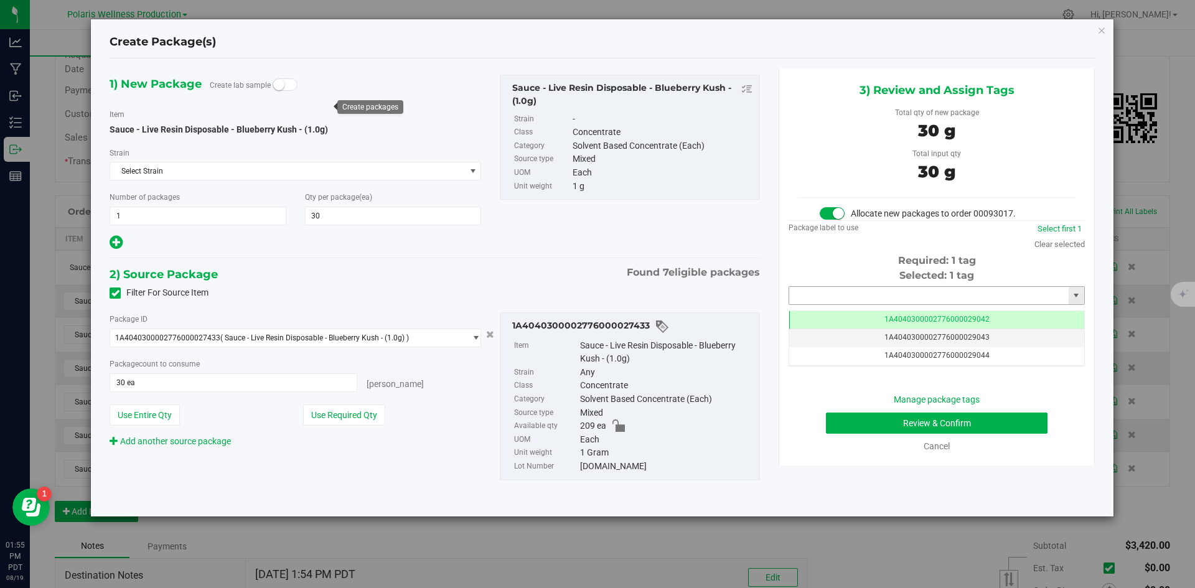
click at [844, 299] on input "text" at bounding box center [929, 295] width 280 height 17
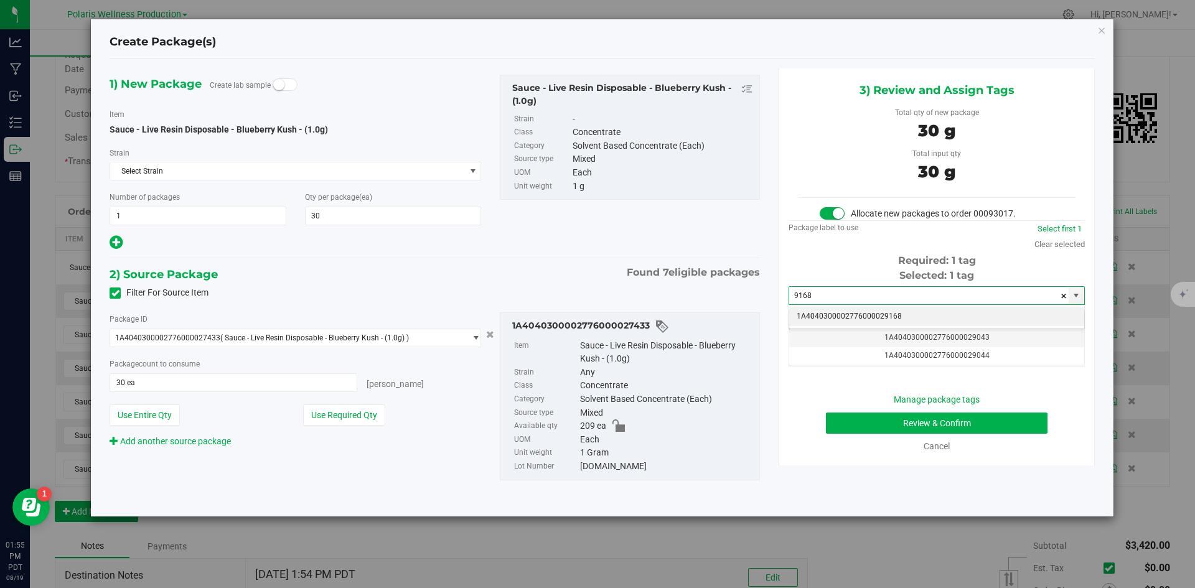
click at [842, 314] on li "1A4040300002776000029168" at bounding box center [936, 317] width 295 height 19
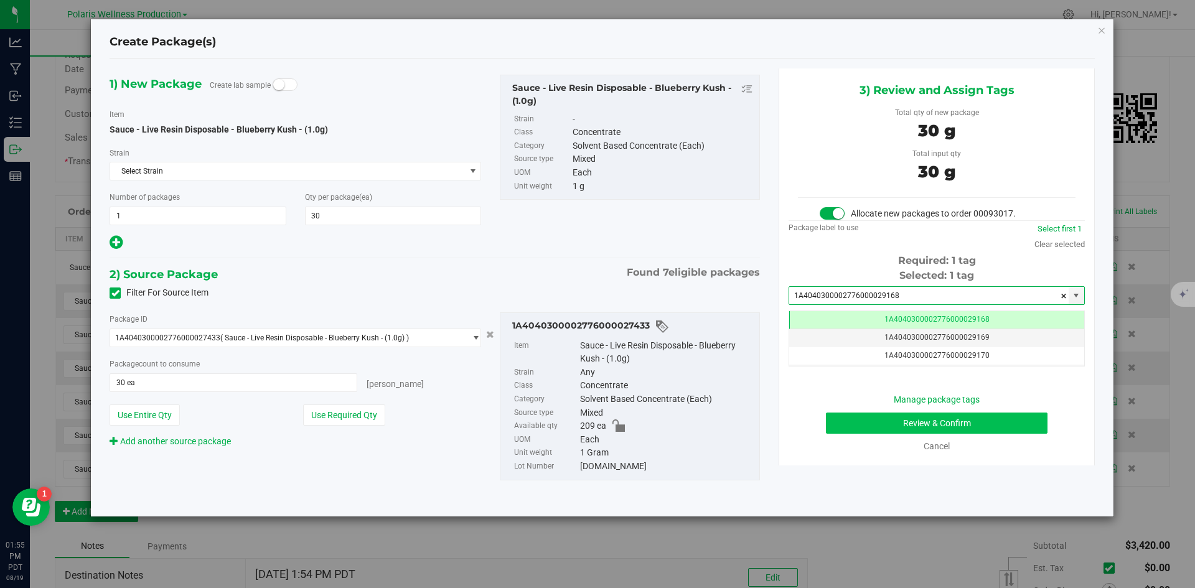
type input "1A4040300002776000029168"
click at [854, 421] on button "Review & Confirm" at bounding box center [937, 423] width 222 height 21
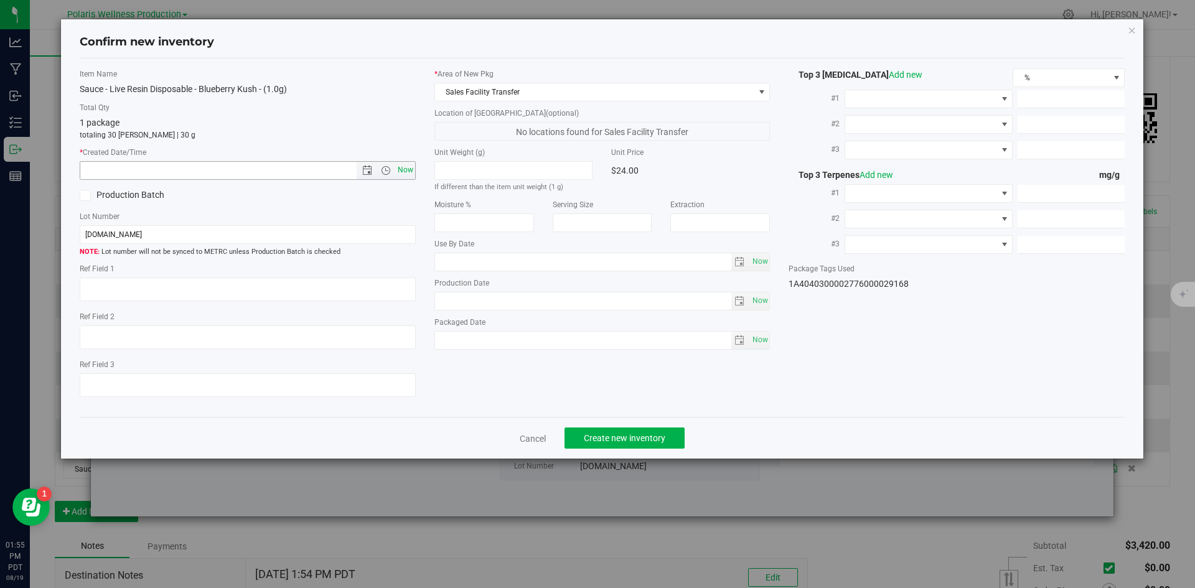
click at [399, 169] on span "Now" at bounding box center [405, 170] width 21 height 18
type input "[DATE] 1:55 PM"
click at [664, 440] on span "Create new inventory" at bounding box center [625, 438] width 82 height 10
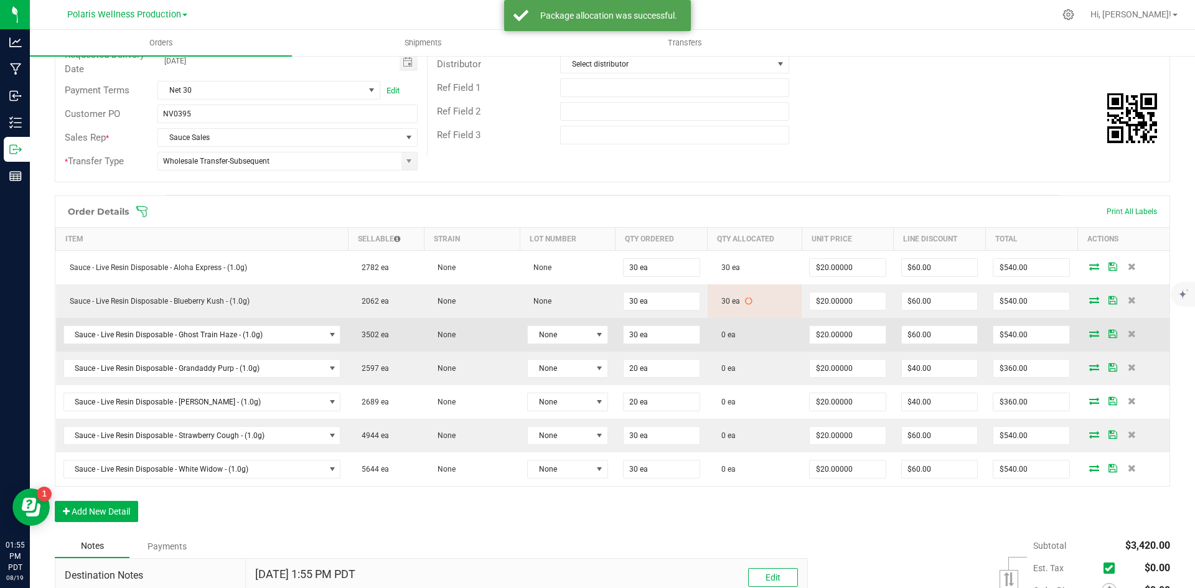
click at [1090, 336] on icon at bounding box center [1095, 333] width 10 height 7
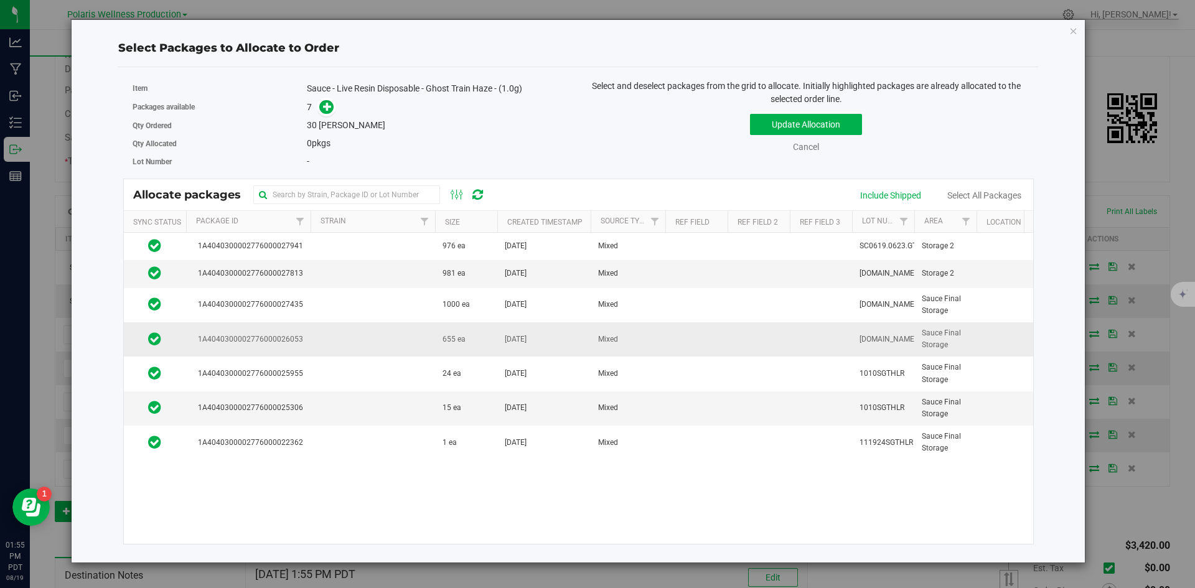
click at [461, 337] on span "655 ea" at bounding box center [454, 340] width 23 height 12
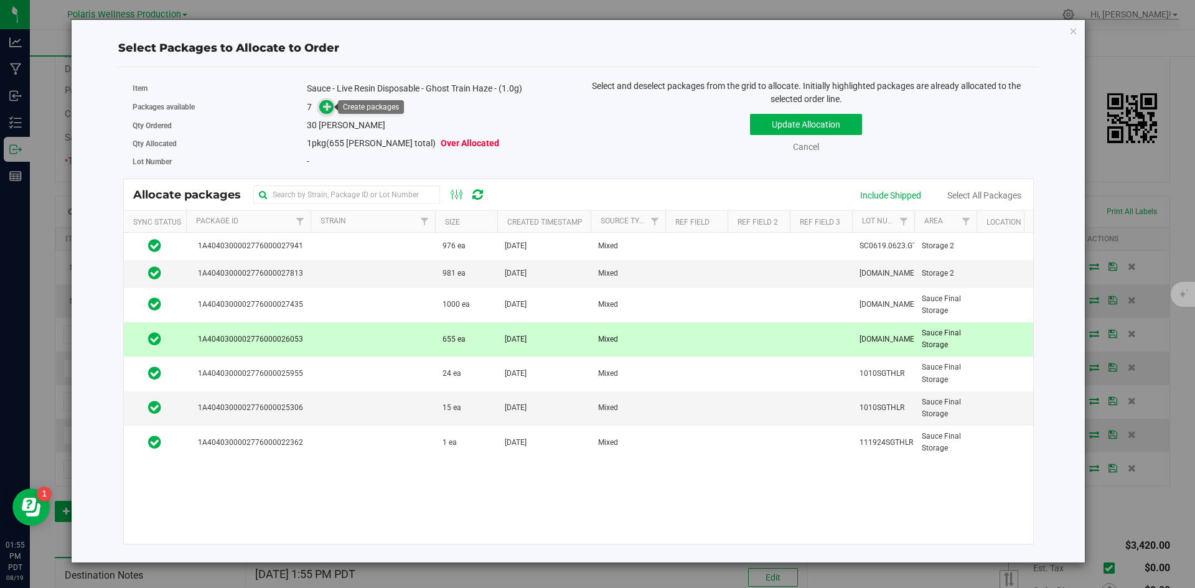
click at [327, 108] on icon at bounding box center [327, 106] width 9 height 9
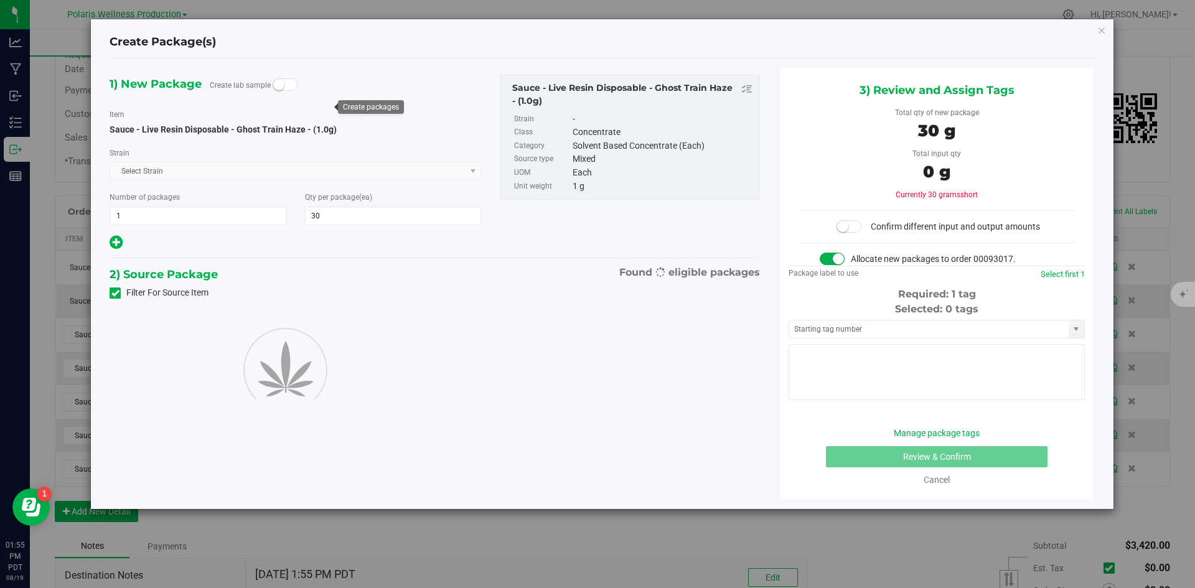
type input "30"
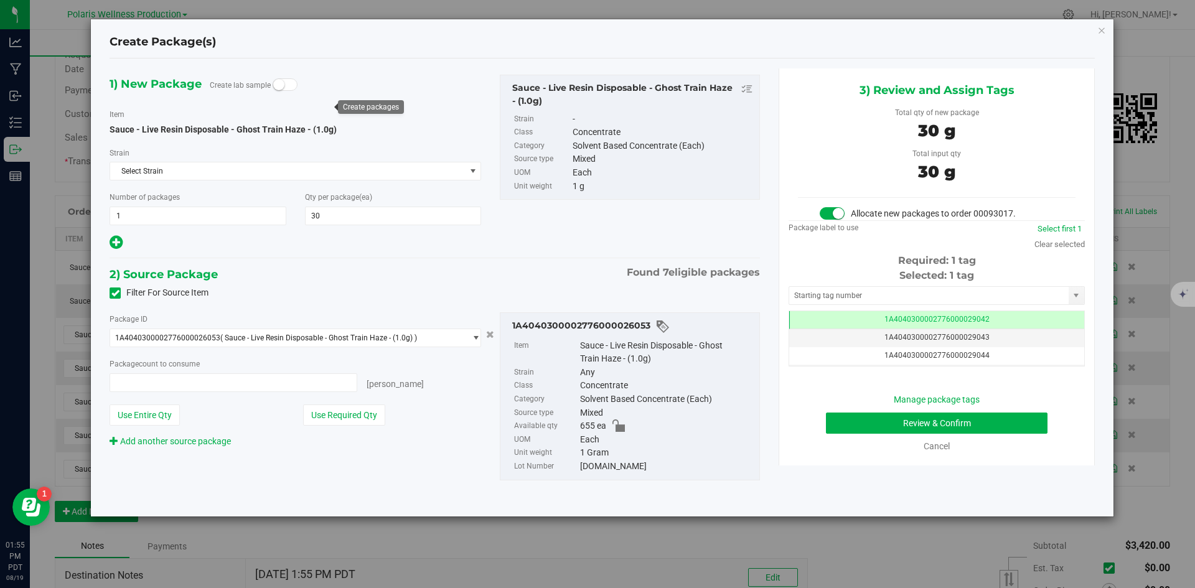
type input "30 ea"
click at [893, 298] on input "text" at bounding box center [929, 295] width 280 height 17
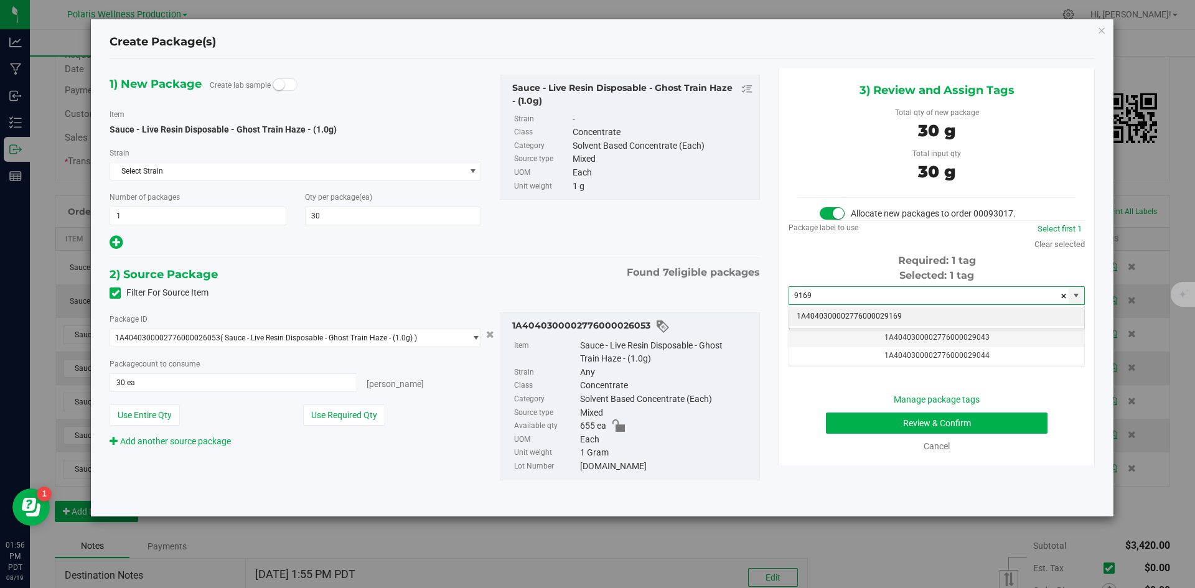
click at [842, 315] on li "1A4040300002776000029169" at bounding box center [936, 317] width 295 height 19
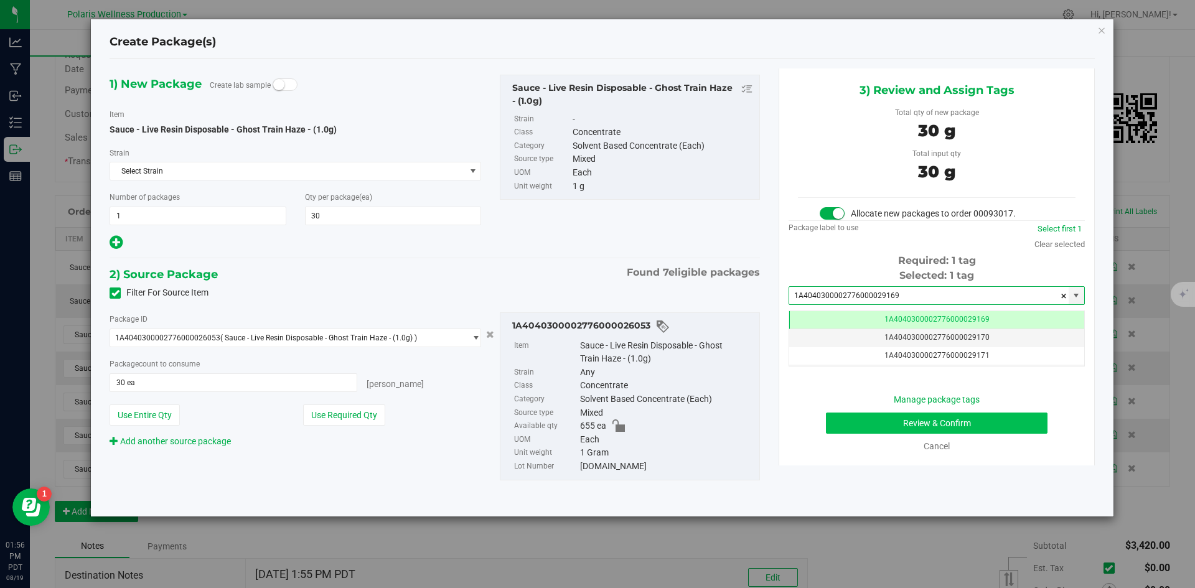
type input "1A4040300002776000029169"
click at [864, 420] on button "Review & Confirm" at bounding box center [937, 423] width 222 height 21
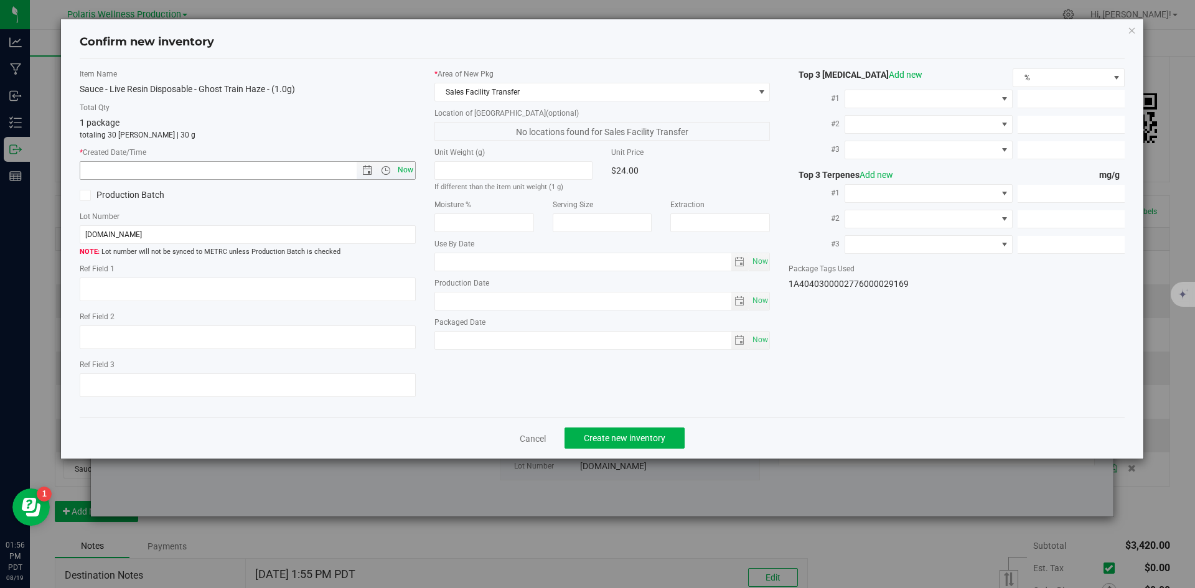
click at [407, 166] on span "Now" at bounding box center [405, 170] width 21 height 18
type input "[DATE] 1:56 PM"
click at [650, 438] on span "Create new inventory" at bounding box center [625, 438] width 82 height 10
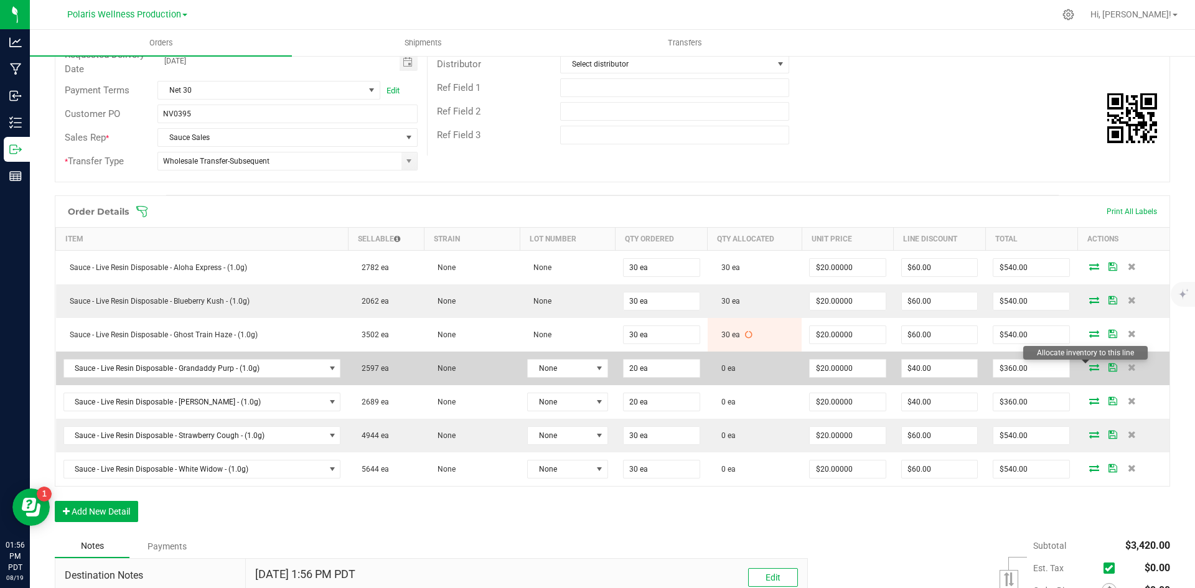
click at [1090, 364] on icon at bounding box center [1095, 367] width 10 height 7
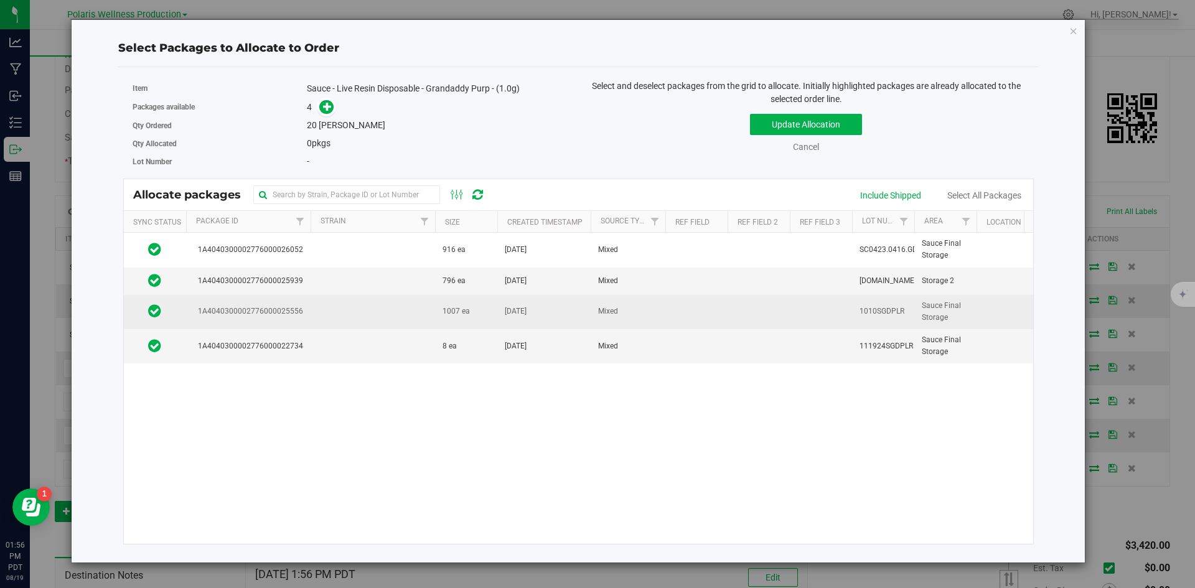
click at [381, 316] on td at bounding box center [373, 312] width 125 height 34
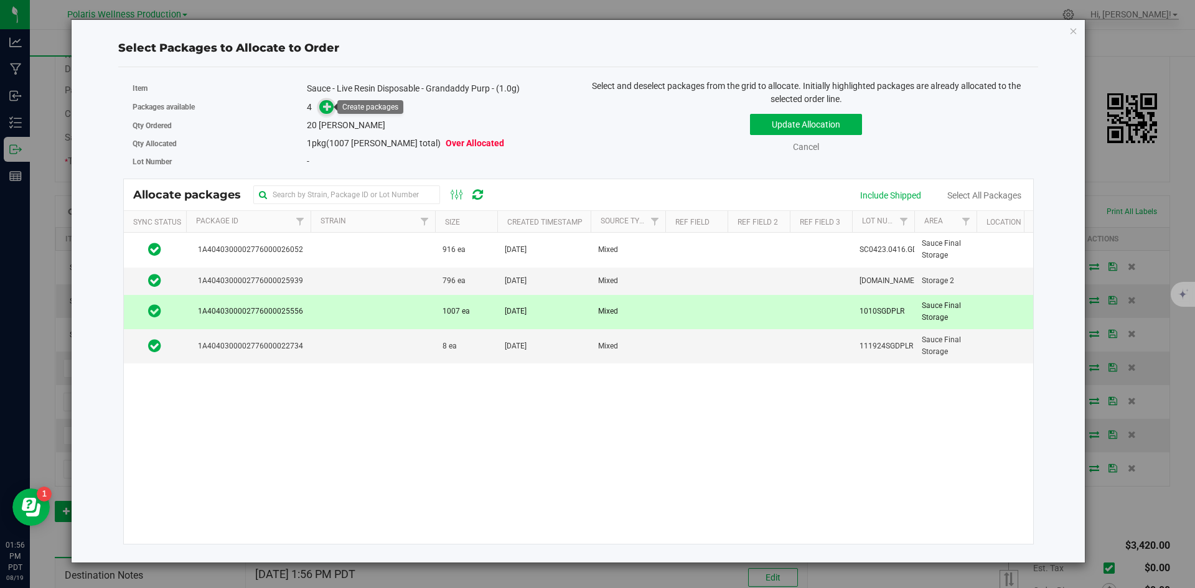
click at [322, 110] on span at bounding box center [326, 107] width 14 height 14
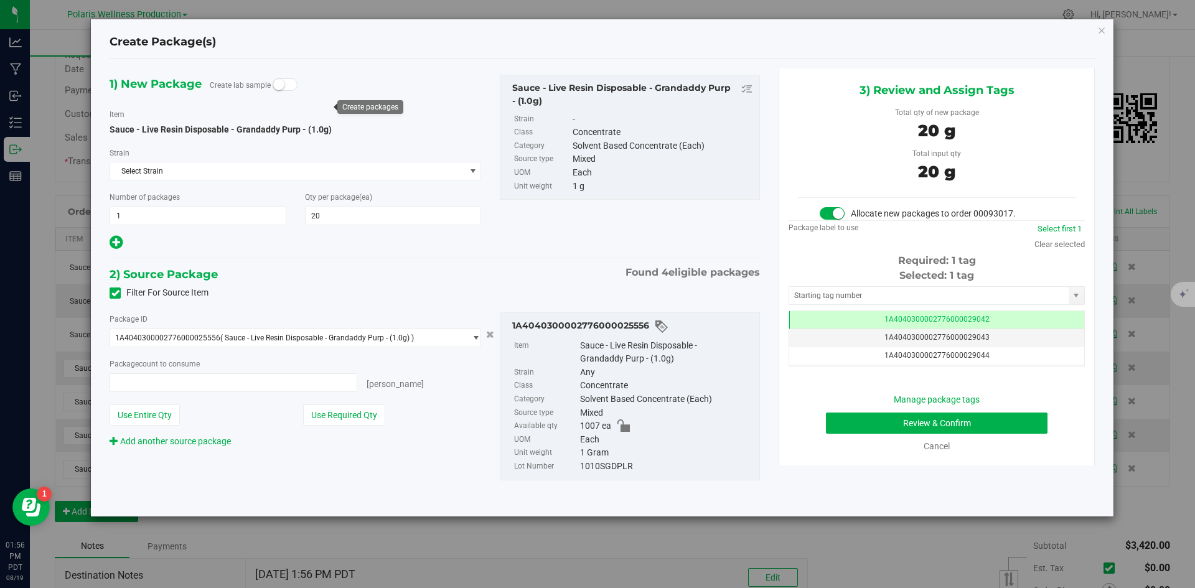
type input "20 ea"
click at [913, 297] on input "text" at bounding box center [929, 295] width 280 height 17
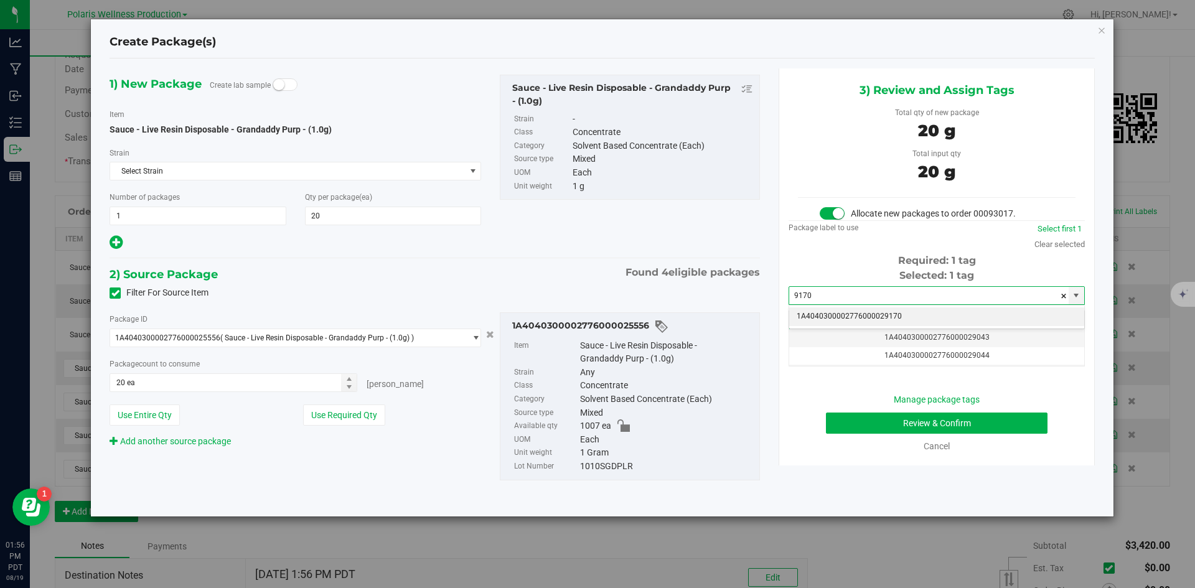
click at [883, 314] on li "1A4040300002776000029170" at bounding box center [936, 317] width 295 height 19
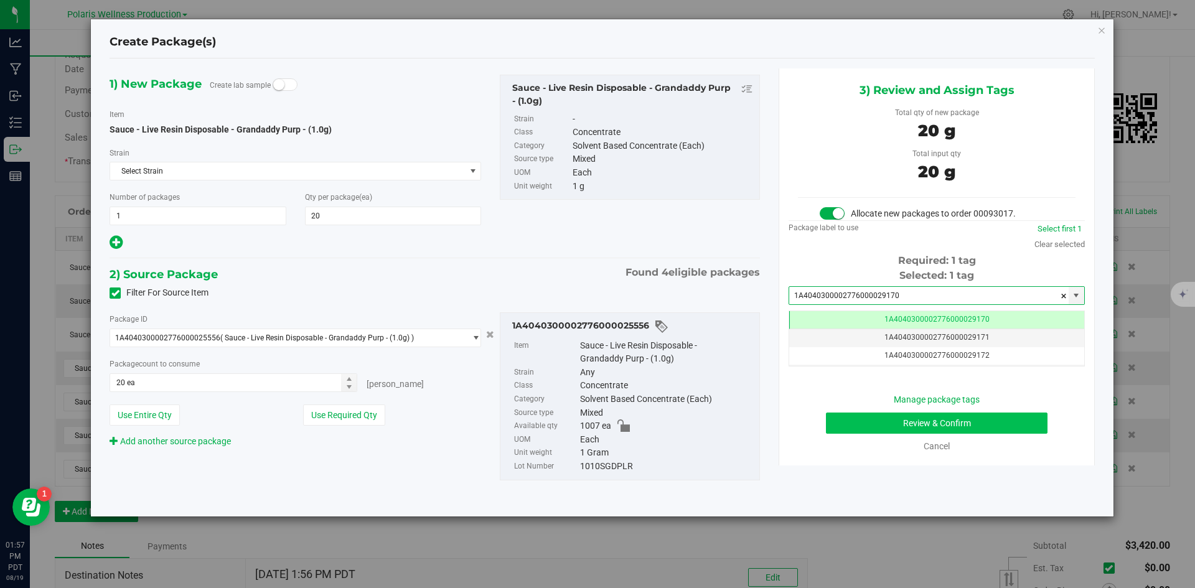
type input "1A4040300002776000029170"
click at [888, 425] on button "Review & Confirm" at bounding box center [937, 423] width 222 height 21
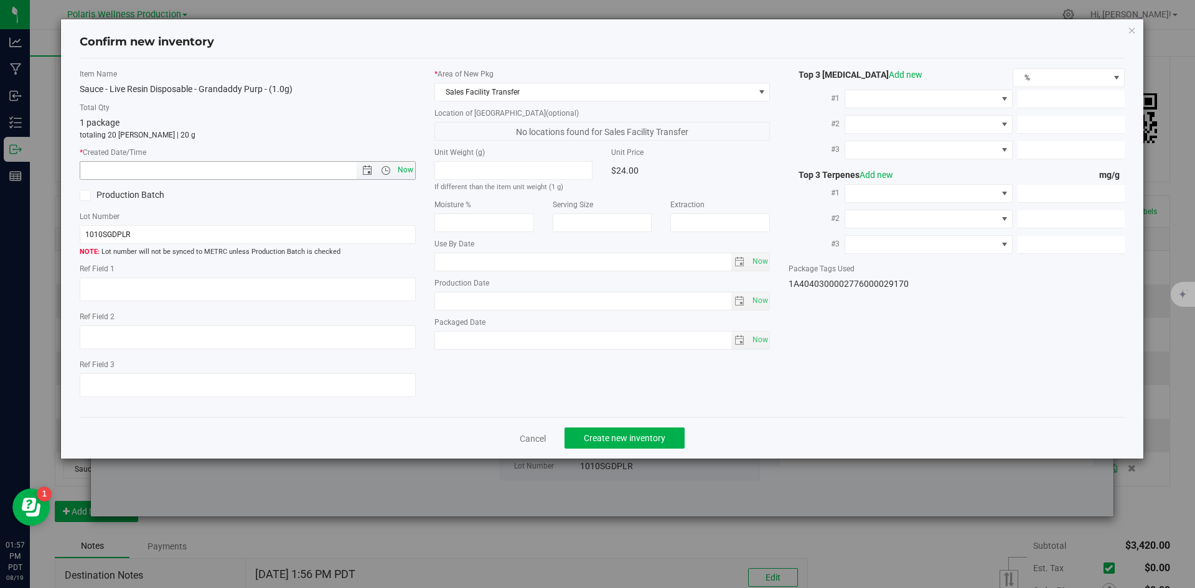
click at [400, 166] on span "Now" at bounding box center [405, 170] width 21 height 18
type input "[DATE] 1:57 PM"
click at [620, 435] on span "Create new inventory" at bounding box center [625, 438] width 82 height 10
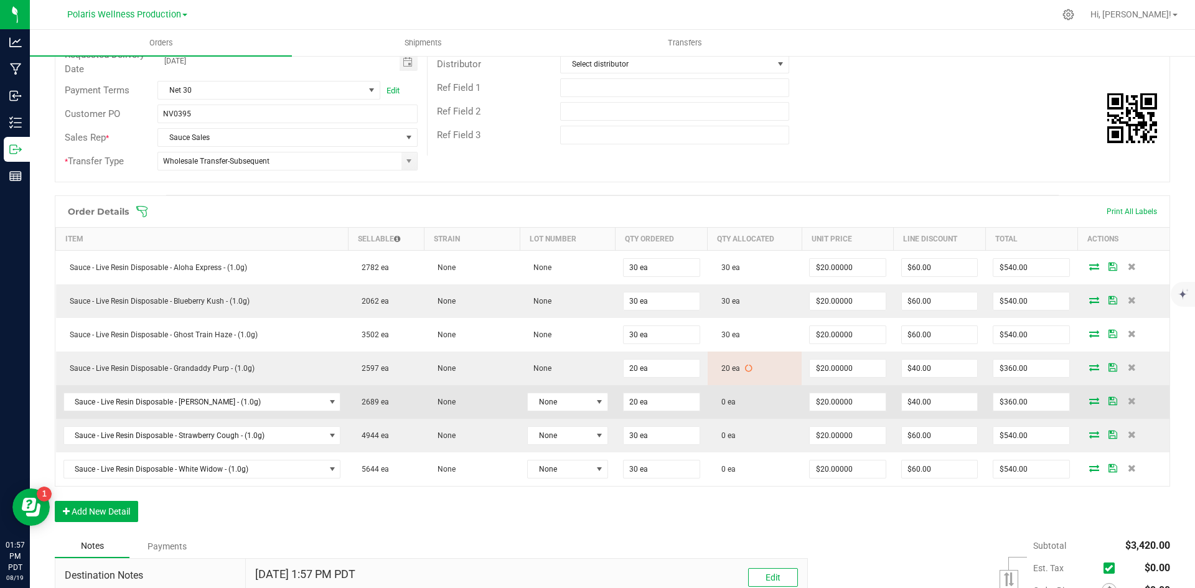
click at [1090, 402] on icon at bounding box center [1095, 400] width 10 height 7
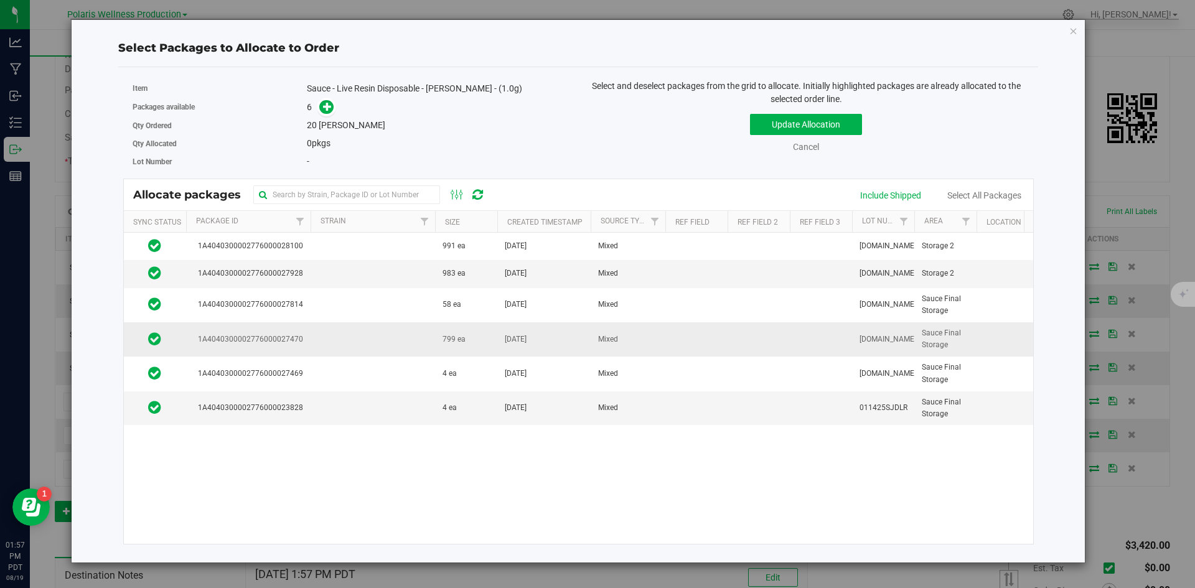
click at [400, 335] on td at bounding box center [373, 340] width 125 height 34
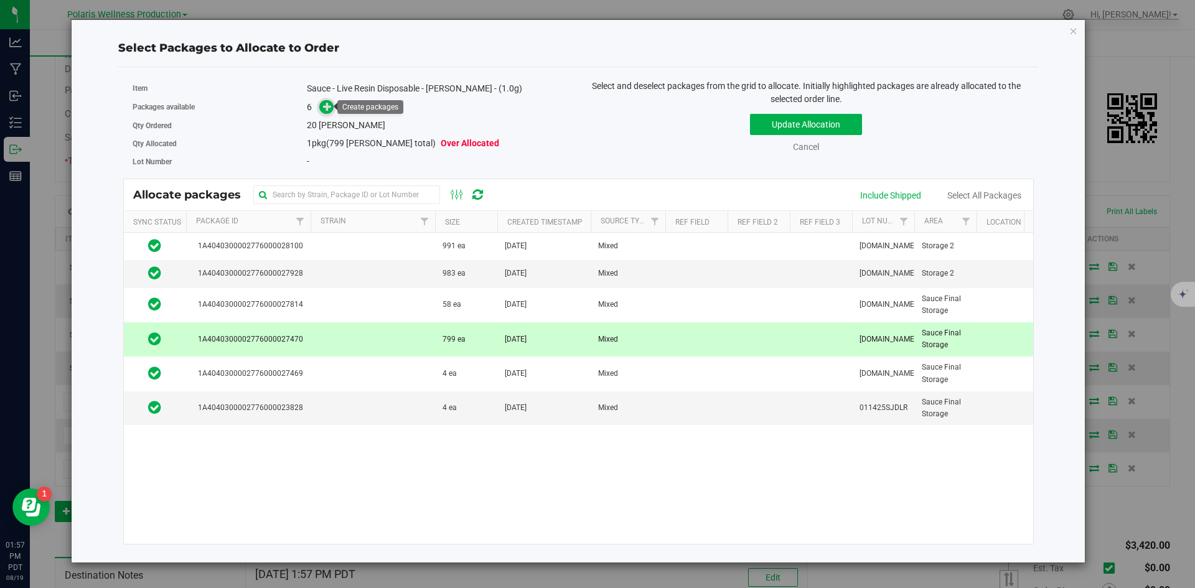
click at [331, 111] on icon at bounding box center [327, 106] width 9 height 9
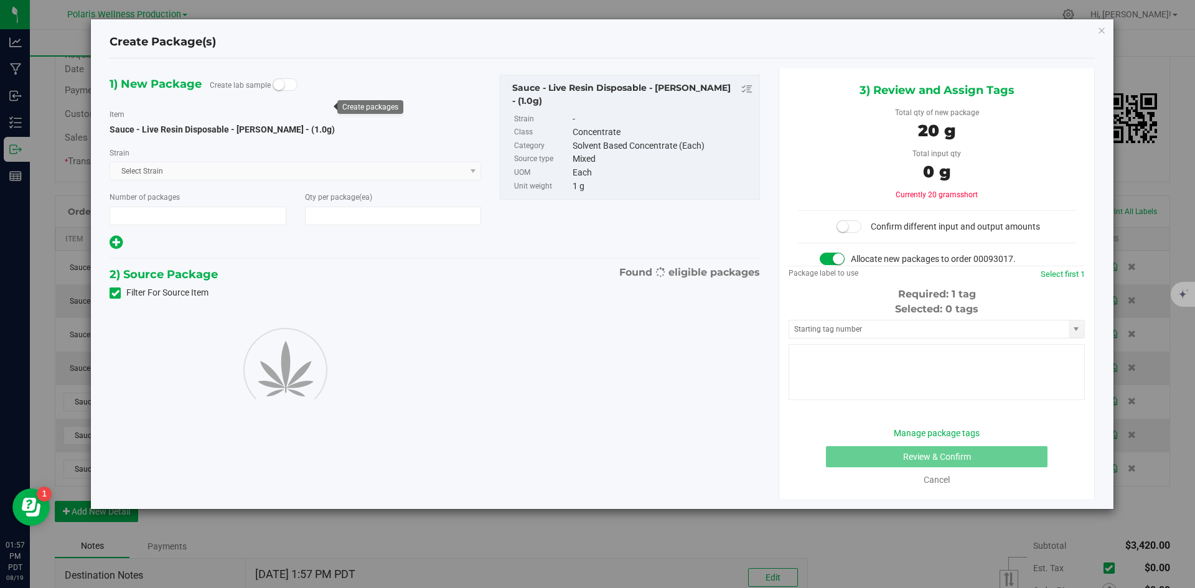
type input "1"
type input "20"
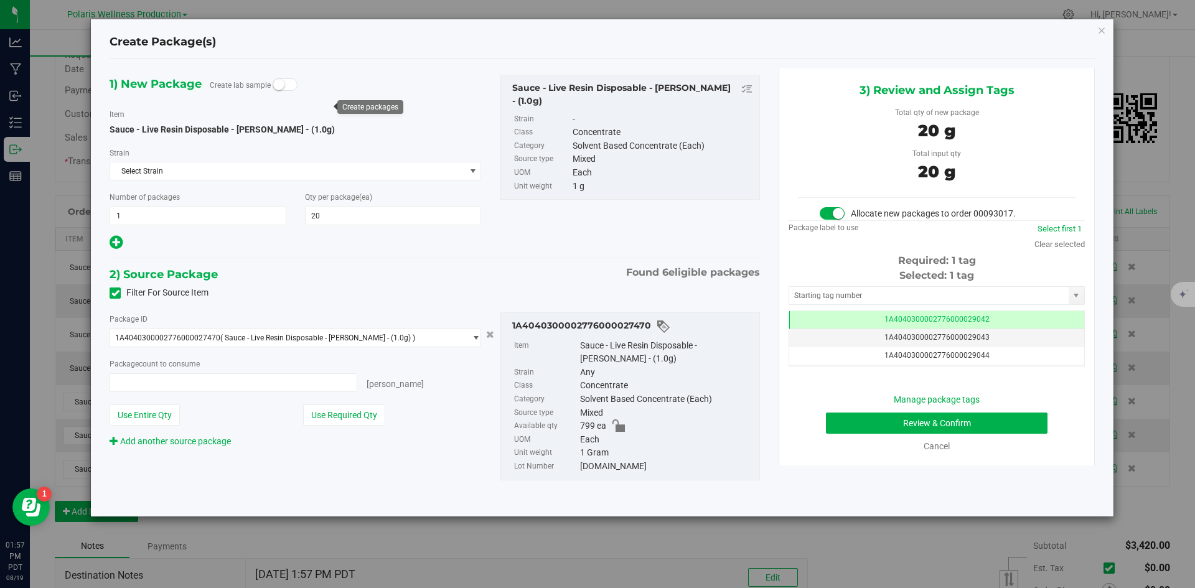
type input "20 ea"
click at [832, 296] on input "text" at bounding box center [929, 295] width 280 height 17
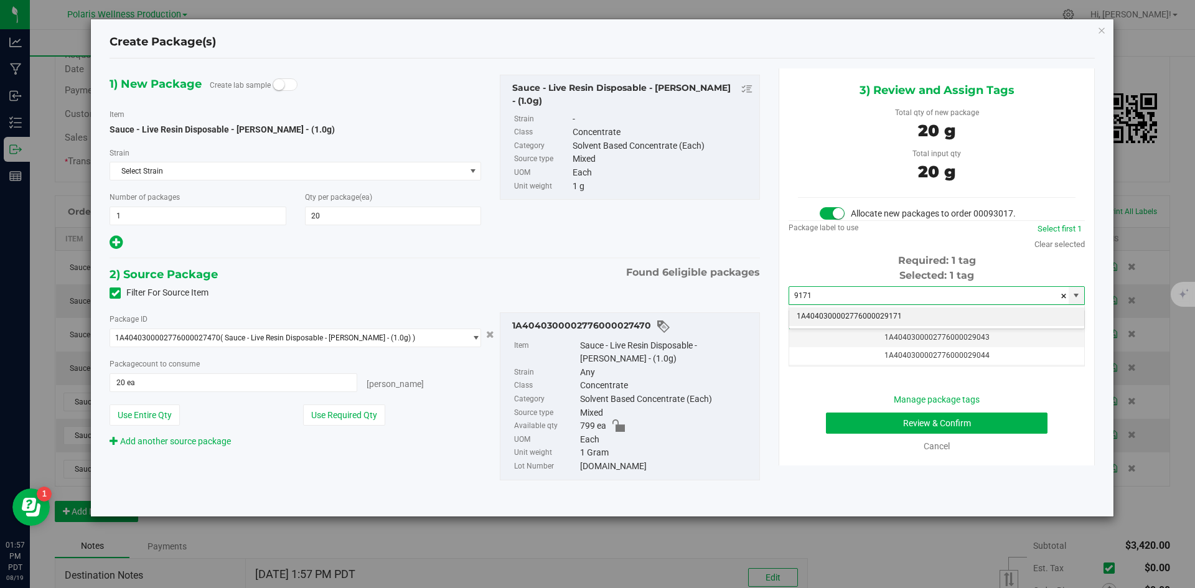
click at [847, 319] on li "1A4040300002776000029171" at bounding box center [936, 317] width 295 height 19
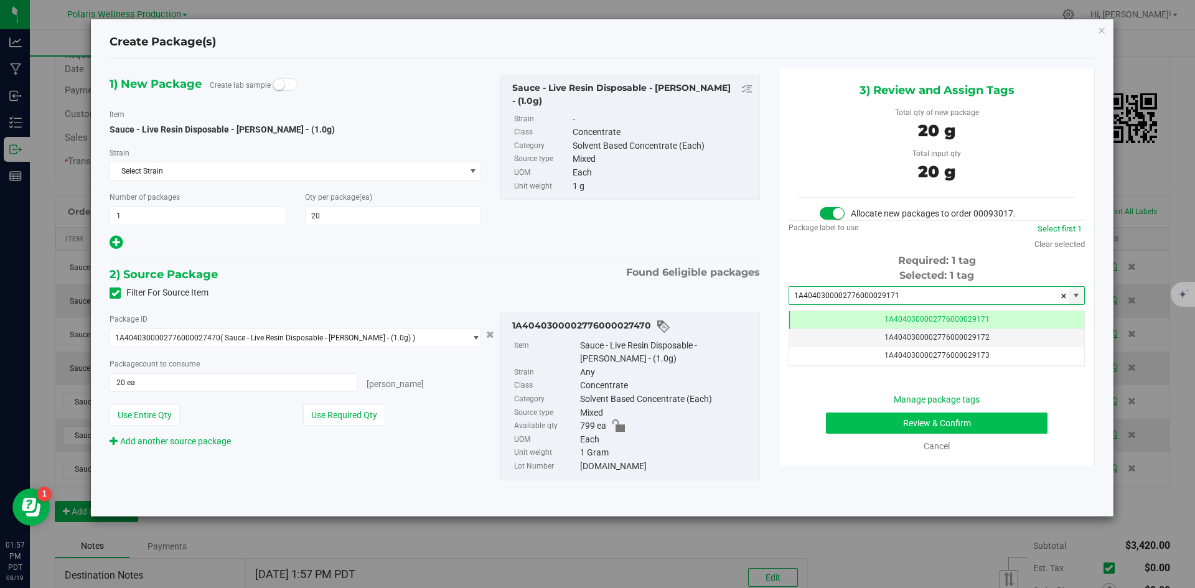
type input "1A4040300002776000029171"
click at [908, 425] on button "Review & Confirm" at bounding box center [937, 423] width 222 height 21
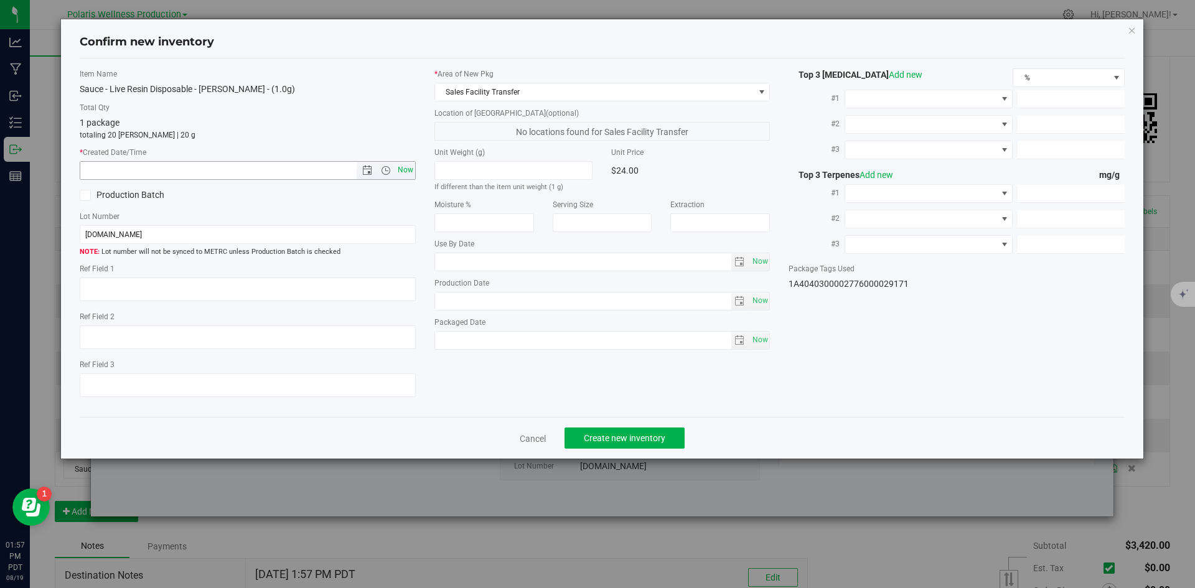
click at [411, 167] on span "Now" at bounding box center [405, 170] width 21 height 18
type input "[DATE] 1:57 PM"
click at [651, 432] on button "Create new inventory" at bounding box center [625, 438] width 120 height 21
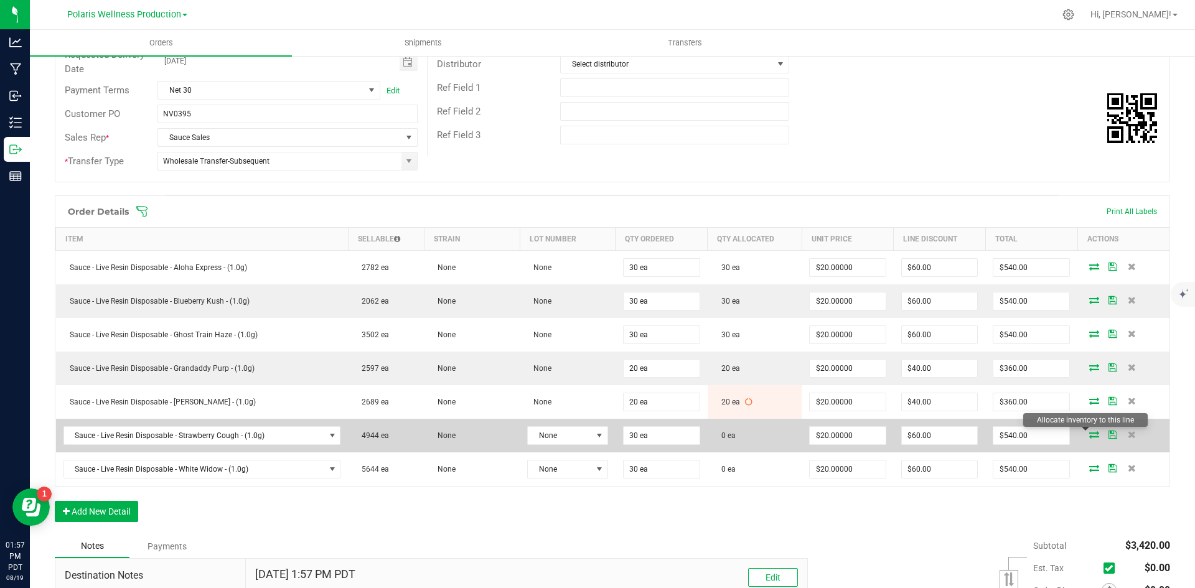
click at [1090, 432] on icon at bounding box center [1095, 434] width 10 height 7
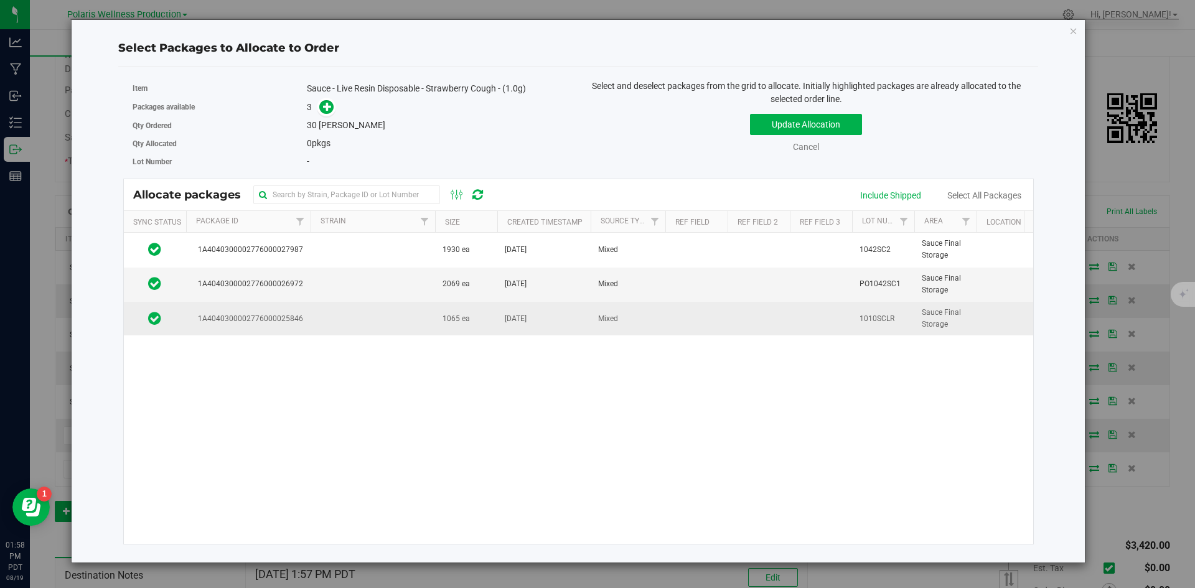
click at [357, 316] on td at bounding box center [373, 319] width 125 height 34
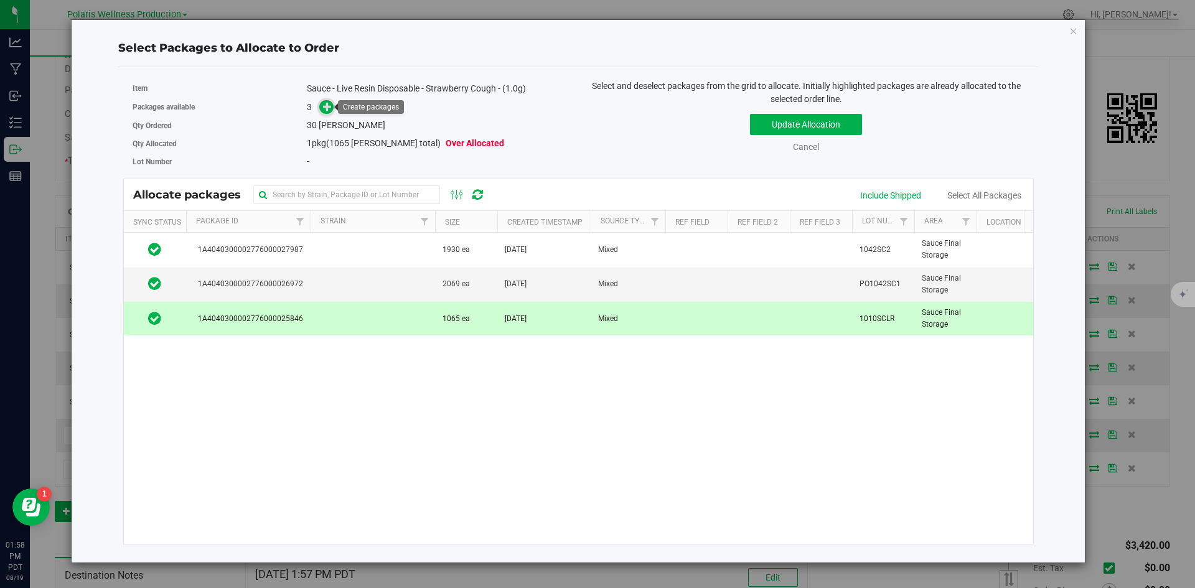
click at [326, 109] on icon at bounding box center [327, 106] width 9 height 9
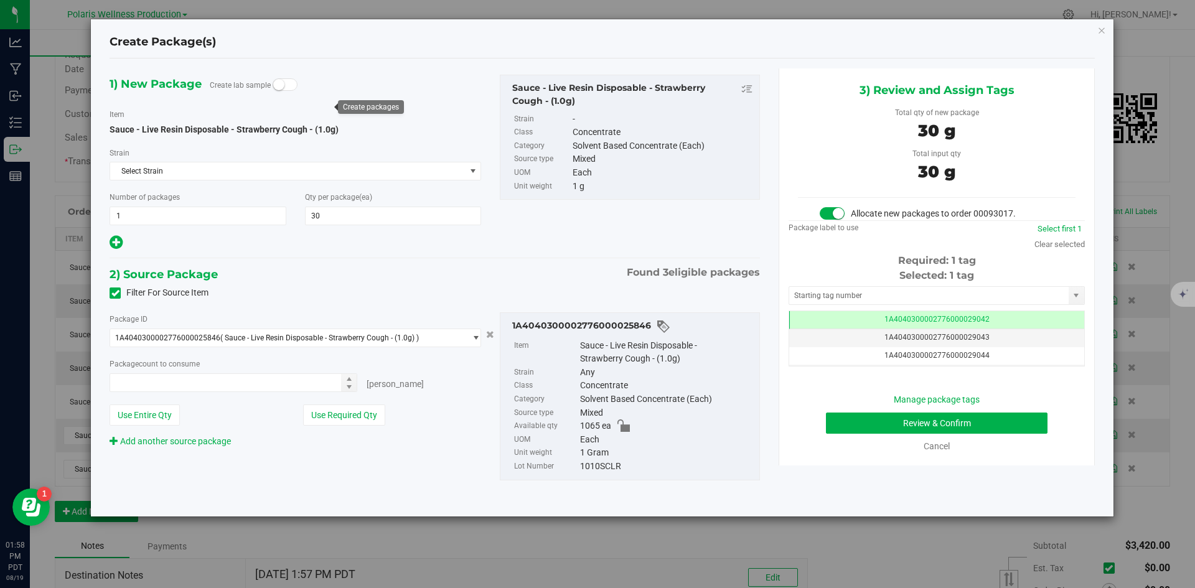
type input "30 ea"
click at [863, 298] on input "text" at bounding box center [929, 295] width 280 height 17
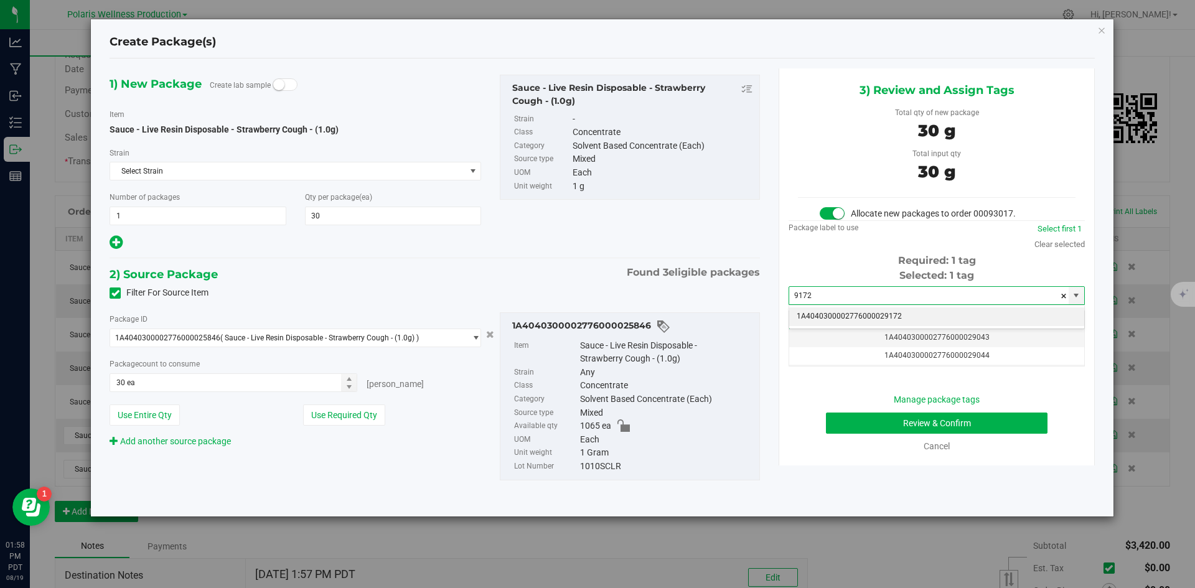
click at [859, 316] on li "1A4040300002776000029172" at bounding box center [936, 317] width 295 height 19
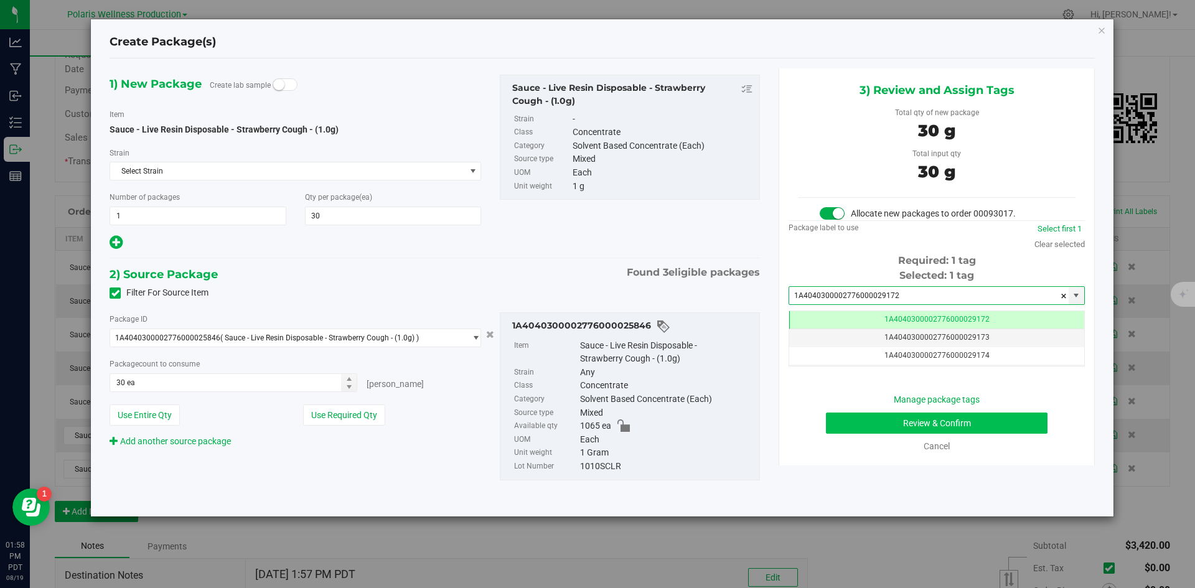
type input "1A4040300002776000029172"
click at [870, 418] on button "Review & Confirm" at bounding box center [937, 423] width 222 height 21
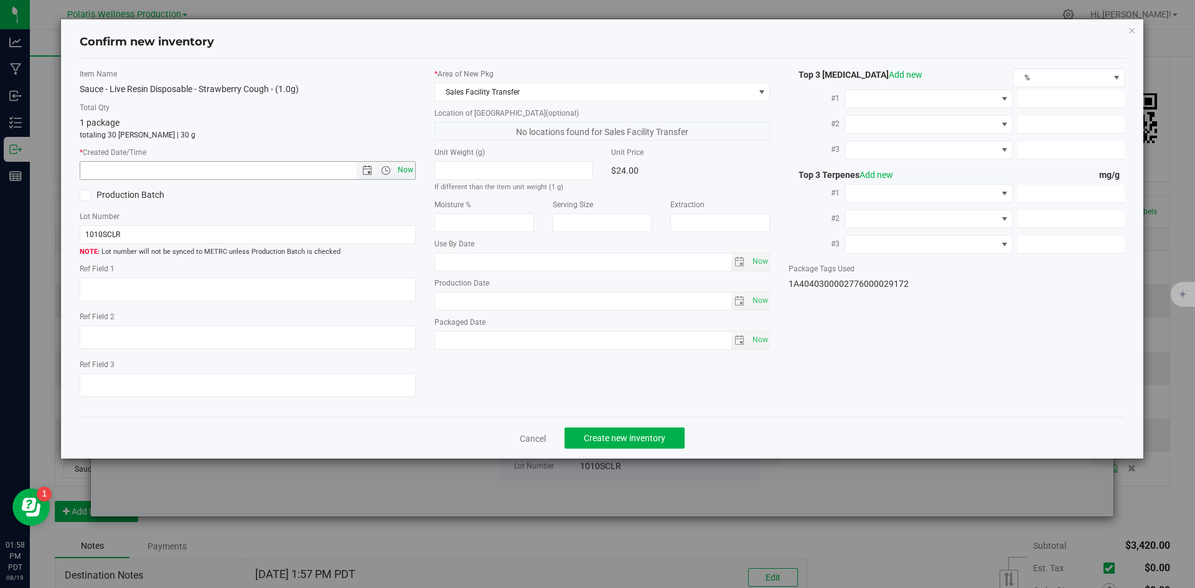
click at [397, 171] on span "Now" at bounding box center [405, 170] width 21 height 18
type input "[DATE] 1:58 PM"
click at [639, 437] on span "Create new inventory" at bounding box center [625, 438] width 82 height 10
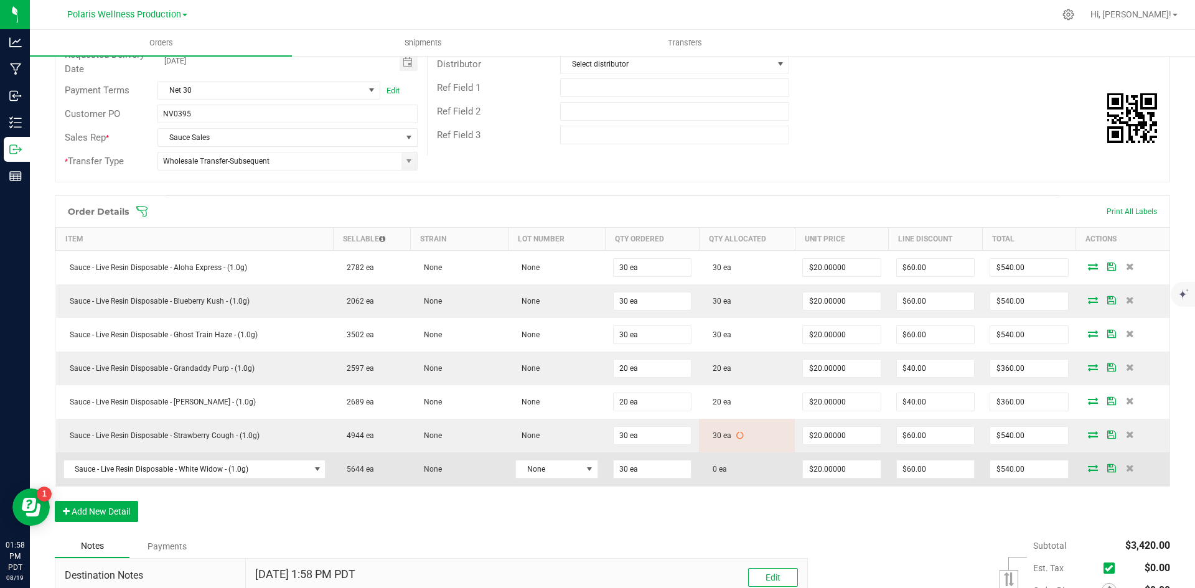
click at [1082, 473] on td at bounding box center [1123, 470] width 94 height 34
click at [1088, 469] on icon at bounding box center [1093, 467] width 10 height 7
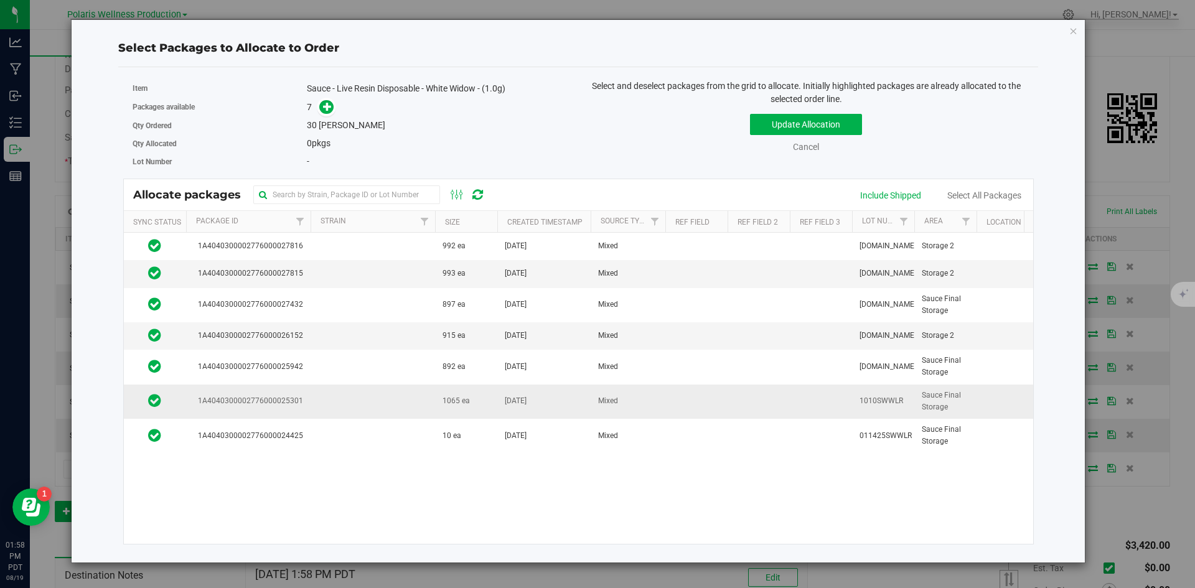
click at [390, 400] on td at bounding box center [373, 402] width 125 height 34
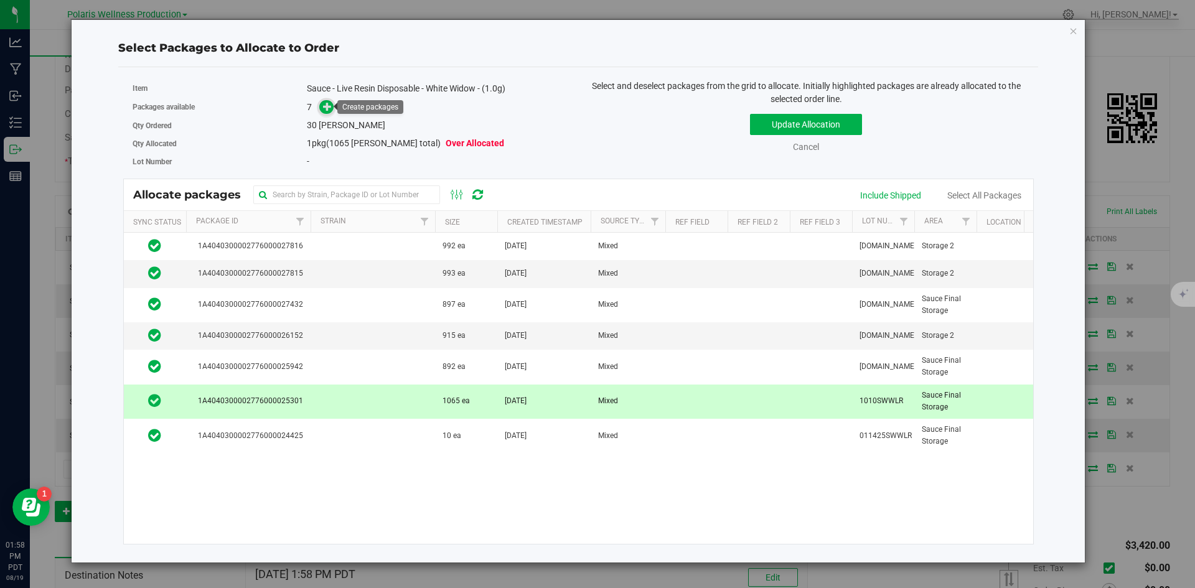
click at [327, 106] on icon at bounding box center [327, 106] width 9 height 9
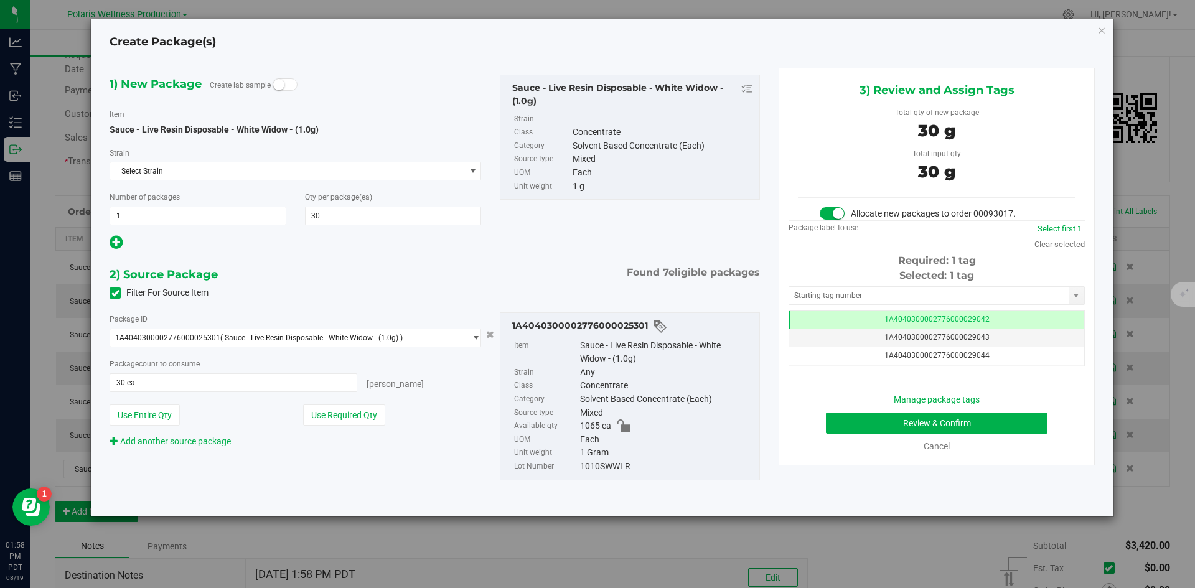
click at [890, 286] on div "Selected: 1 tag Tag 1A4040300002776000029042 1A4040300002776000029043 1A4040300…" at bounding box center [937, 317] width 296 height 98
click at [885, 294] on input "text" at bounding box center [929, 295] width 280 height 17
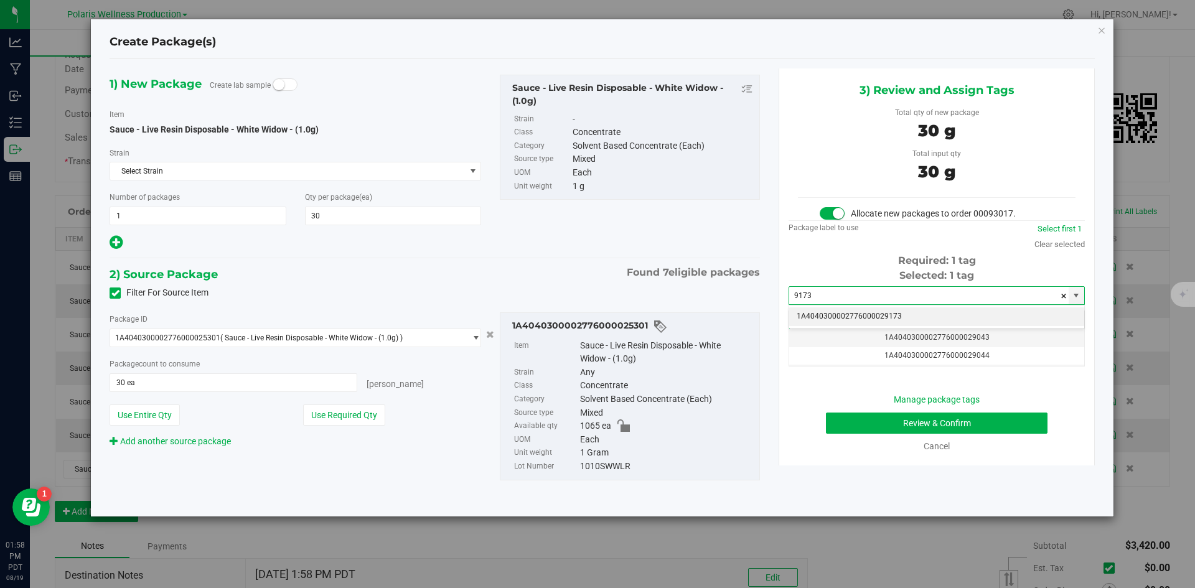
click at [874, 316] on li "1A4040300002776000029173" at bounding box center [936, 317] width 295 height 19
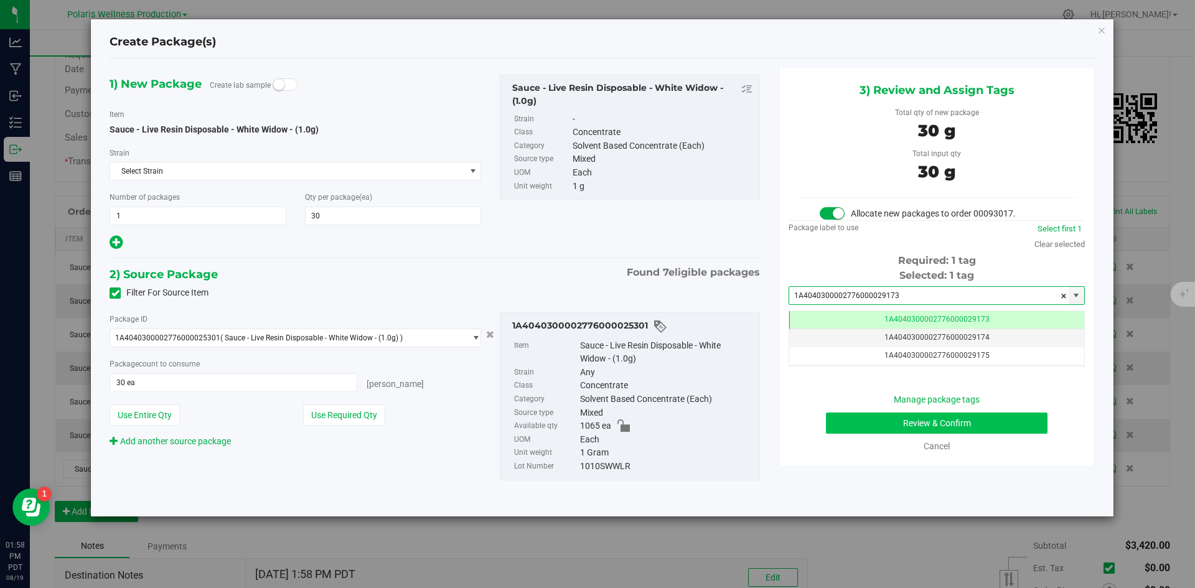
type input "1A4040300002776000029173"
click at [884, 423] on button "Review & Confirm" at bounding box center [937, 423] width 222 height 21
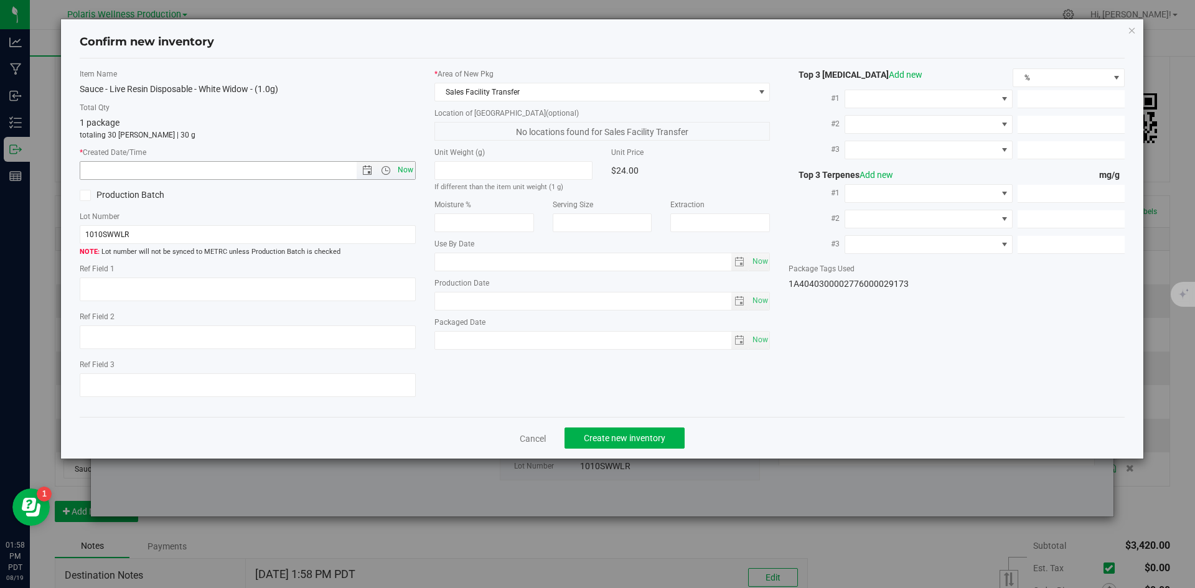
click at [415, 169] on span "Now" at bounding box center [405, 170] width 21 height 18
type input "[DATE] 1:58 PM"
click at [646, 440] on span "Create new inventory" at bounding box center [625, 438] width 82 height 10
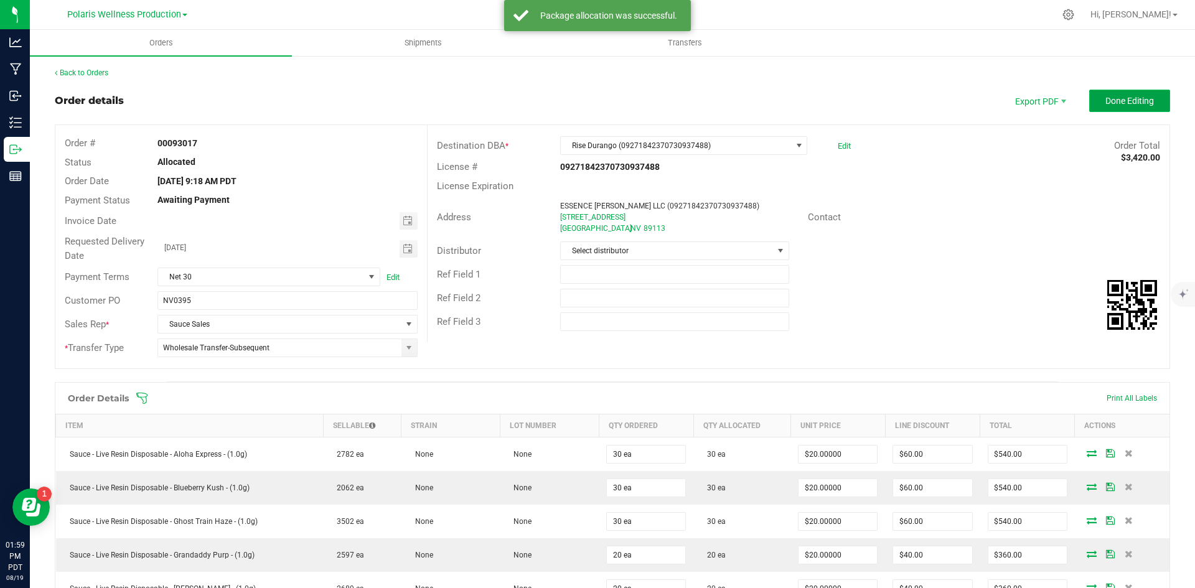
click at [1122, 94] on button "Done Editing" at bounding box center [1130, 101] width 81 height 22
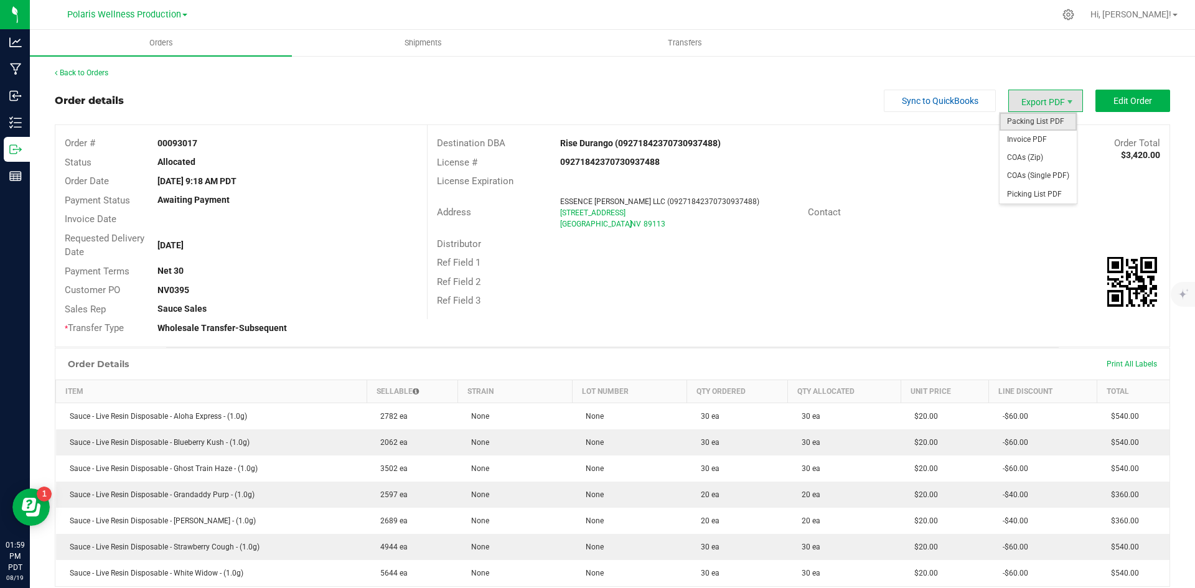
click at [1041, 120] on span "Packing List PDF" at bounding box center [1038, 122] width 77 height 18
